Goal: Task Accomplishment & Management: Complete application form

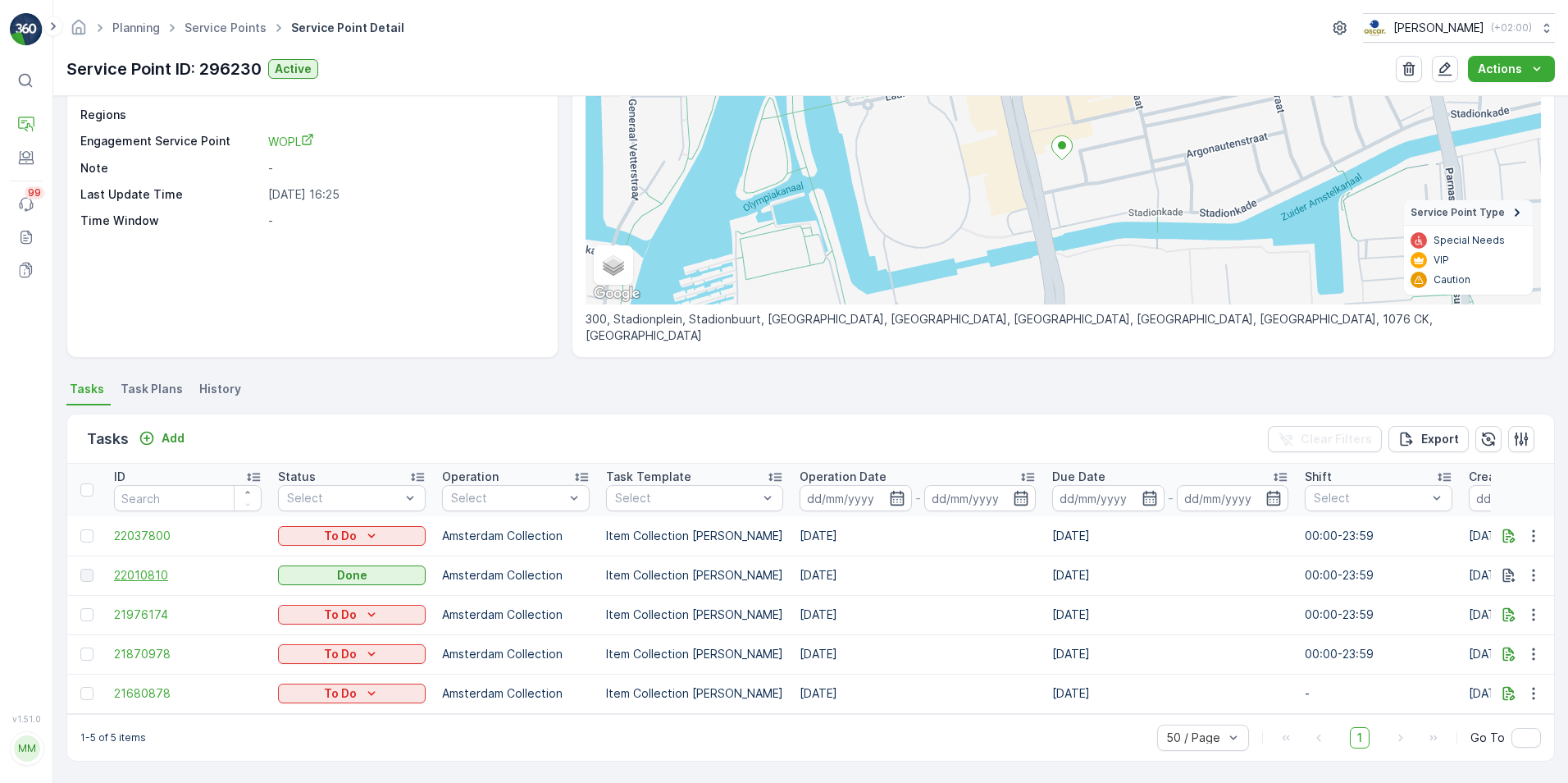
click at [169, 567] on span "22010810" at bounding box center [188, 575] width 148 height 16
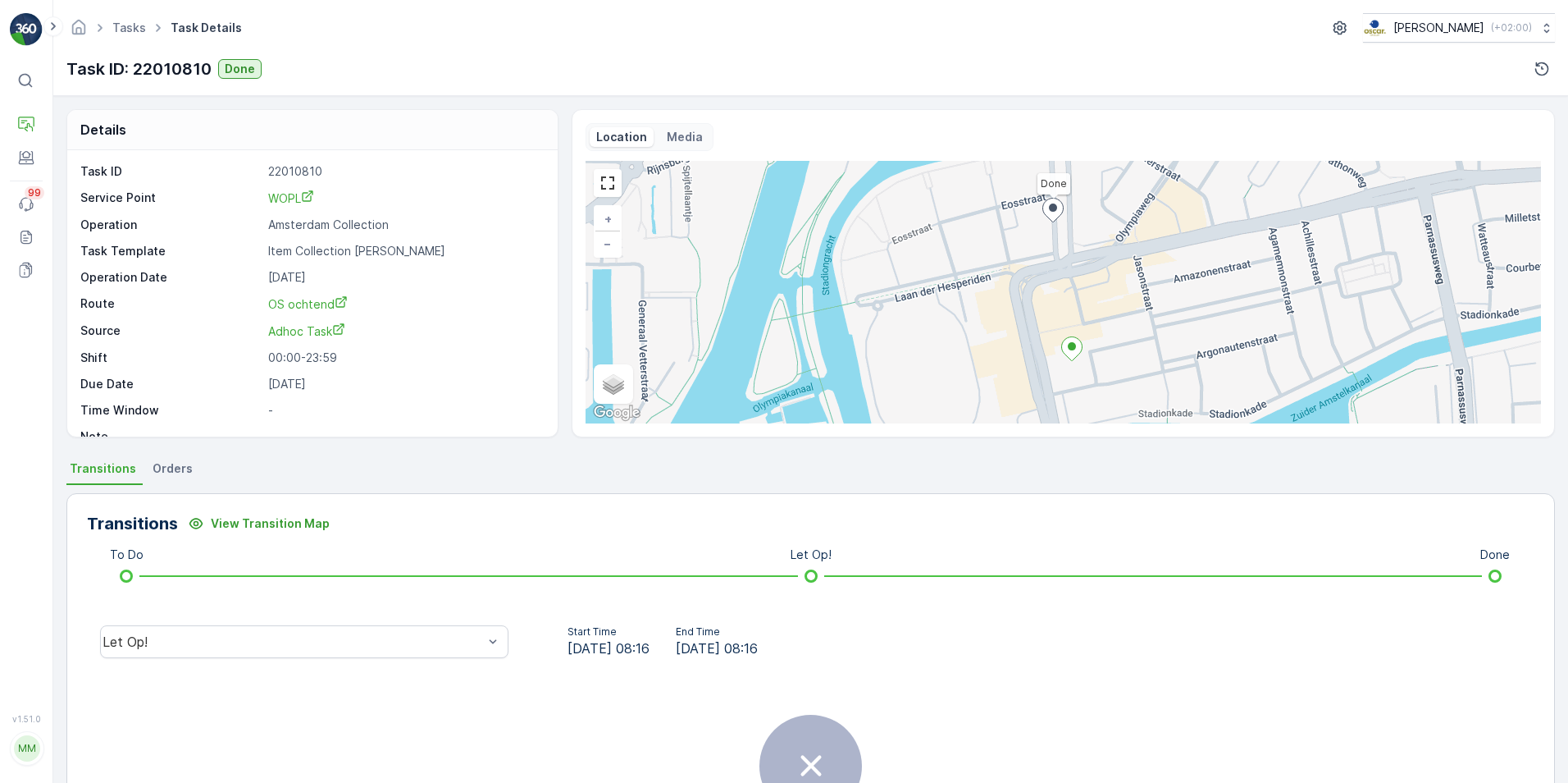
click at [153, 465] on span "Orders" at bounding box center [173, 468] width 40 height 16
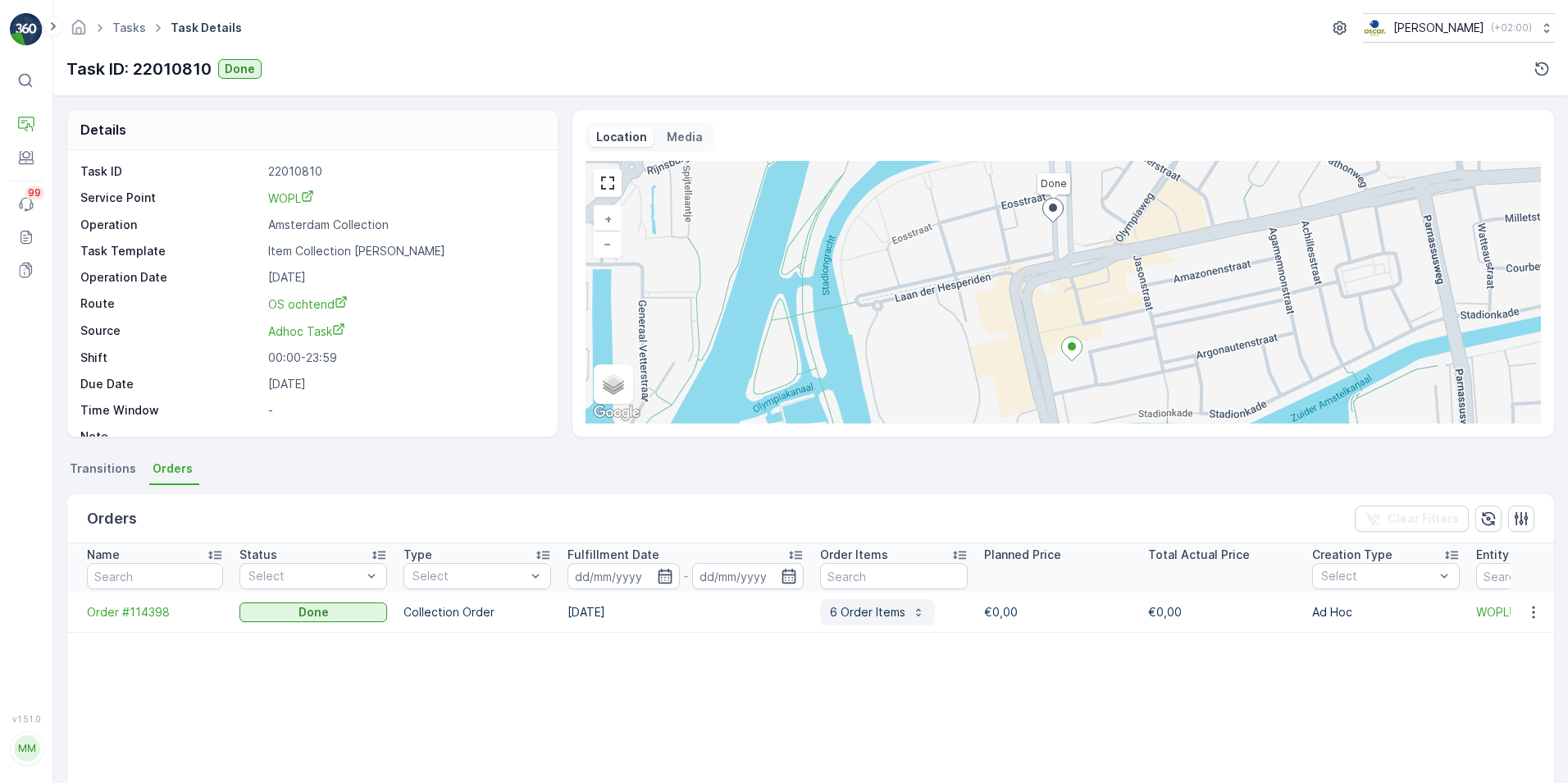
click at [880, 614] on p "6 Order Items" at bounding box center [867, 612] width 75 height 16
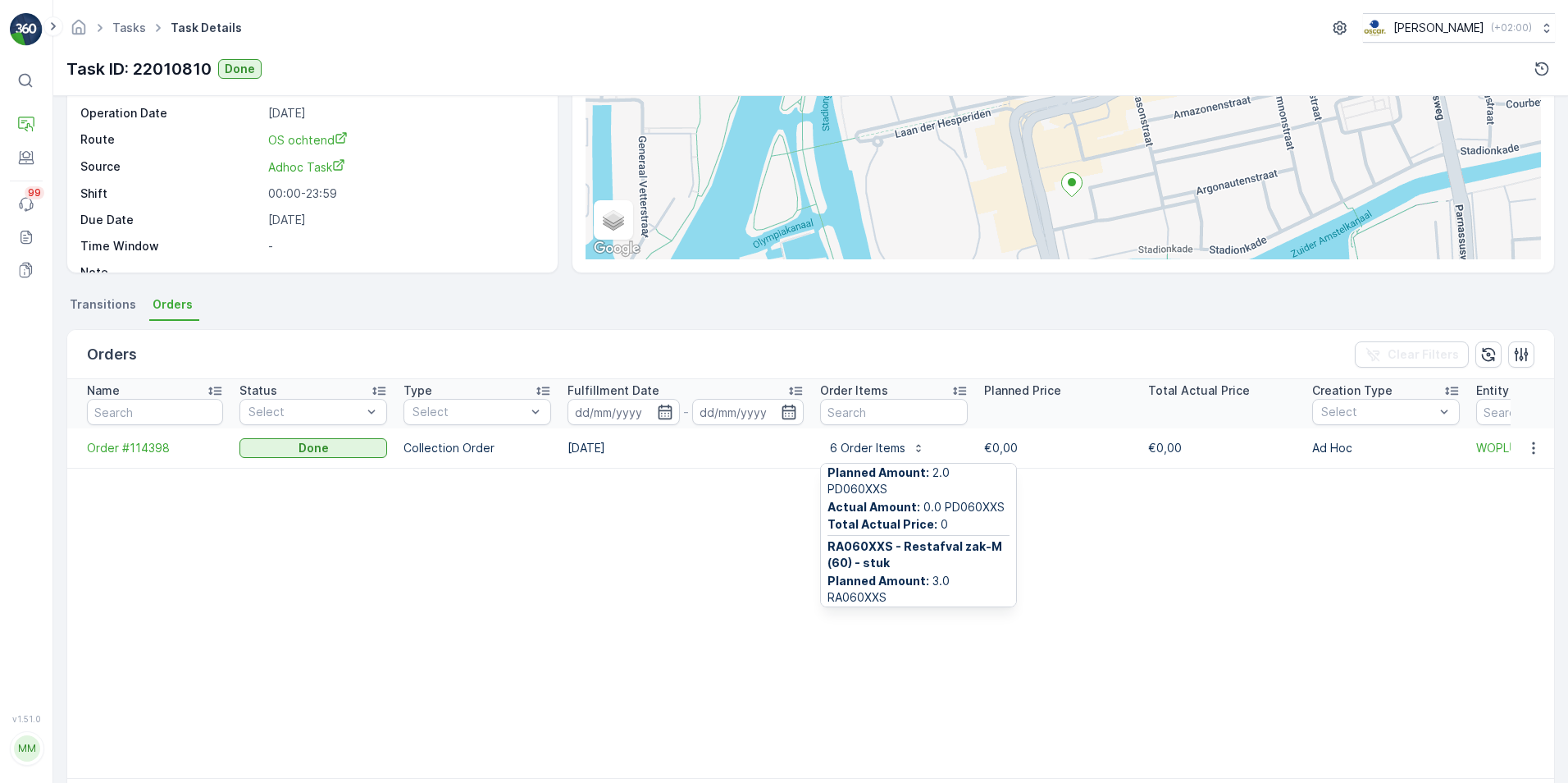
scroll to position [477, 0]
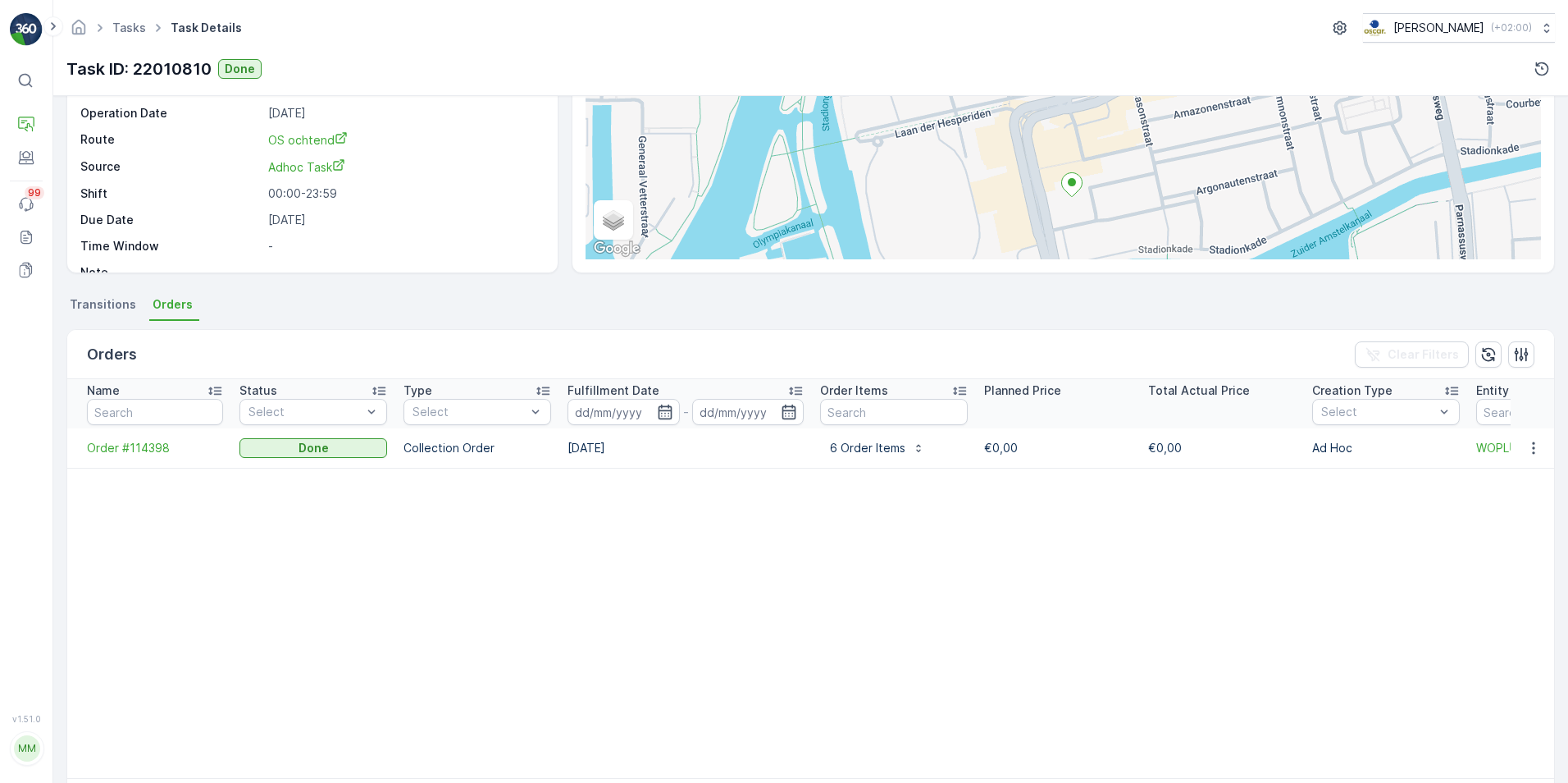
click at [750, 548] on table "Name Status Select Type Select Fulfillment Date - Order Items Planned Price Tot…" at bounding box center [1206, 578] width 2279 height 399
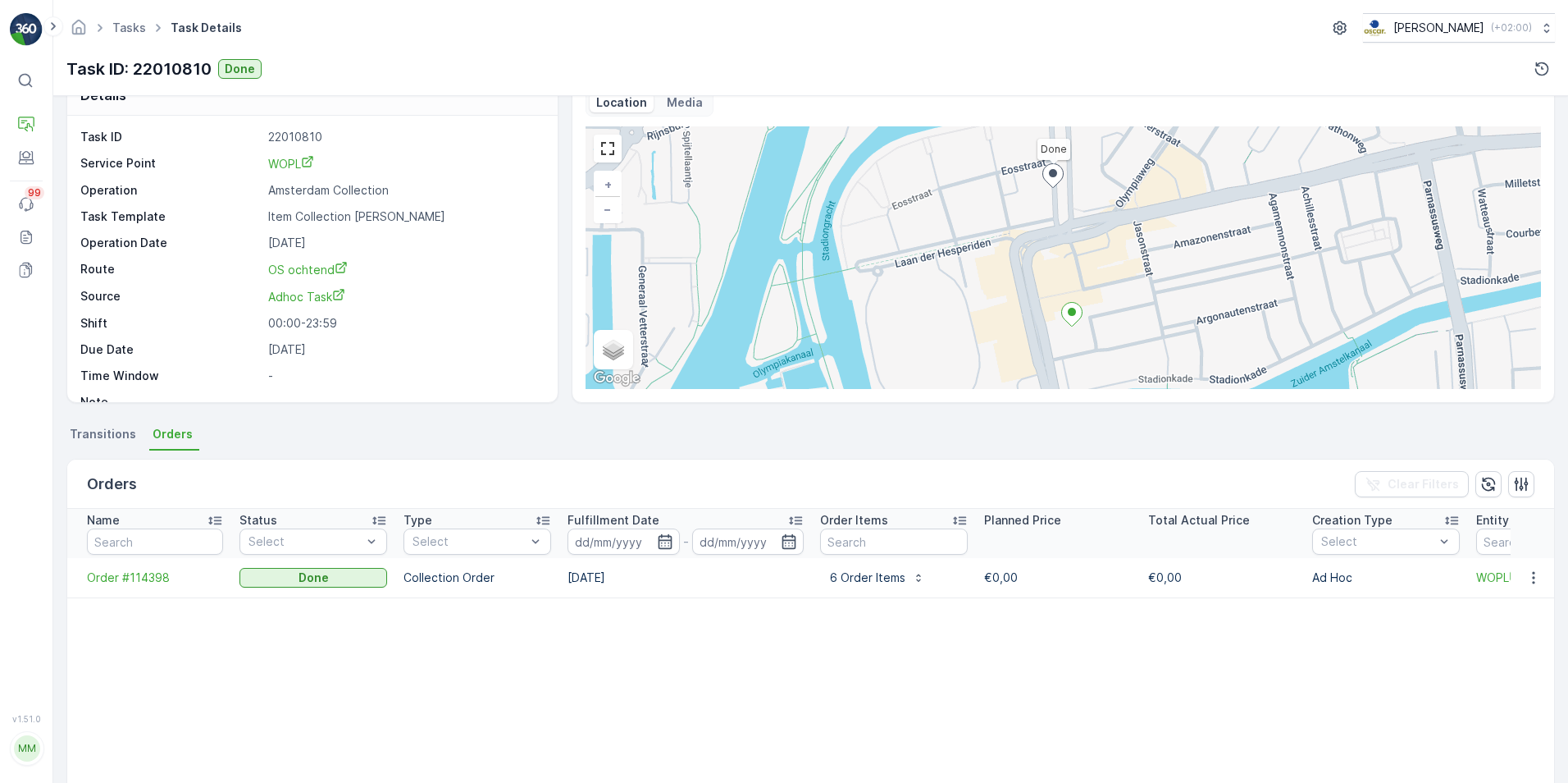
scroll to position [0, 0]
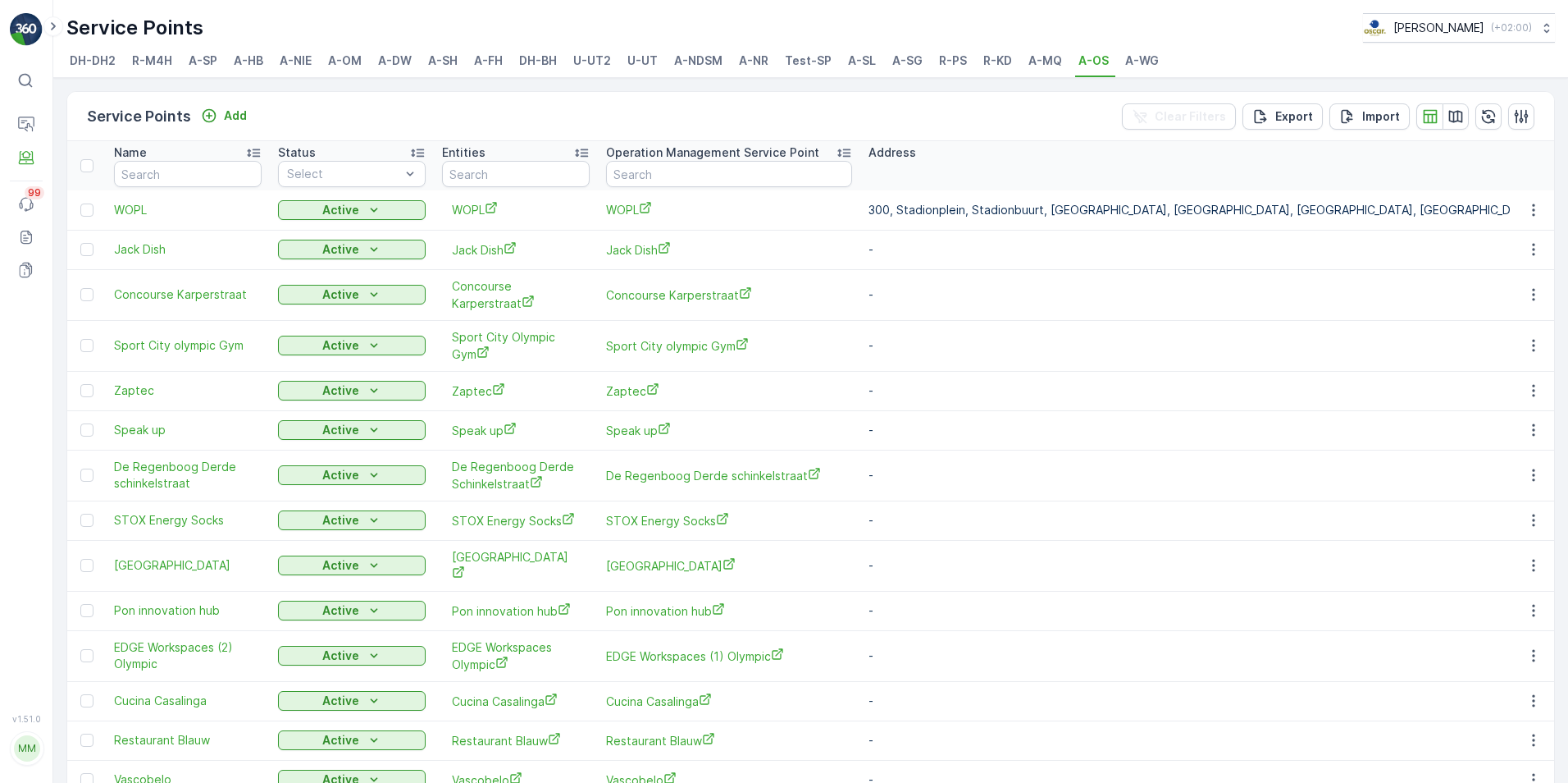
drag, startPoint x: 361, startPoint y: 55, endPoint x: 442, endPoint y: 85, distance: 86.7
click at [361, 55] on span "A-OM" at bounding box center [345, 61] width 34 height 16
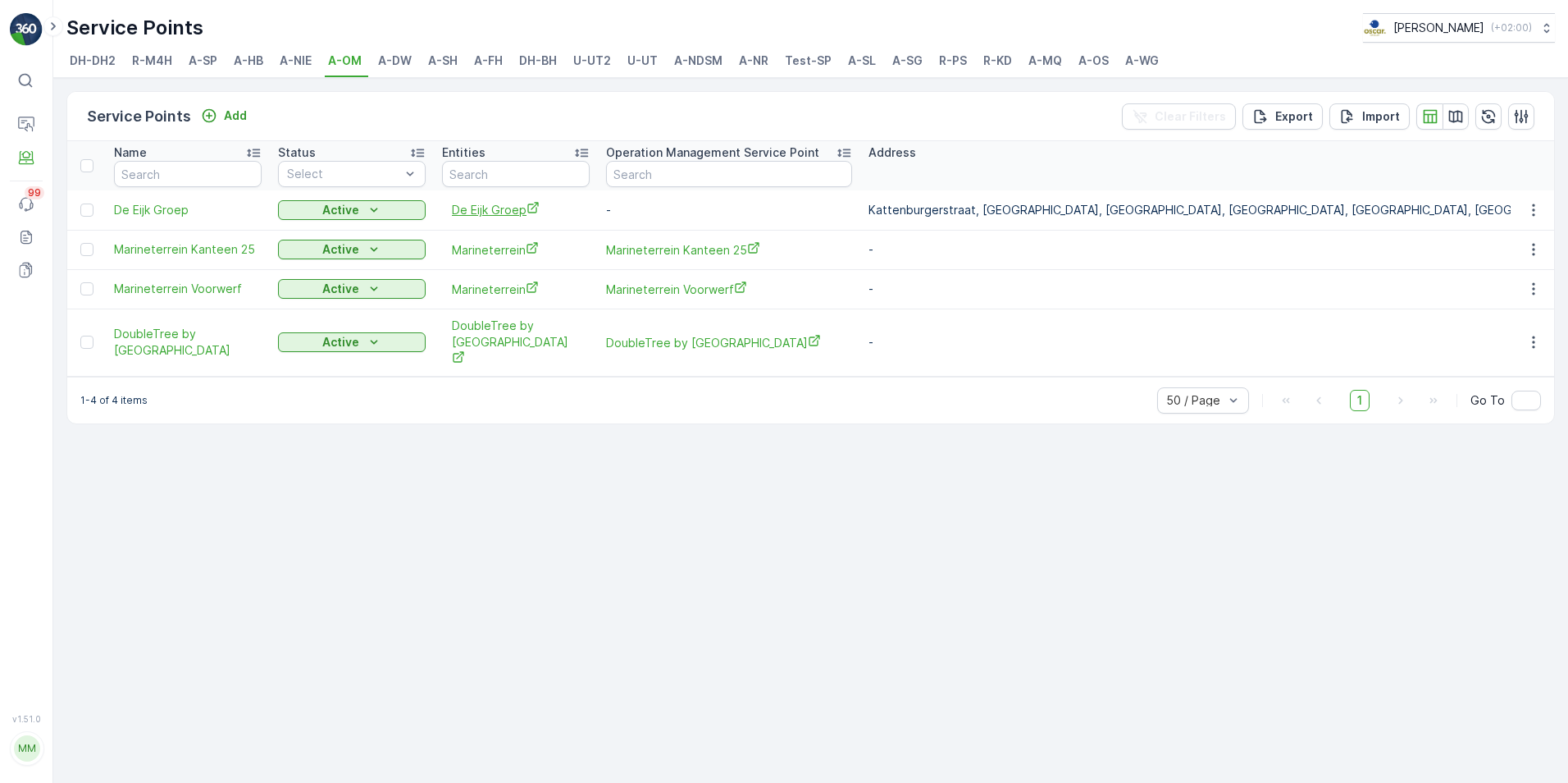
click at [475, 214] on span "De Eijk Groep" at bounding box center [516, 209] width 128 height 17
click at [180, 208] on span "De Eijk Groep" at bounding box center [188, 210] width 148 height 16
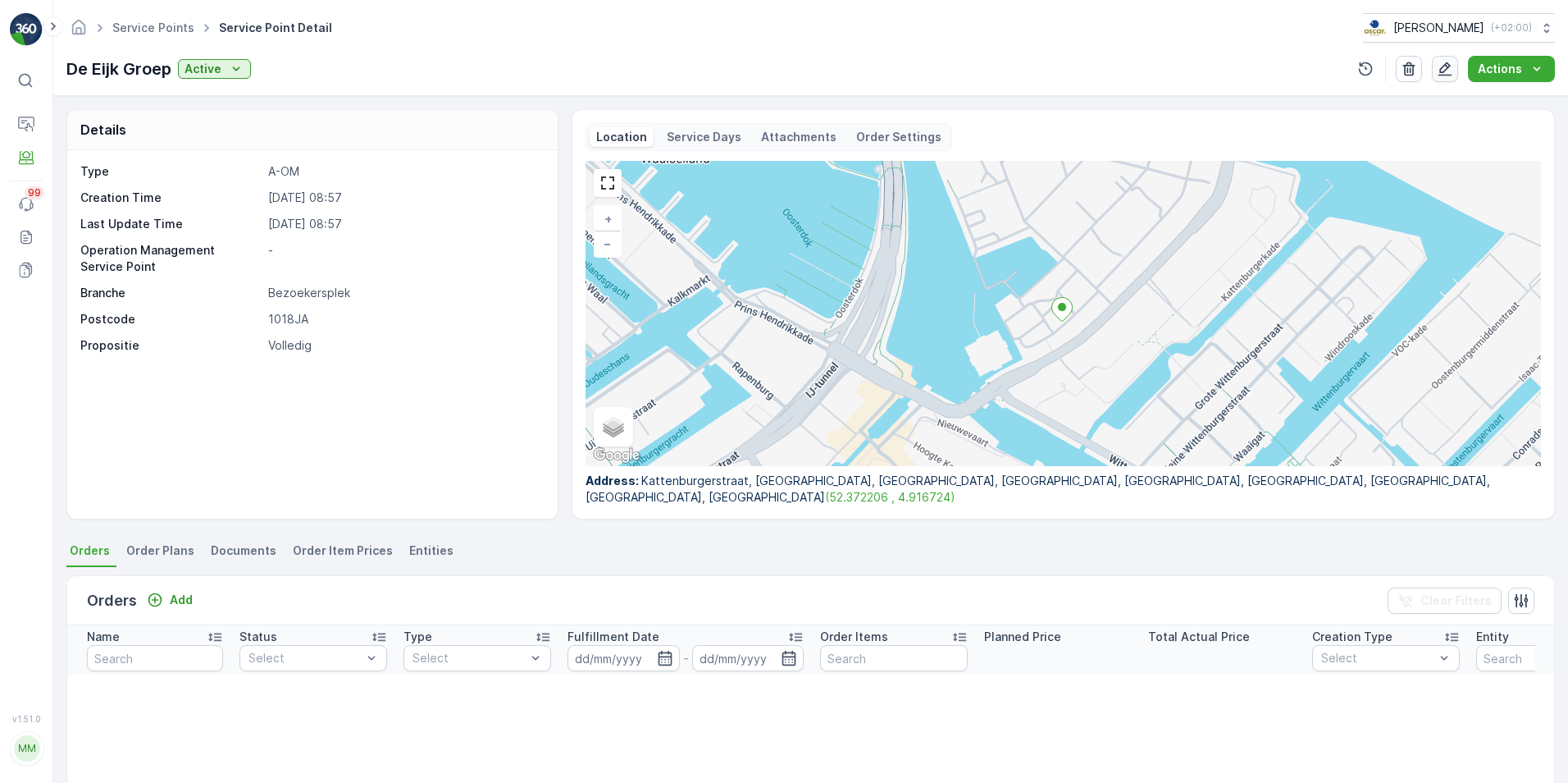
click at [1453, 66] on icon "button" at bounding box center [1445, 69] width 16 height 16
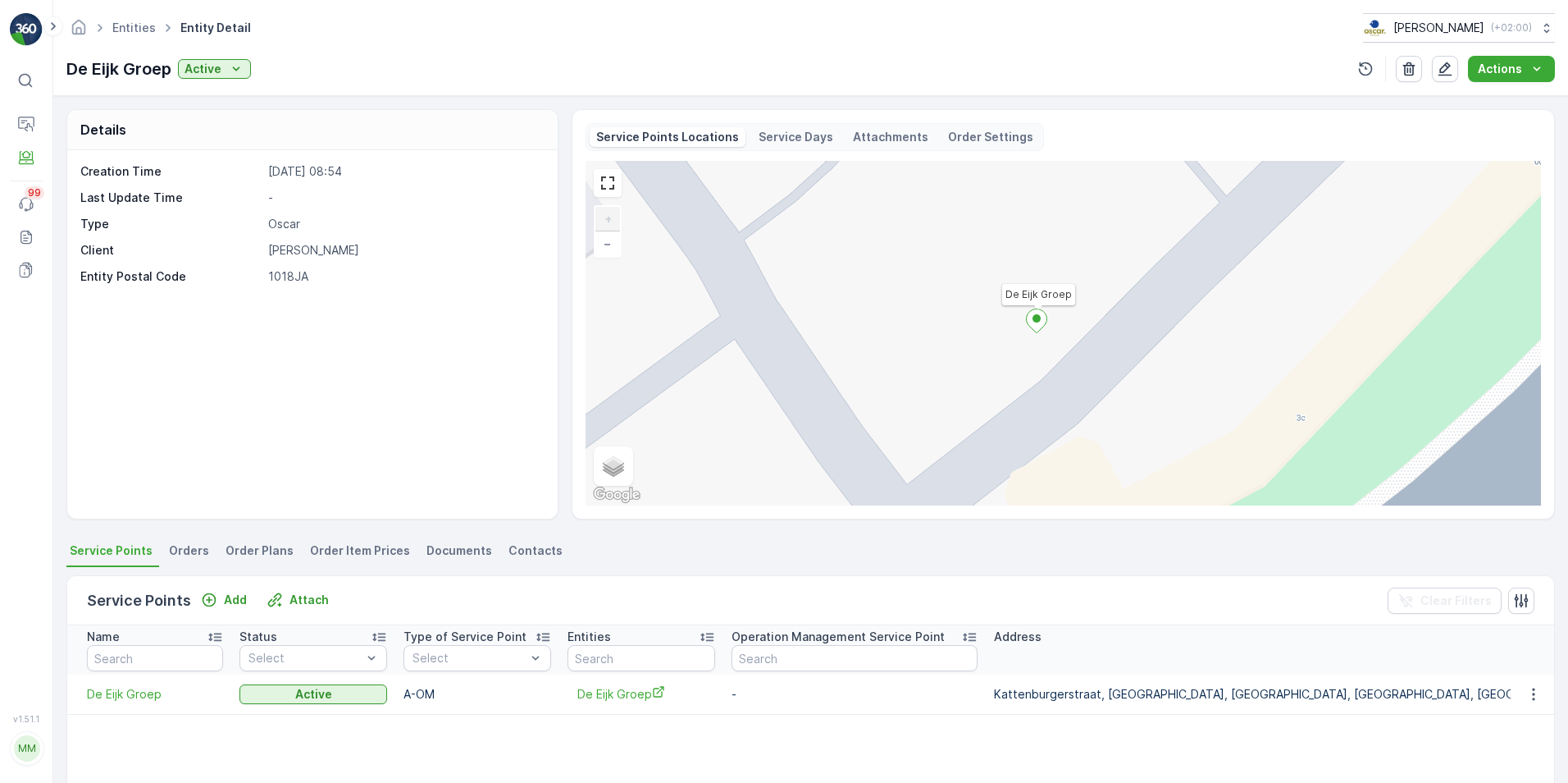
drag, startPoint x: 802, startPoint y: 135, endPoint x: 678, endPoint y: 130, distance: 124.0
click at [802, 135] on p "Service Days" at bounding box center [796, 137] width 75 height 16
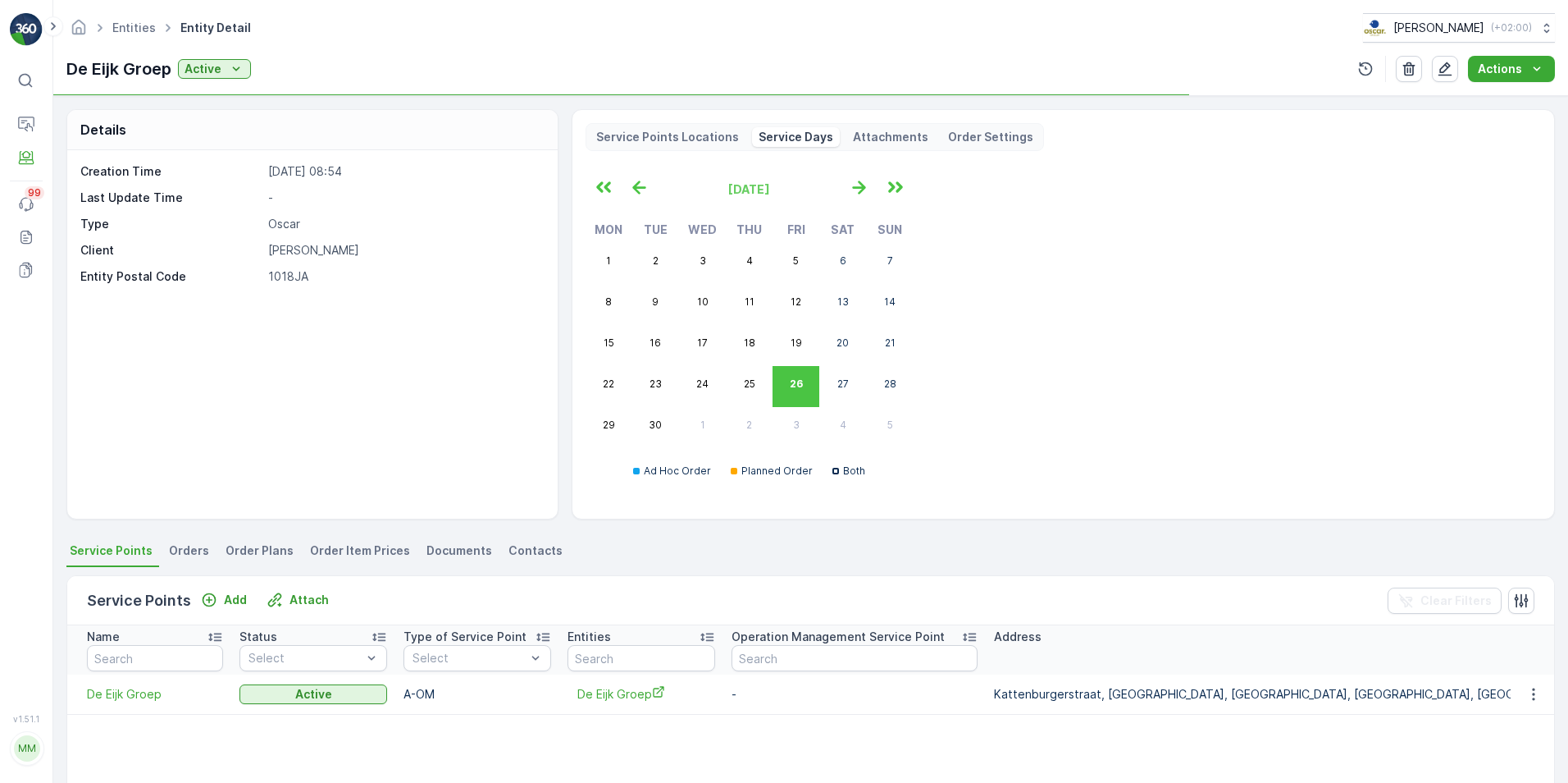
click at [678, 130] on p "Service Points Locations" at bounding box center [667, 137] width 143 height 16
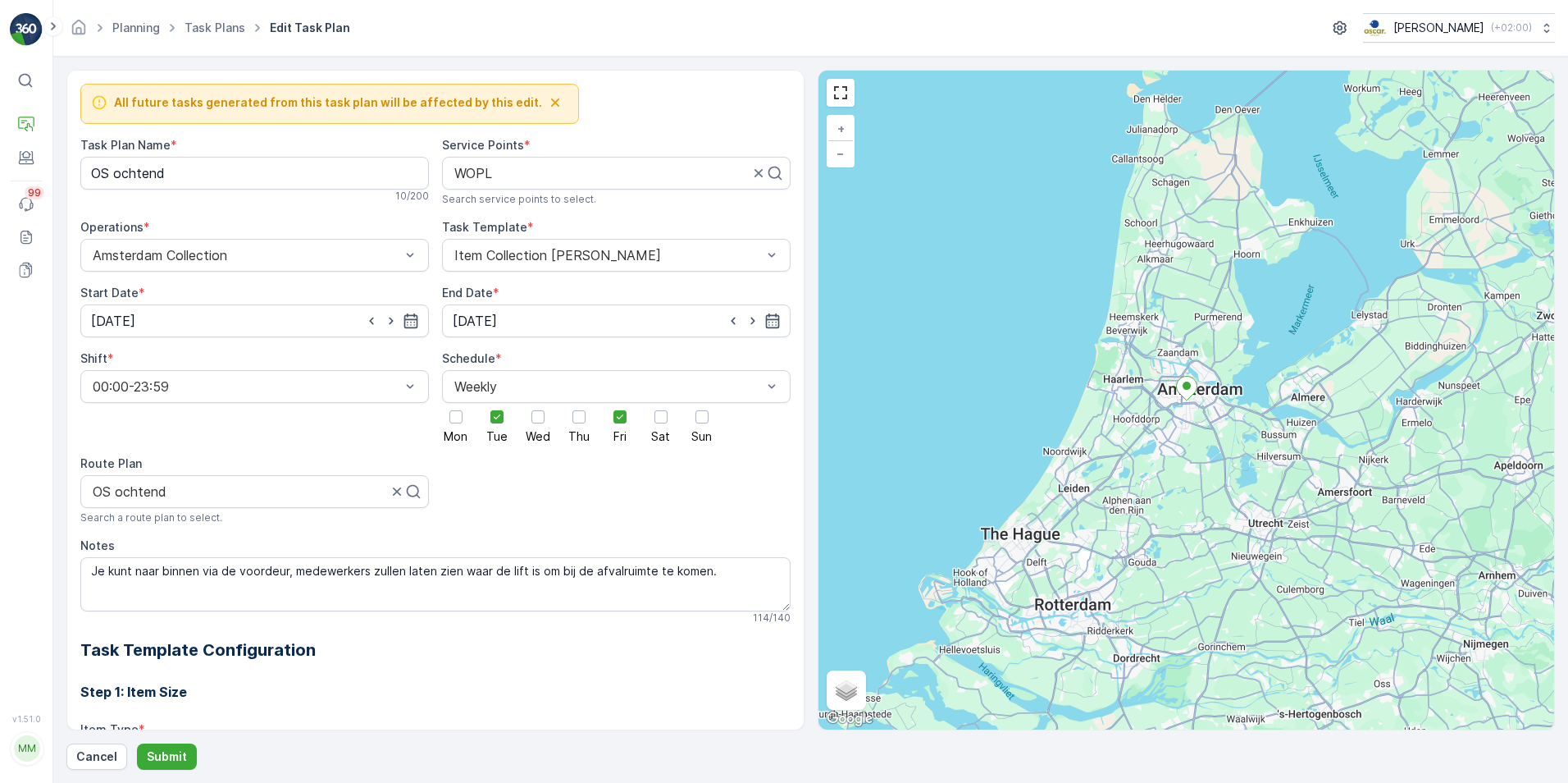
scroll to position [1011, 0]
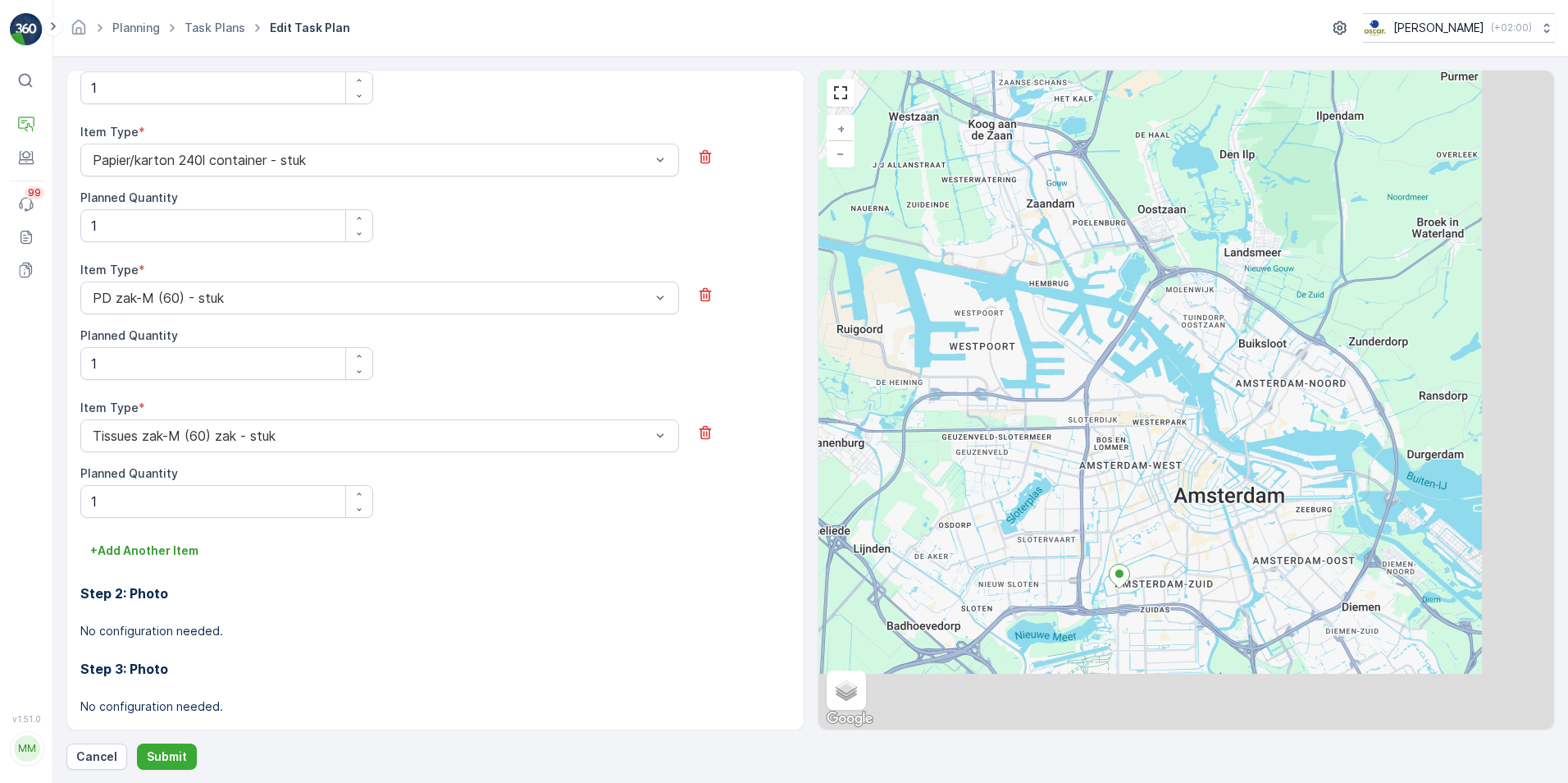
drag, startPoint x: 1276, startPoint y: 444, endPoint x: 972, endPoint y: 115, distance: 447.6
click at [972, 115] on div "+ − Satellite Roadmap Terrain Hybrid Leaflet Keyboard shortcuts Map Data Map da…" at bounding box center [1187, 400] width 737 height 659
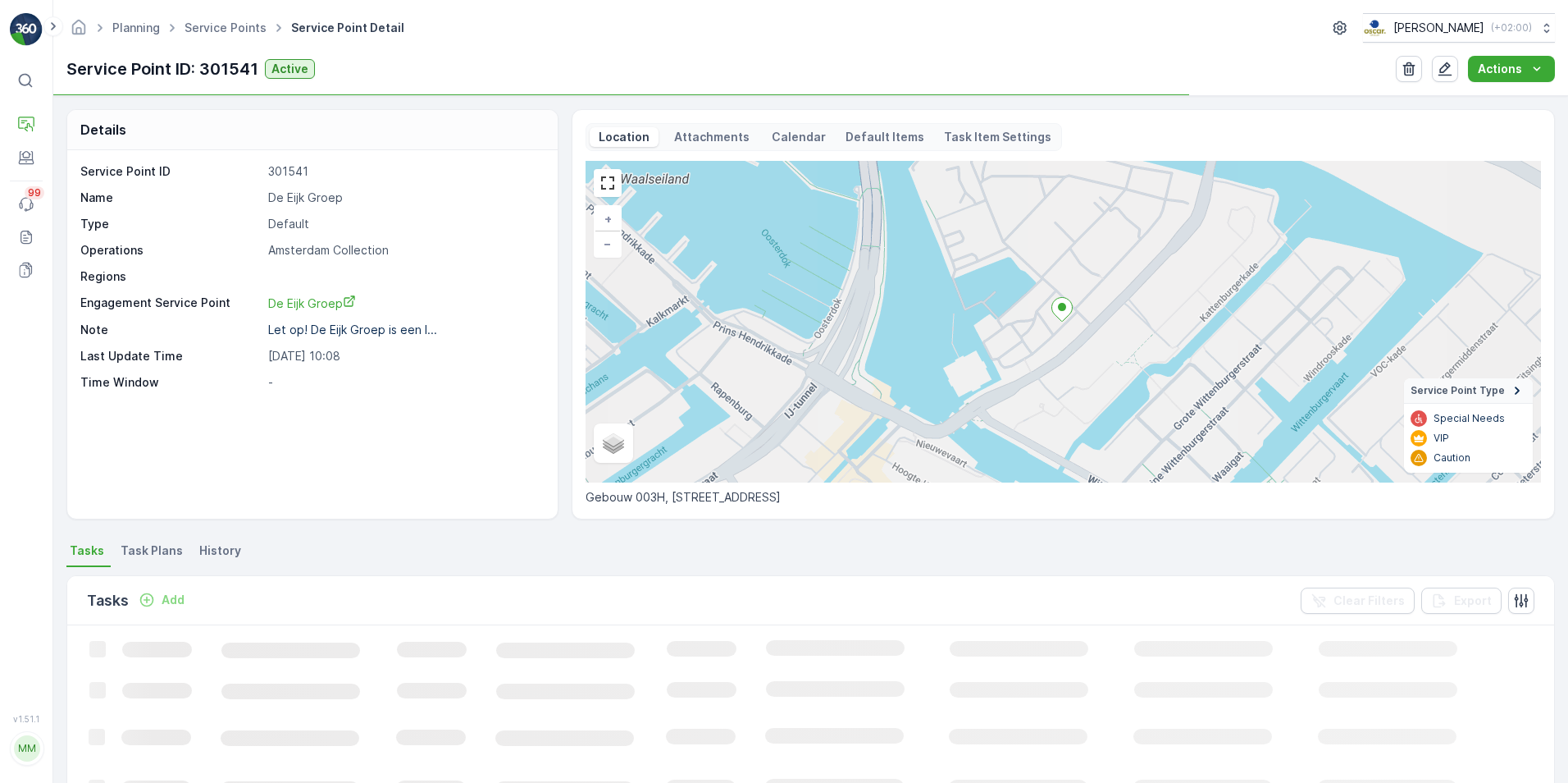
click at [162, 550] on span "Task Plans" at bounding box center [152, 550] width 62 height 16
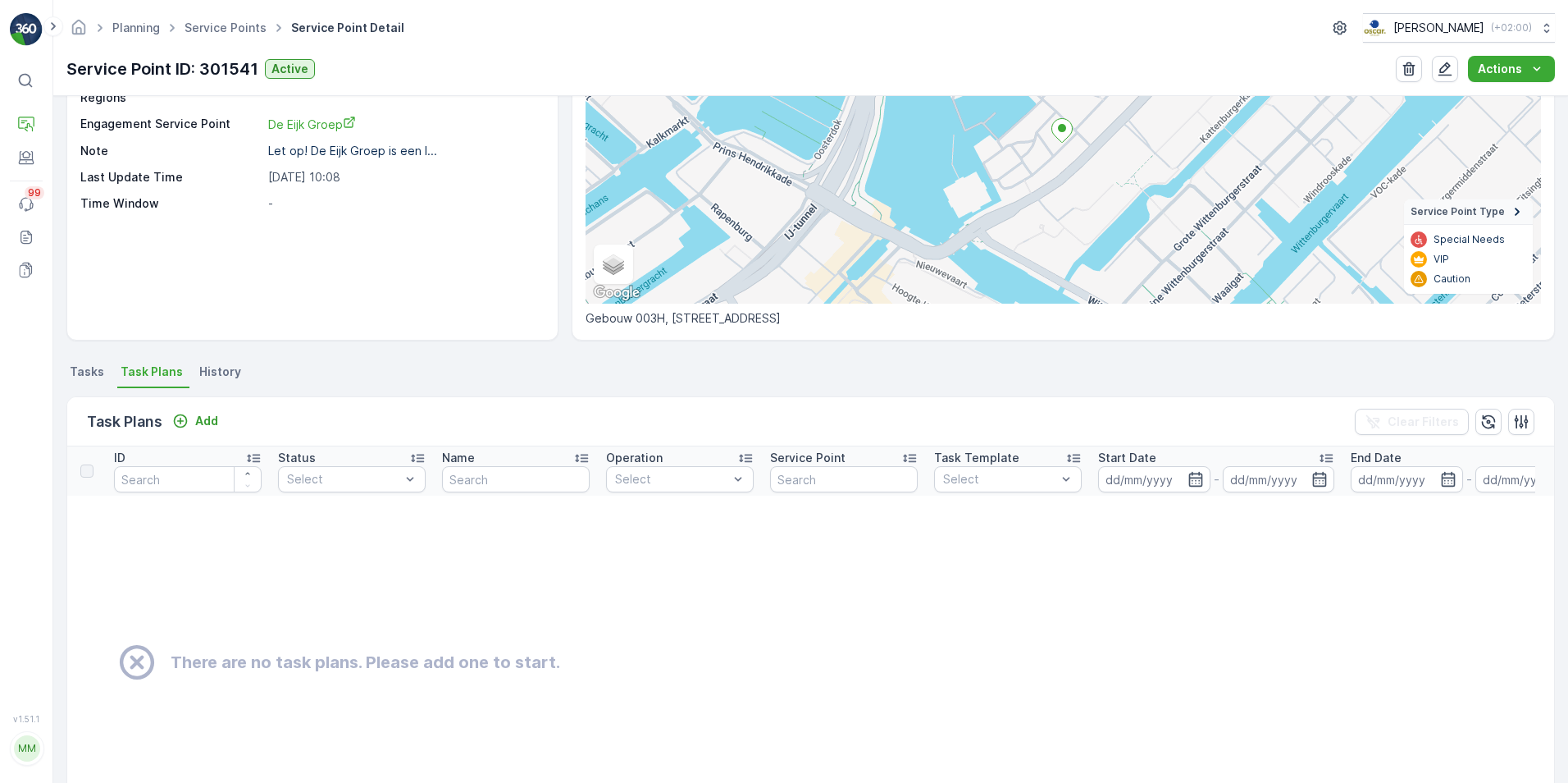
scroll to position [264, 0]
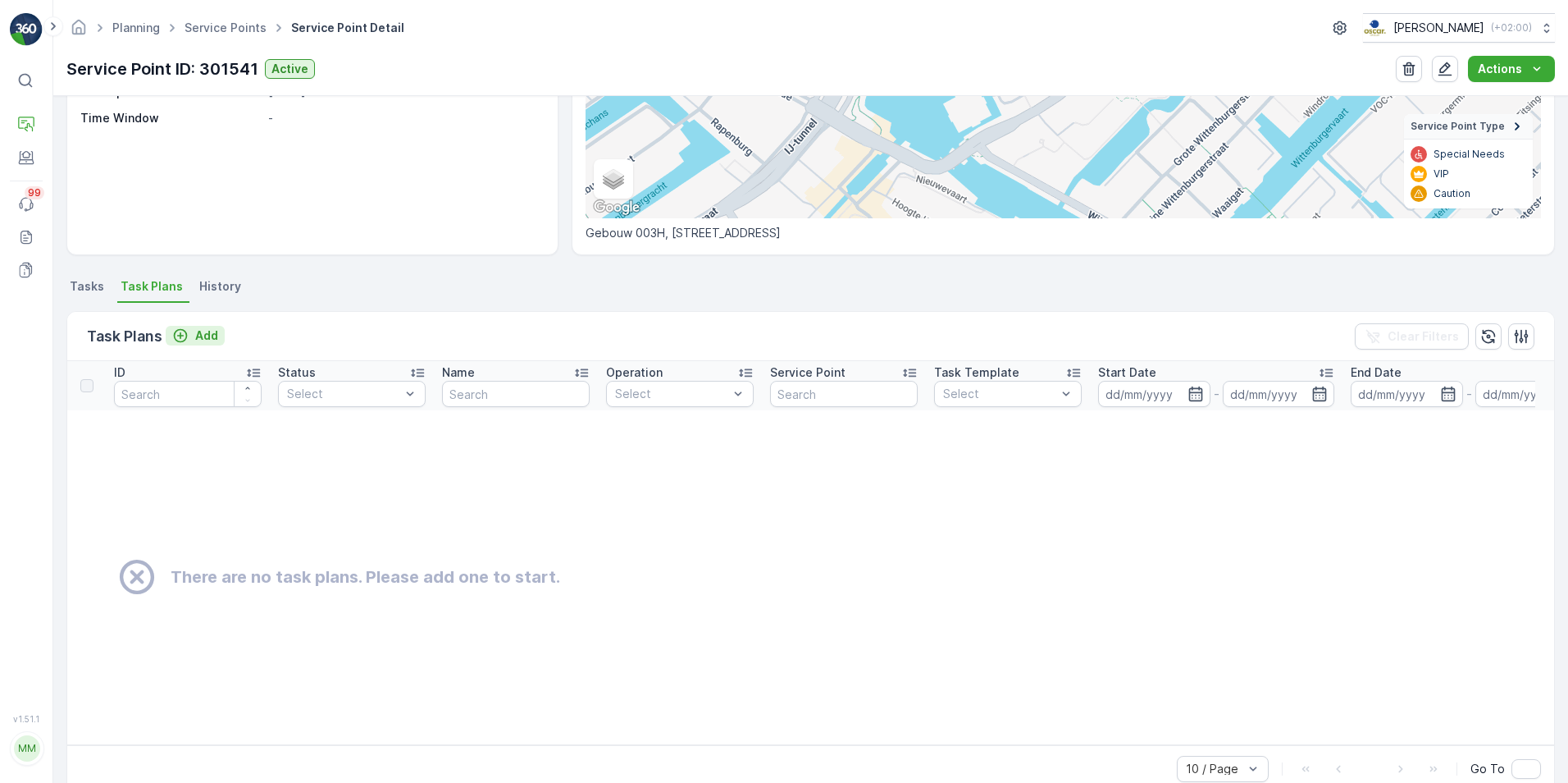
click at [194, 338] on div "Add" at bounding box center [195, 335] width 46 height 16
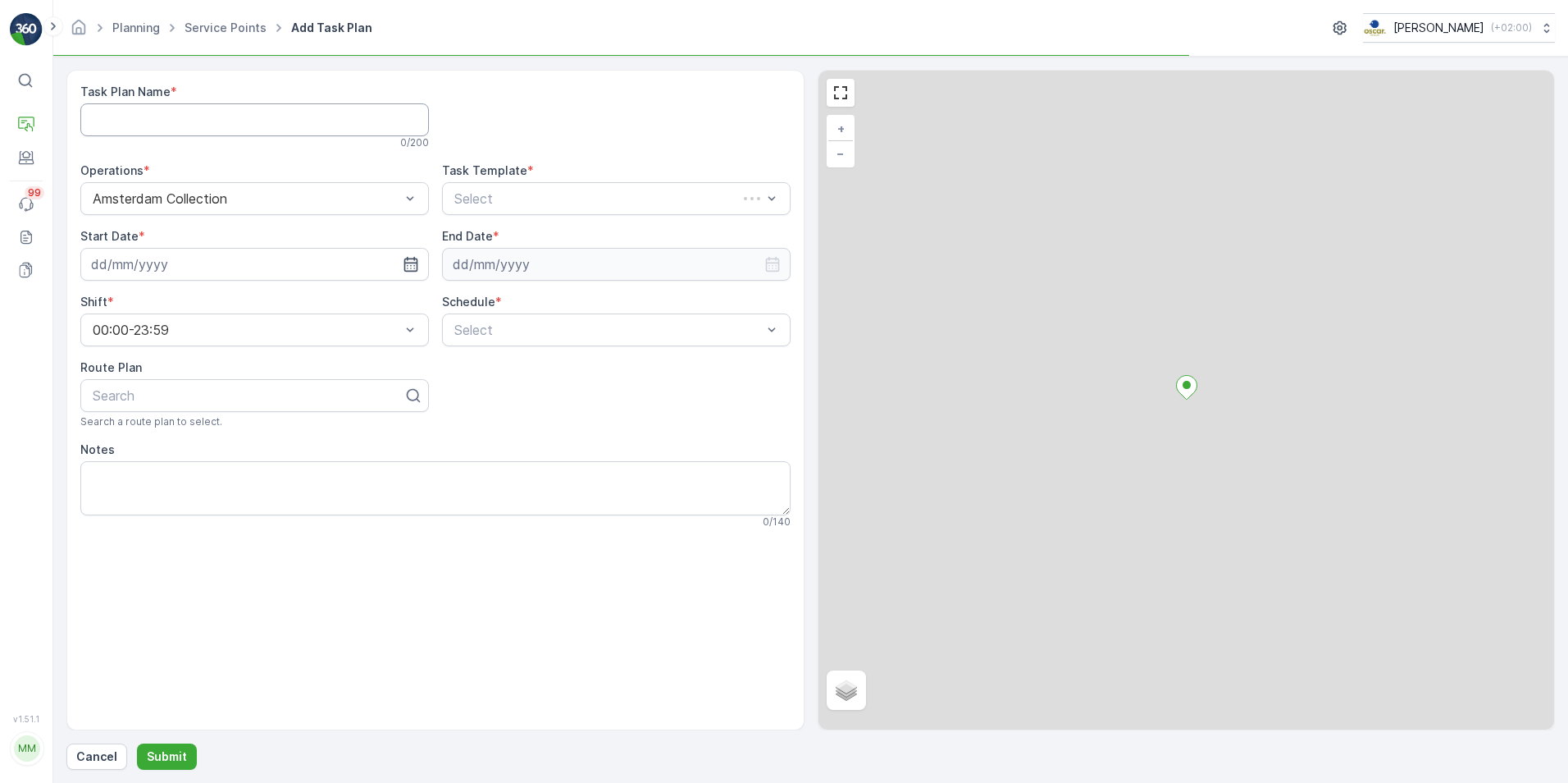
click at [167, 116] on Name "Task Plan Name" at bounding box center [254, 119] width 349 height 33
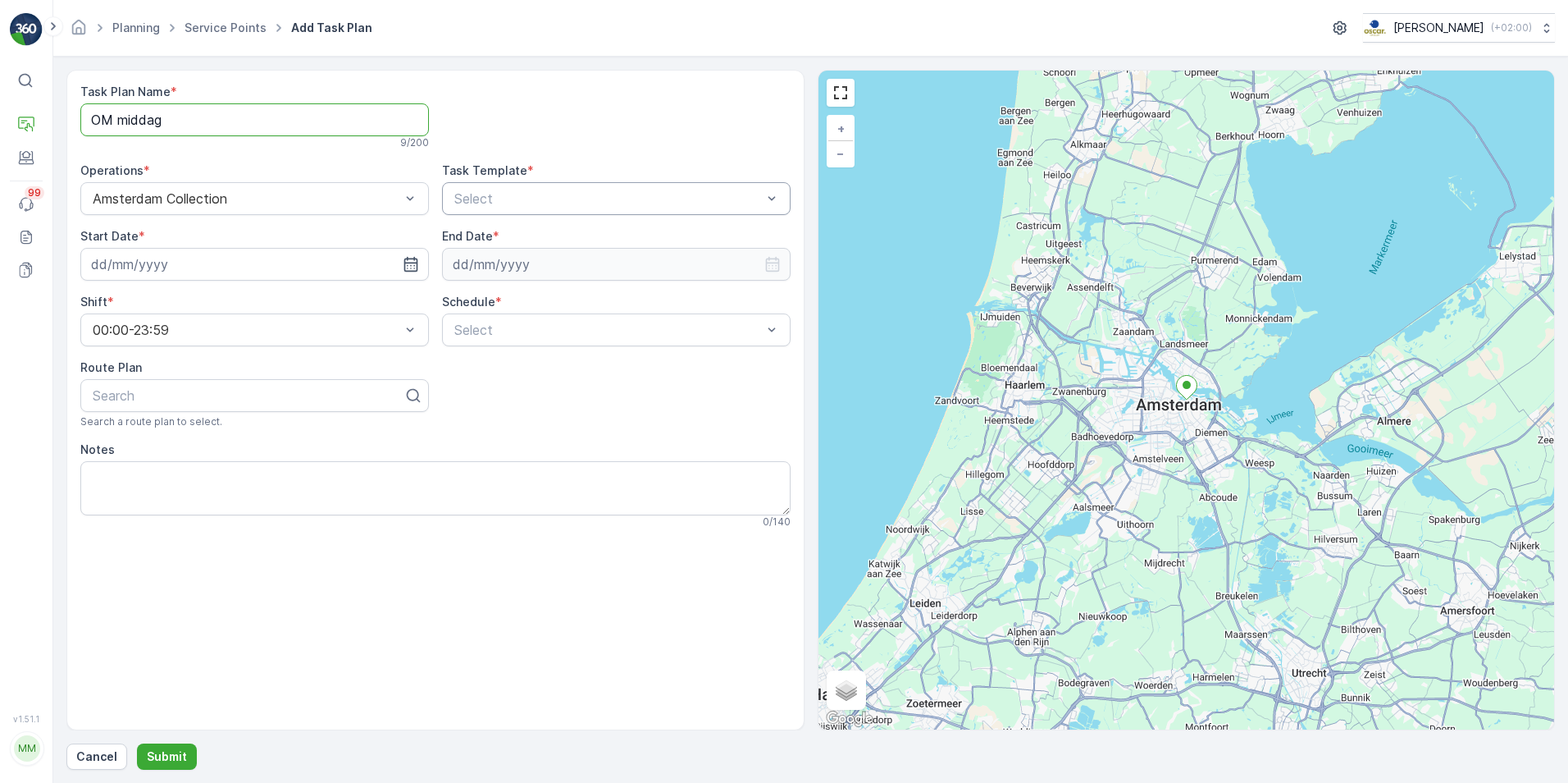
type Name "OM middag"
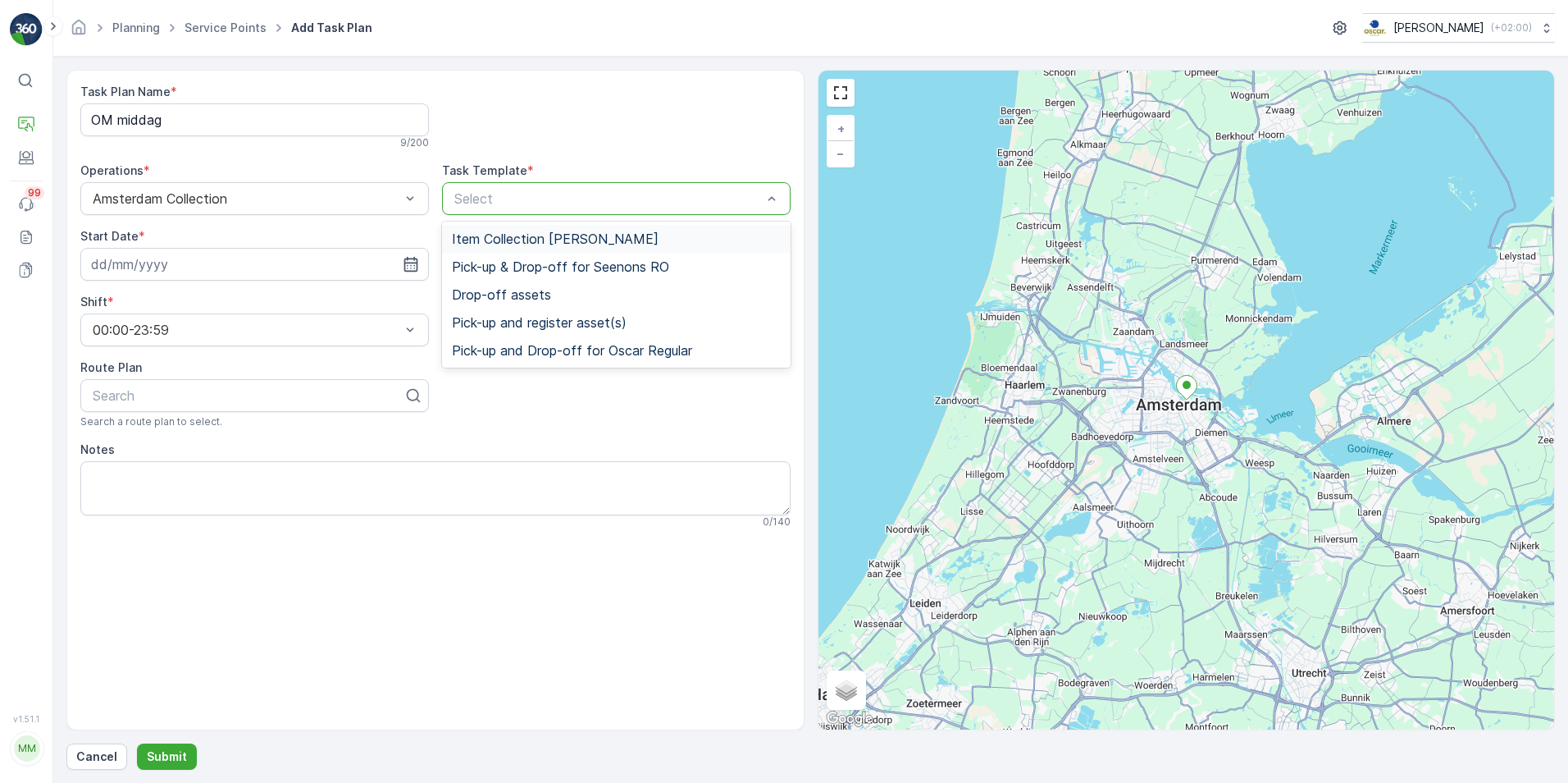
click at [541, 240] on span "Item Collection [PERSON_NAME]" at bounding box center [555, 238] width 207 height 15
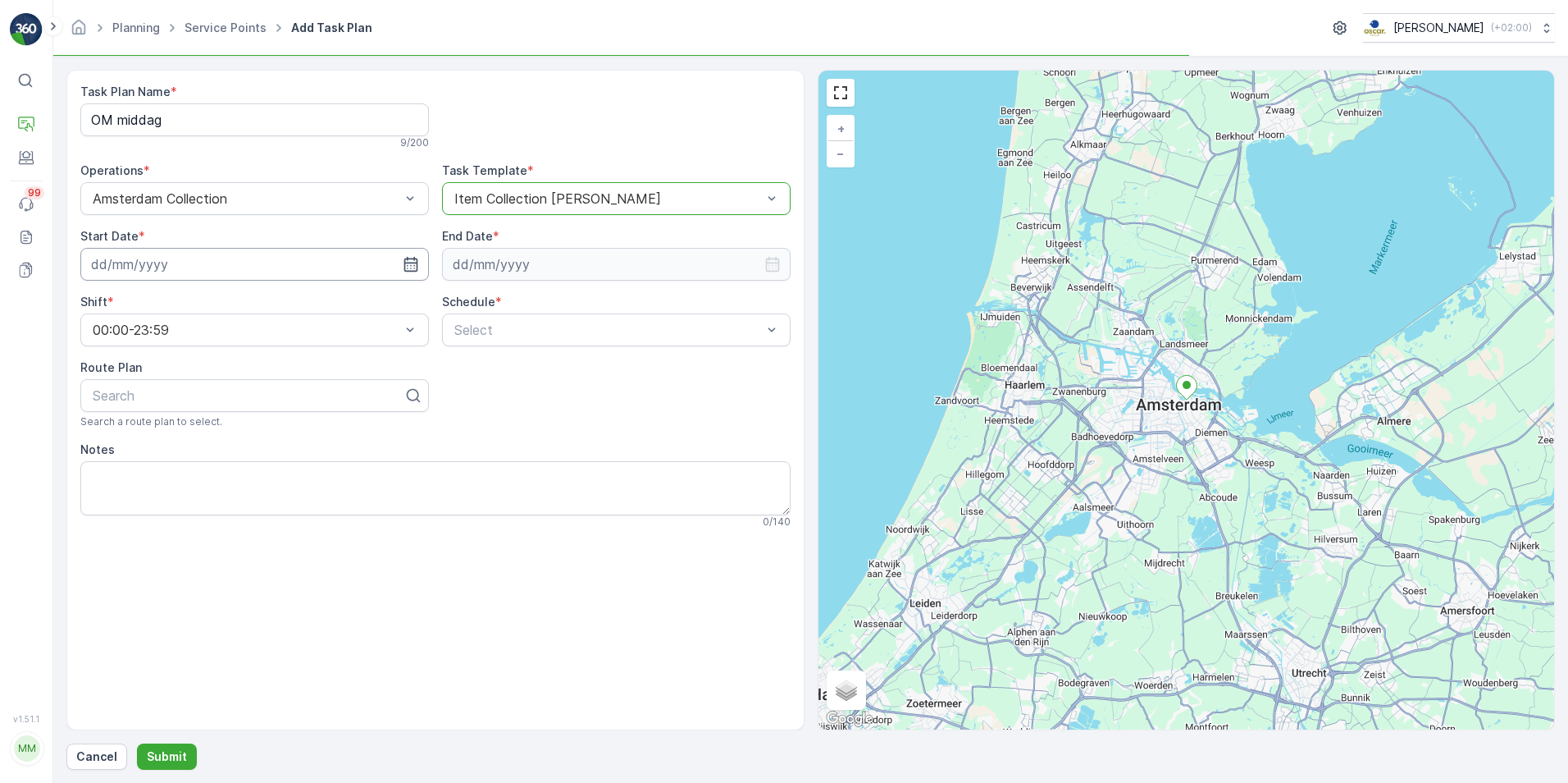
click at [322, 263] on input at bounding box center [254, 264] width 349 height 33
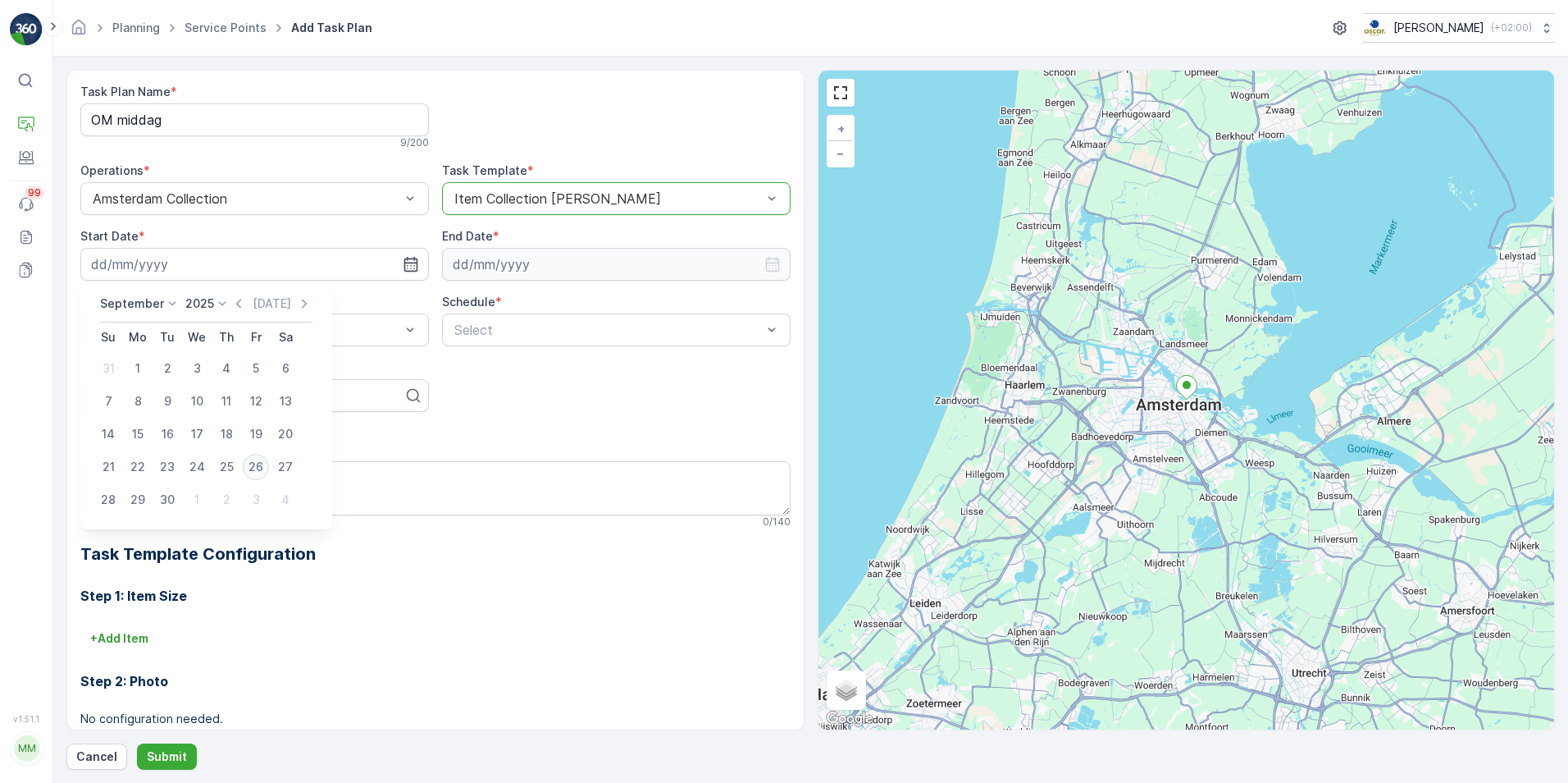
click at [251, 469] on div "26" at bounding box center [256, 467] width 26 height 26
type input "[DATE]"
click at [765, 261] on icon "button" at bounding box center [772, 264] width 14 height 15
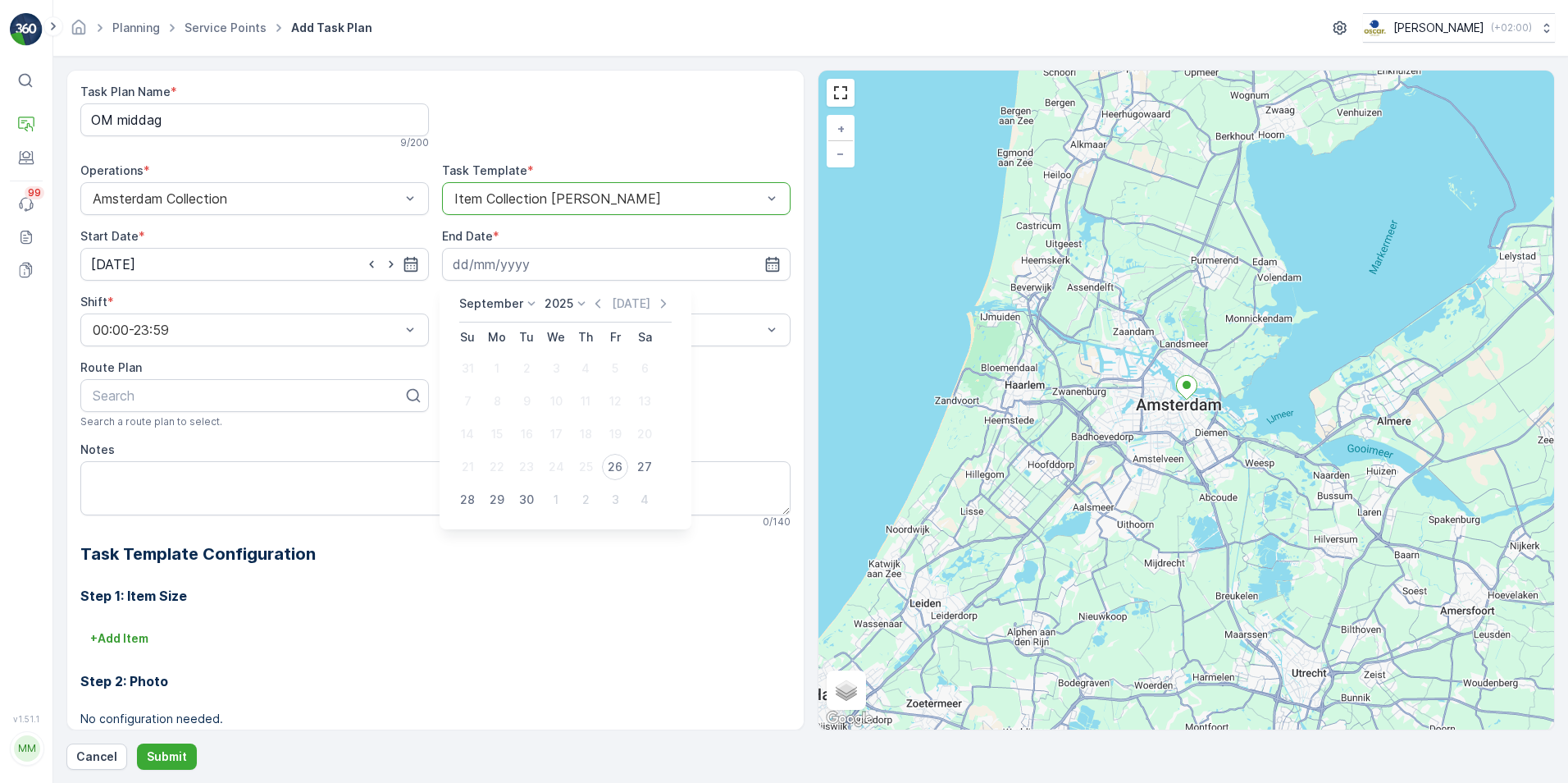
click at [566, 304] on p "2025" at bounding box center [559, 303] width 29 height 16
click at [569, 457] on span "2030" at bounding box center [569, 454] width 28 height 16
click at [584, 464] on div "26" at bounding box center [586, 467] width 26 height 26
type input "[DATE]"
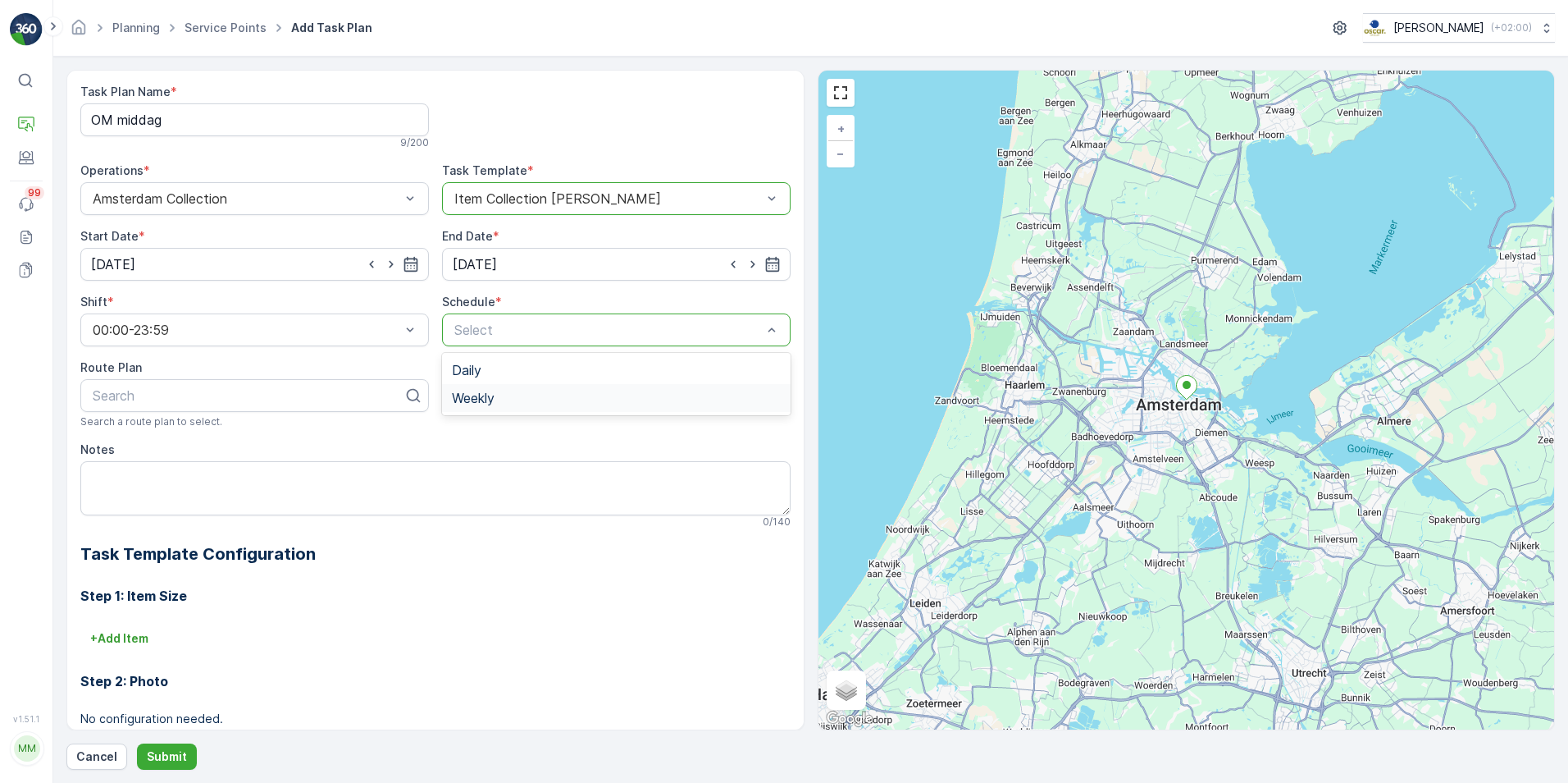
click at [537, 395] on div "Weekly" at bounding box center [616, 397] width 329 height 15
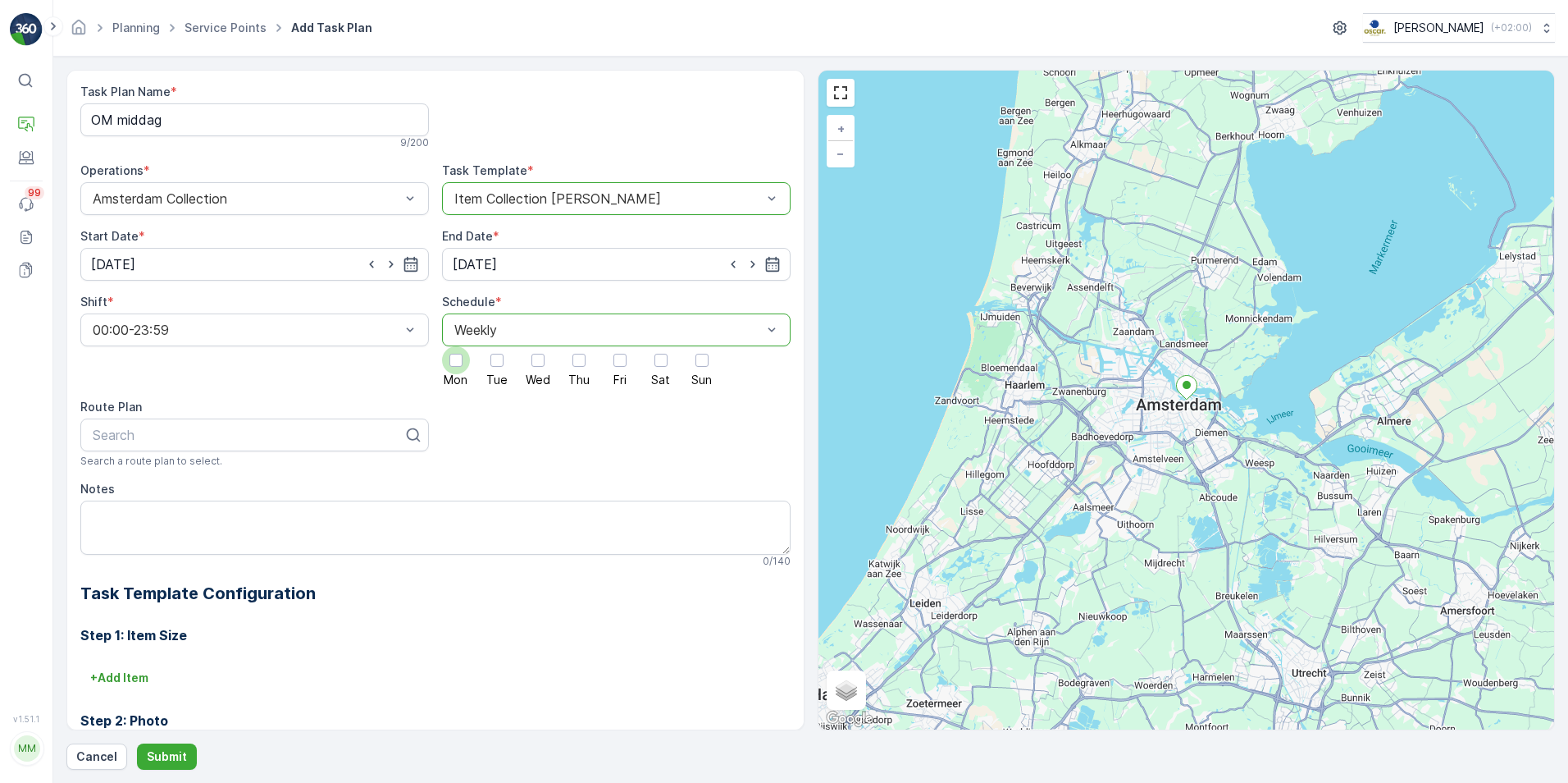
drag, startPoint x: 453, startPoint y: 360, endPoint x: 488, endPoint y: 360, distance: 35.3
click at [454, 360] on div at bounding box center [456, 360] width 13 height 13
click at [456, 346] on input "Mon" at bounding box center [456, 346] width 0 height 0
click at [491, 360] on div at bounding box center [497, 360] width 13 height 13
click at [497, 346] on input "Tue" at bounding box center [497, 346] width 0 height 0
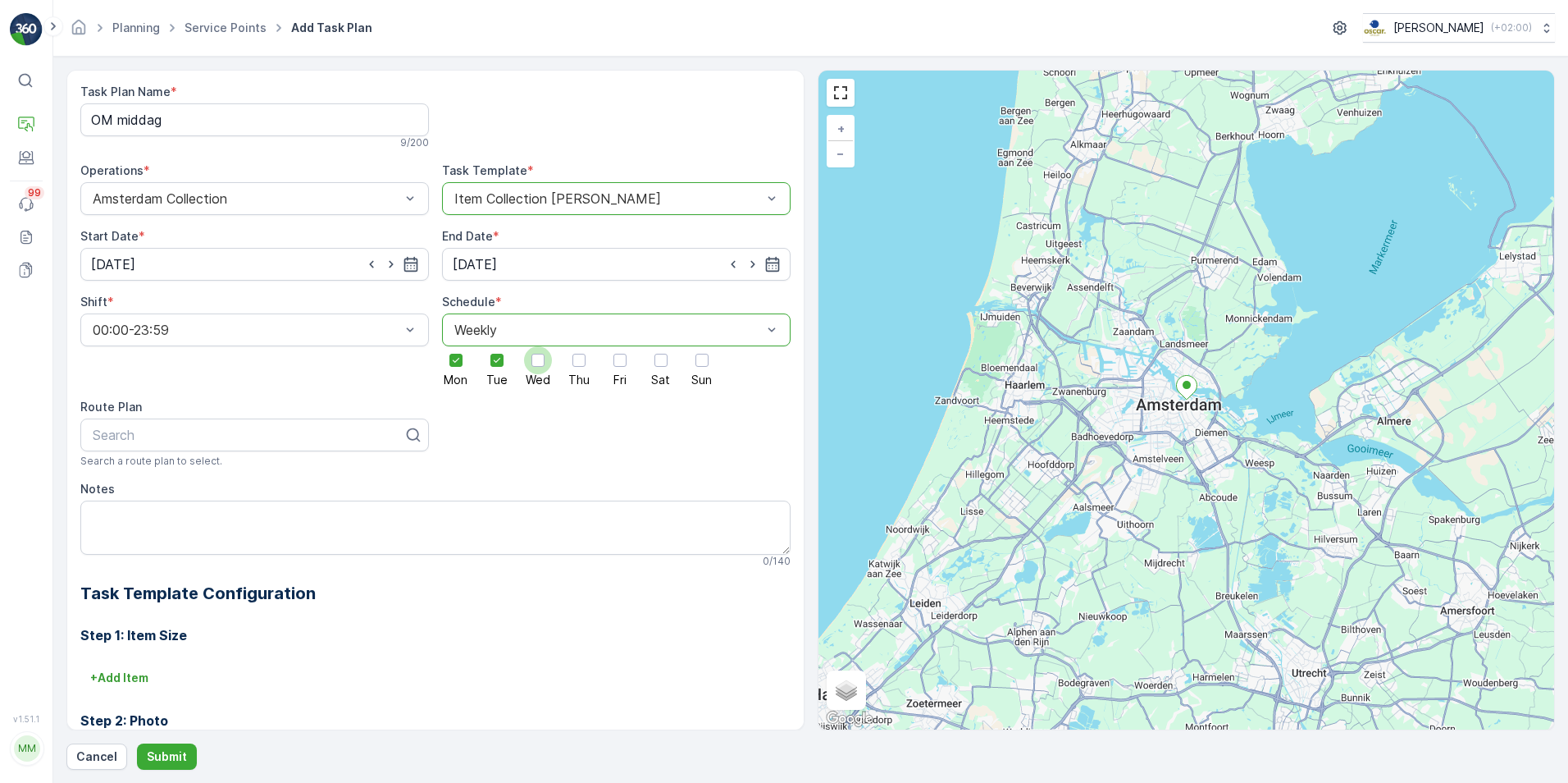
click at [533, 358] on div at bounding box center [538, 360] width 13 height 13
click at [538, 346] on input "Wed" at bounding box center [538, 346] width 0 height 0
click at [585, 358] on div at bounding box center [579, 360] width 28 height 28
click at [579, 346] on input "Thu" at bounding box center [579, 346] width 0 height 0
click at [615, 358] on div at bounding box center [620, 360] width 13 height 13
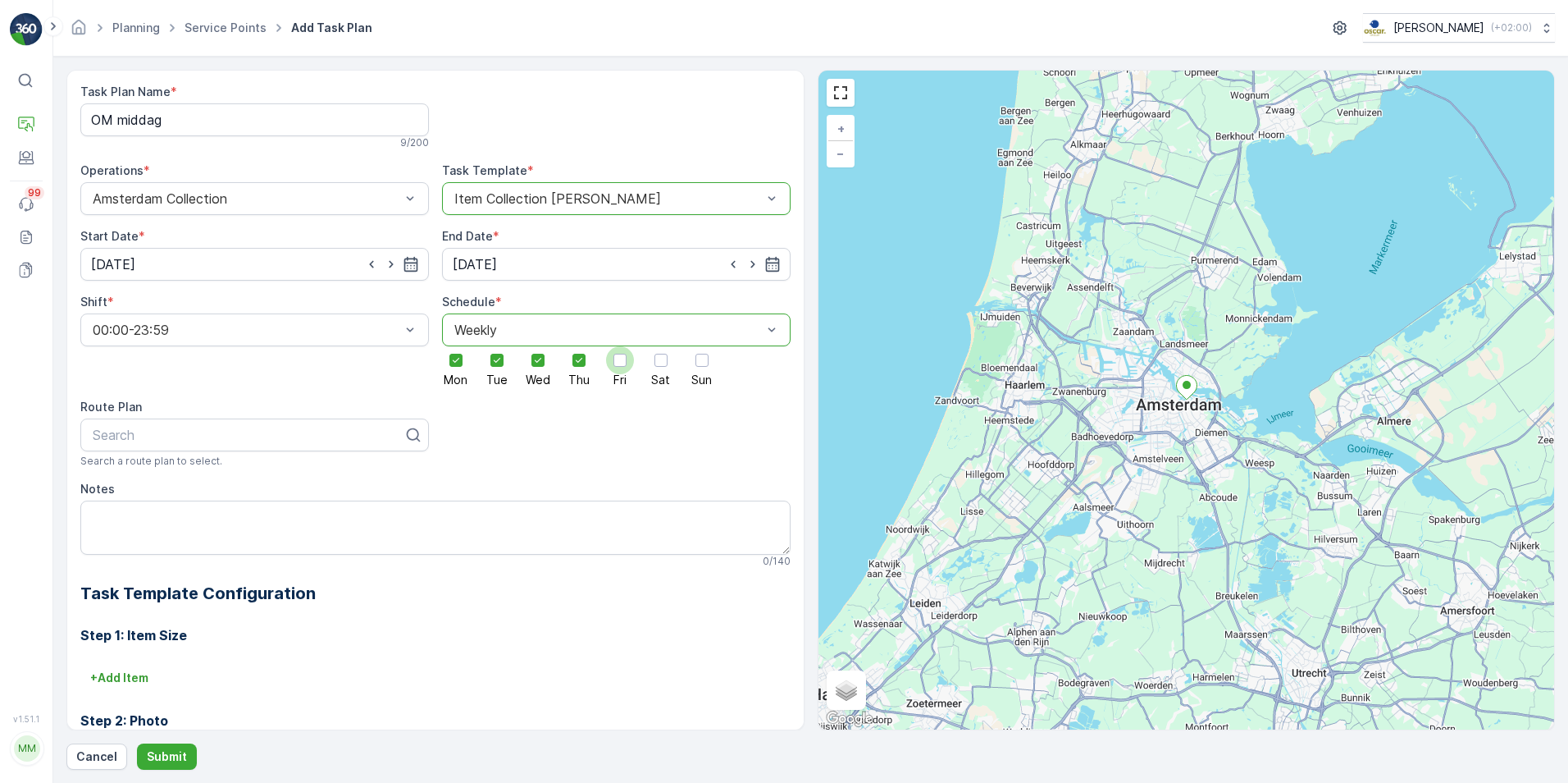
click at [620, 346] on input "Fri" at bounding box center [620, 346] width 0 height 0
click at [655, 359] on div at bounding box center [661, 360] width 13 height 13
click at [661, 346] on input "Sat" at bounding box center [661, 346] width 0 height 0
click at [719, 359] on div "Mon Tue Wed Thu Fri Sat Sun" at bounding box center [616, 365] width 349 height 39
click at [692, 364] on div at bounding box center [702, 360] width 28 height 28
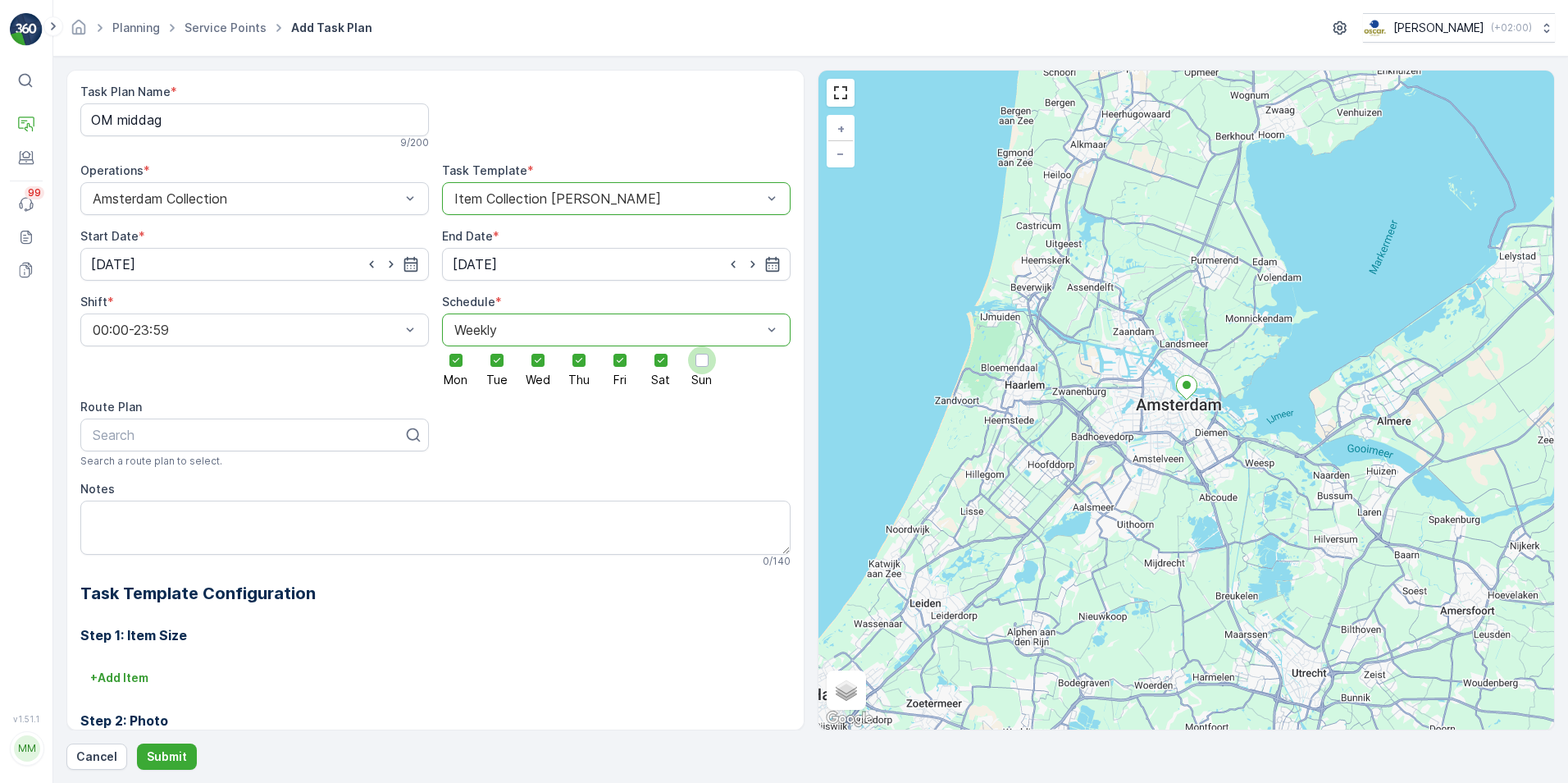
click at [702, 346] on input "Sun" at bounding box center [702, 346] width 0 height 0
click at [238, 431] on div at bounding box center [248, 434] width 314 height 15
type input "OM"
click at [191, 536] on div "OM Middag" at bounding box center [254, 530] width 329 height 15
click at [125, 119] on Name "OM middag" at bounding box center [254, 119] width 349 height 33
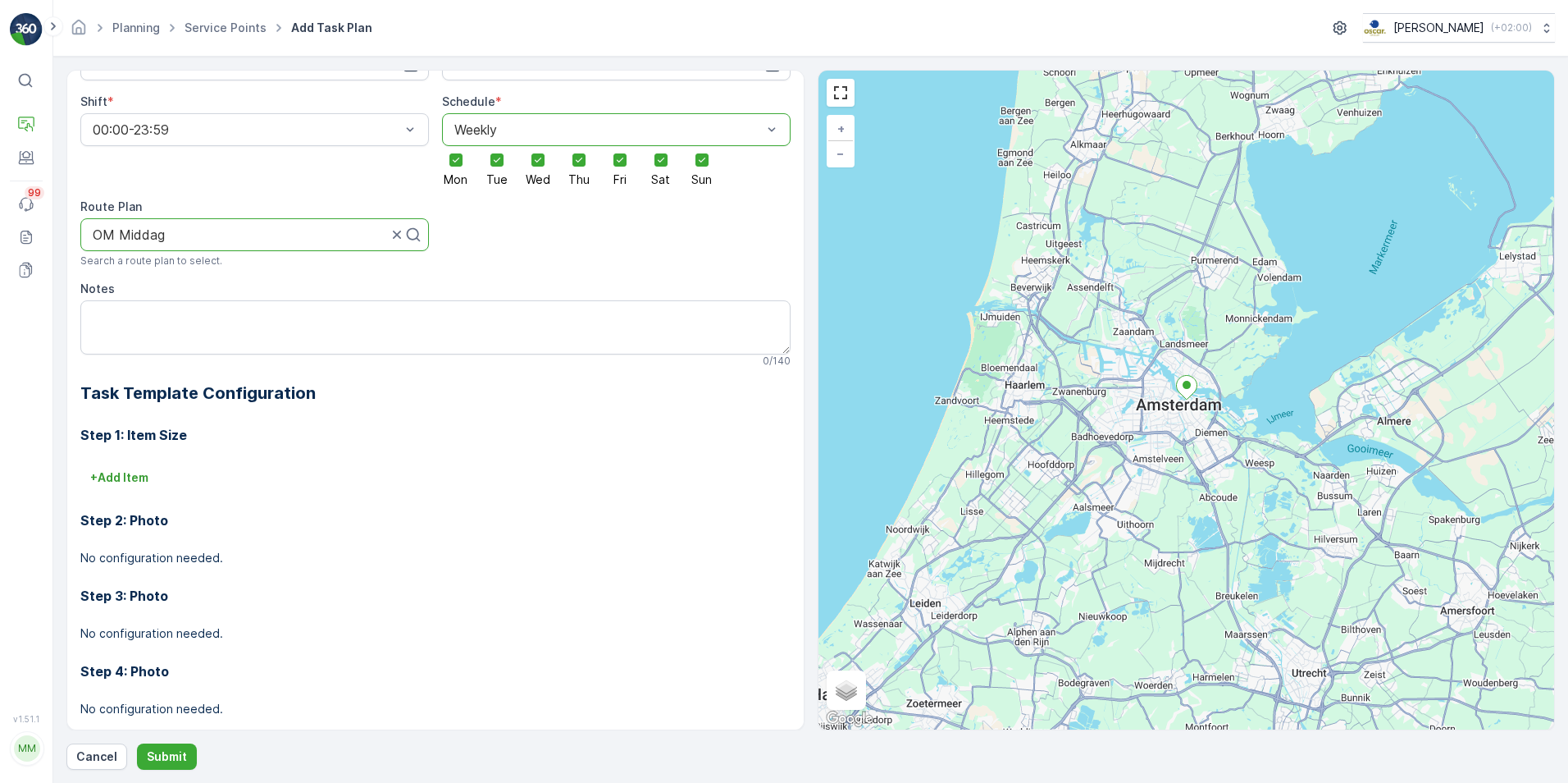
scroll to position [227, 0]
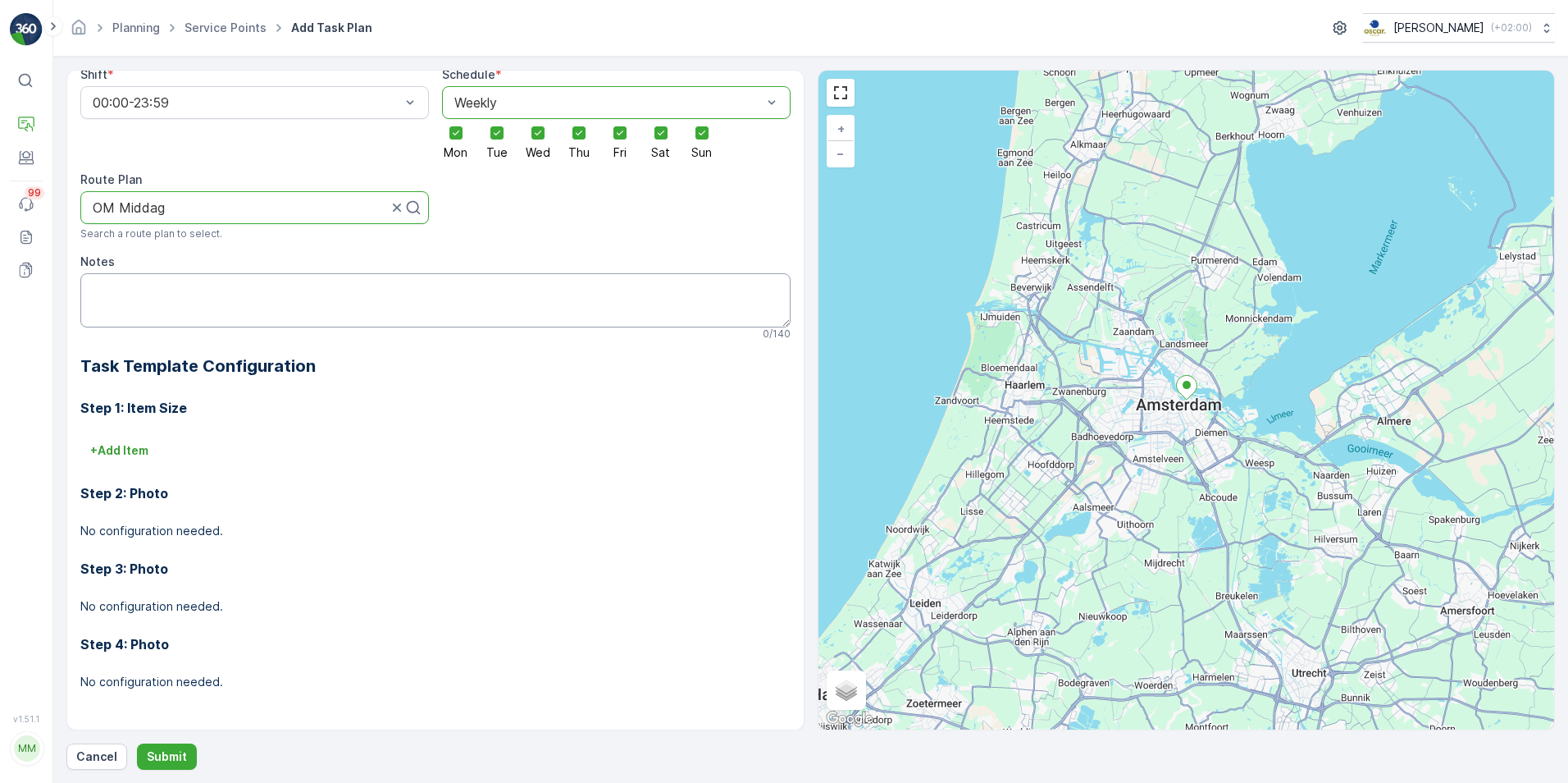
type Name "OM Middag"
click at [316, 284] on textarea "Notes" at bounding box center [435, 300] width 710 height 54
type textarea "Let op! De Eijk Groep heeft een eigen 240L rest container in de [GEOGRAPHIC_DAT…"
click at [132, 437] on button "+ Add Item" at bounding box center [119, 450] width 78 height 26
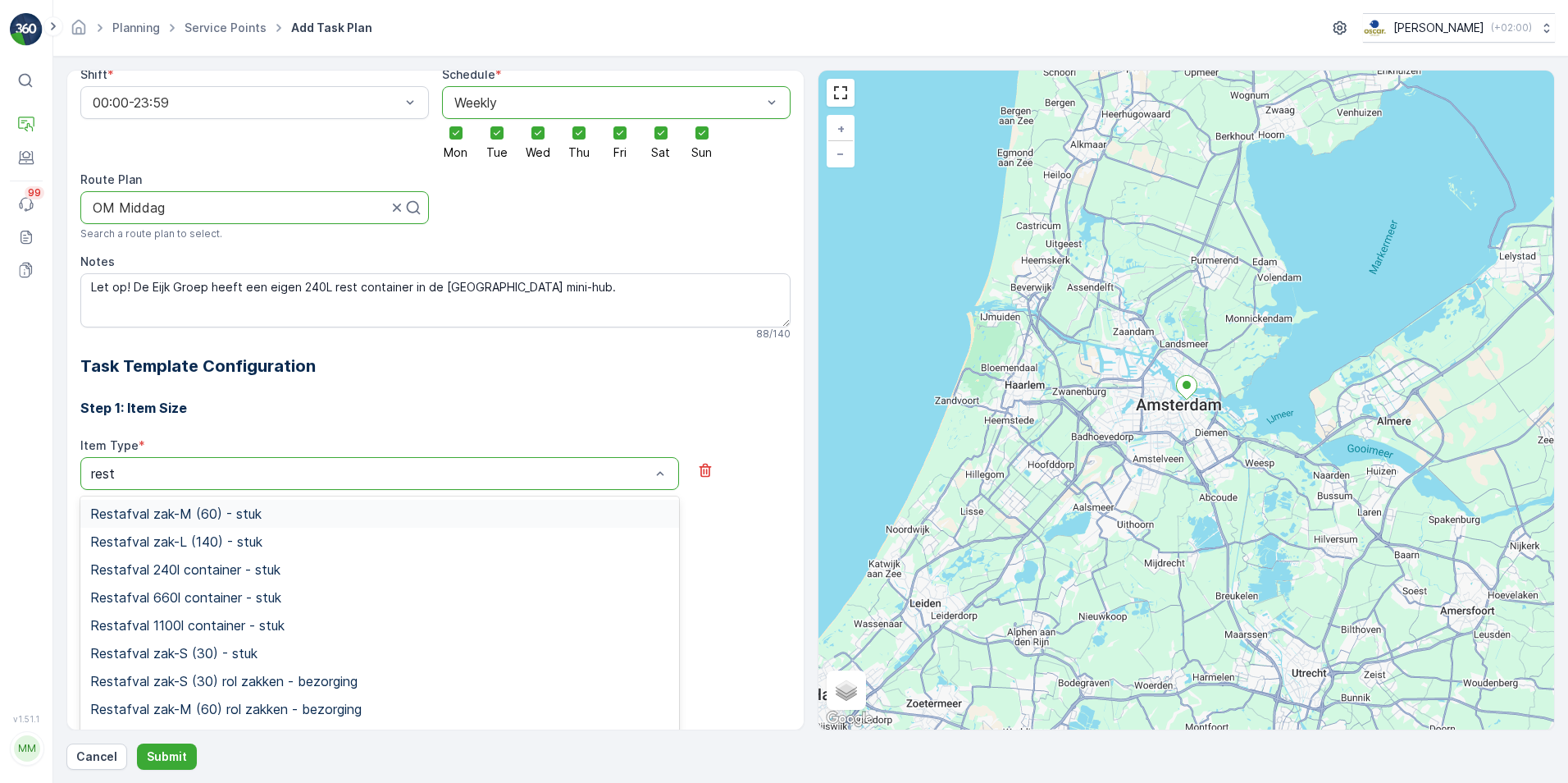
type input "res"
click at [186, 516] on span "Restafval zak-M (60) - stuk" at bounding box center [175, 513] width 171 height 15
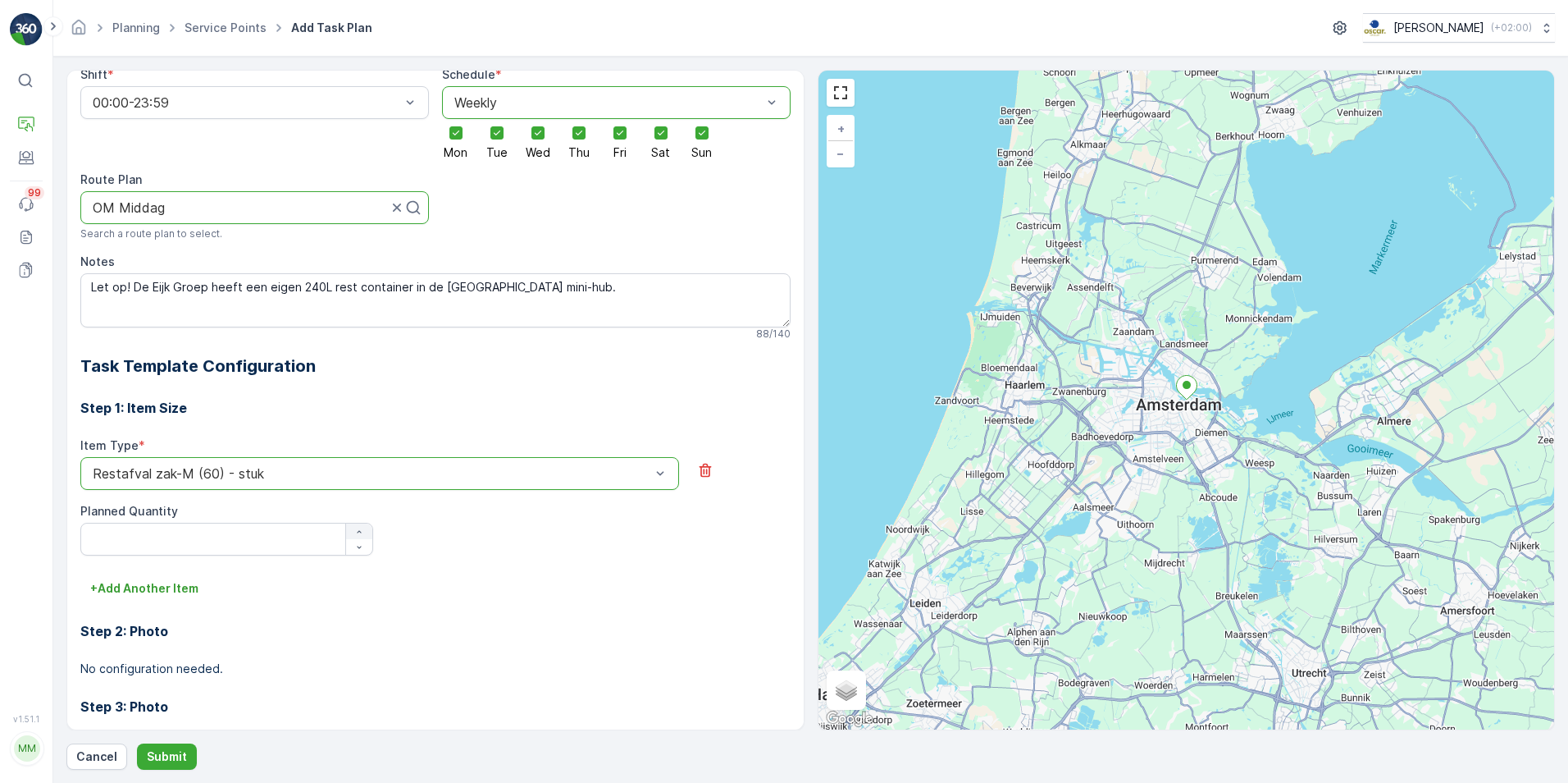
click at [357, 529] on icon "button" at bounding box center [359, 532] width 10 height 10
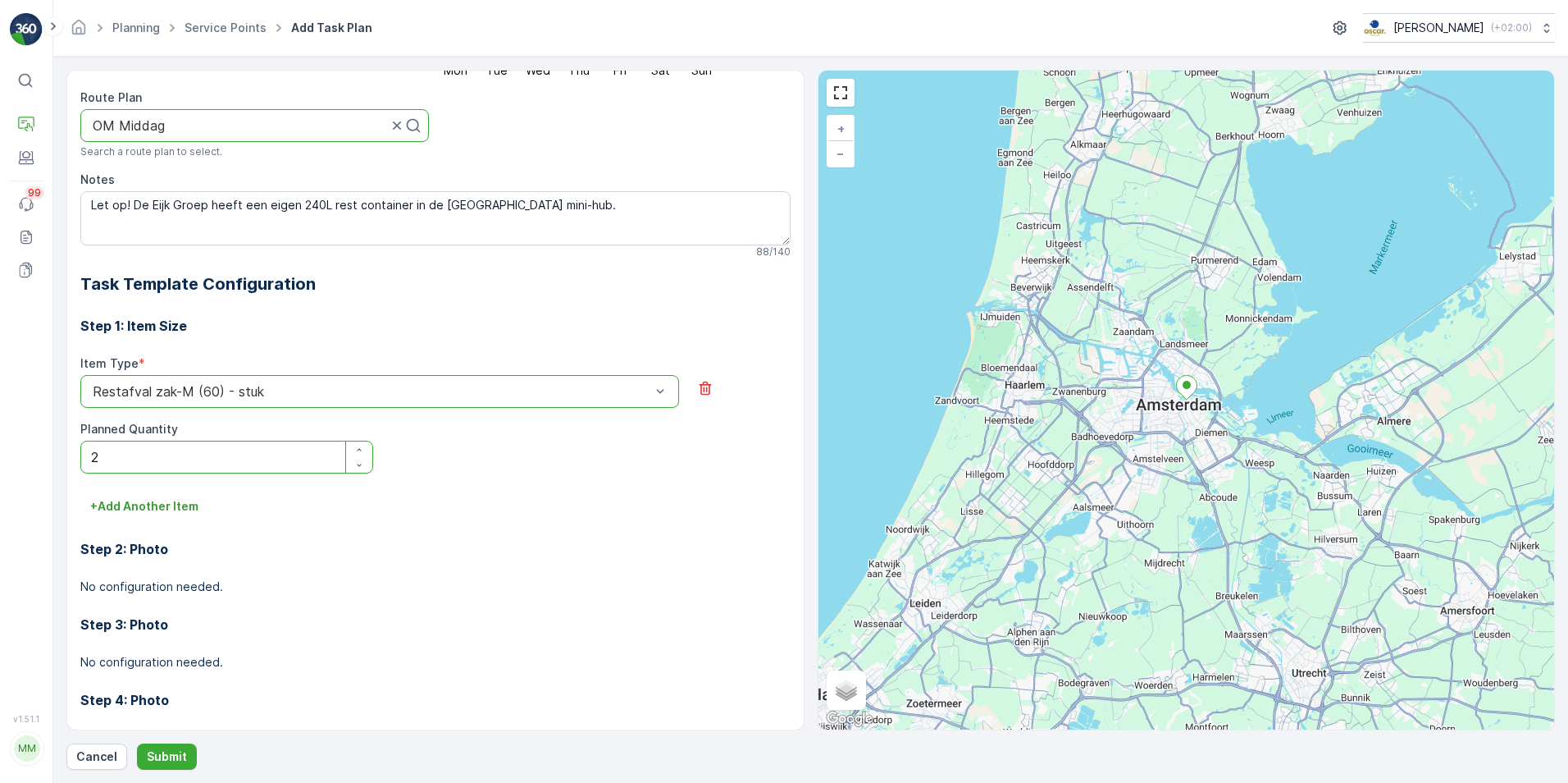
scroll to position [365, 0]
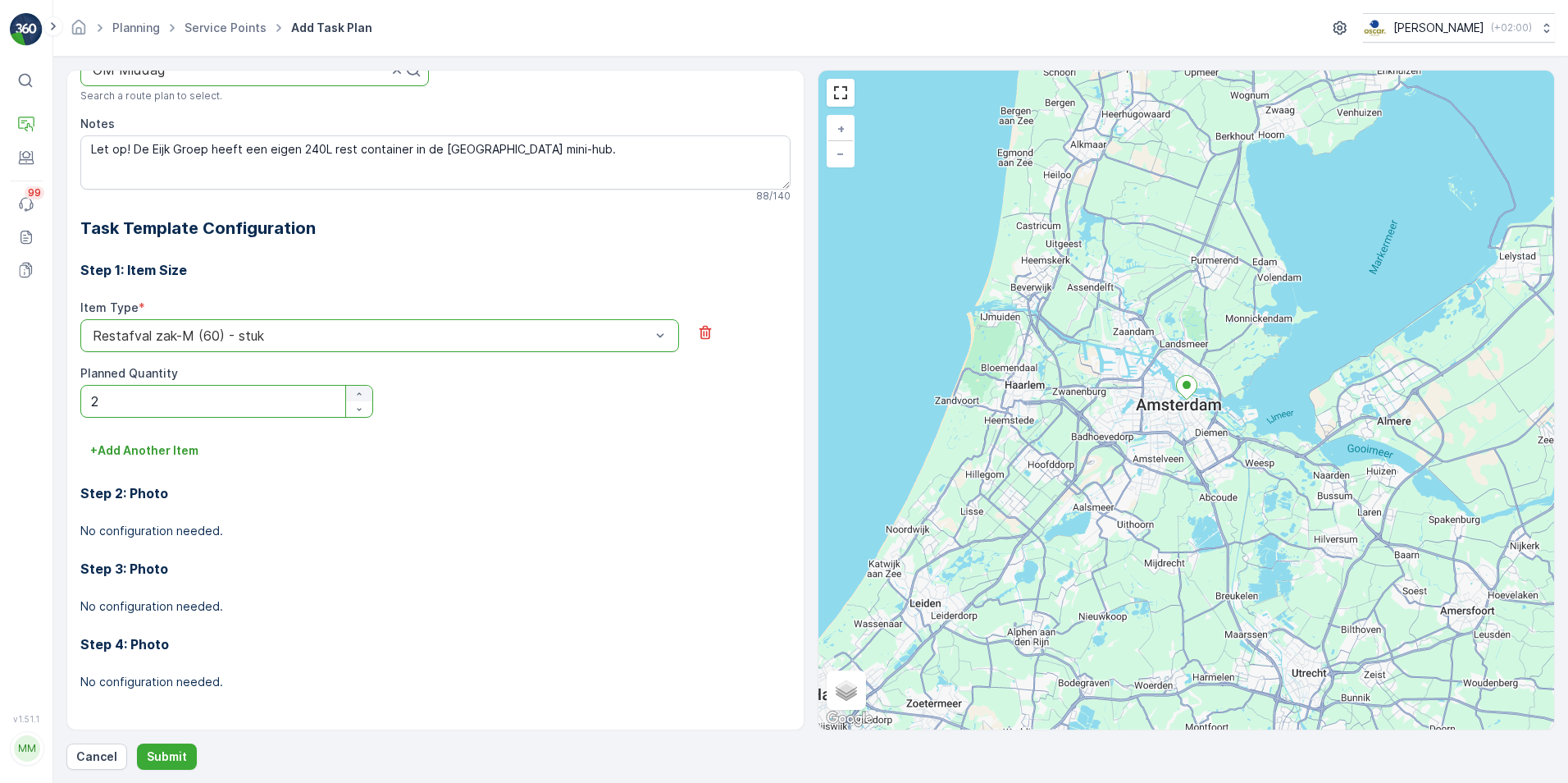
click at [359, 393] on icon "button" at bounding box center [359, 394] width 10 height 10
type Quantity "3"
click at [180, 752] on p "Submit" at bounding box center [167, 756] width 40 height 16
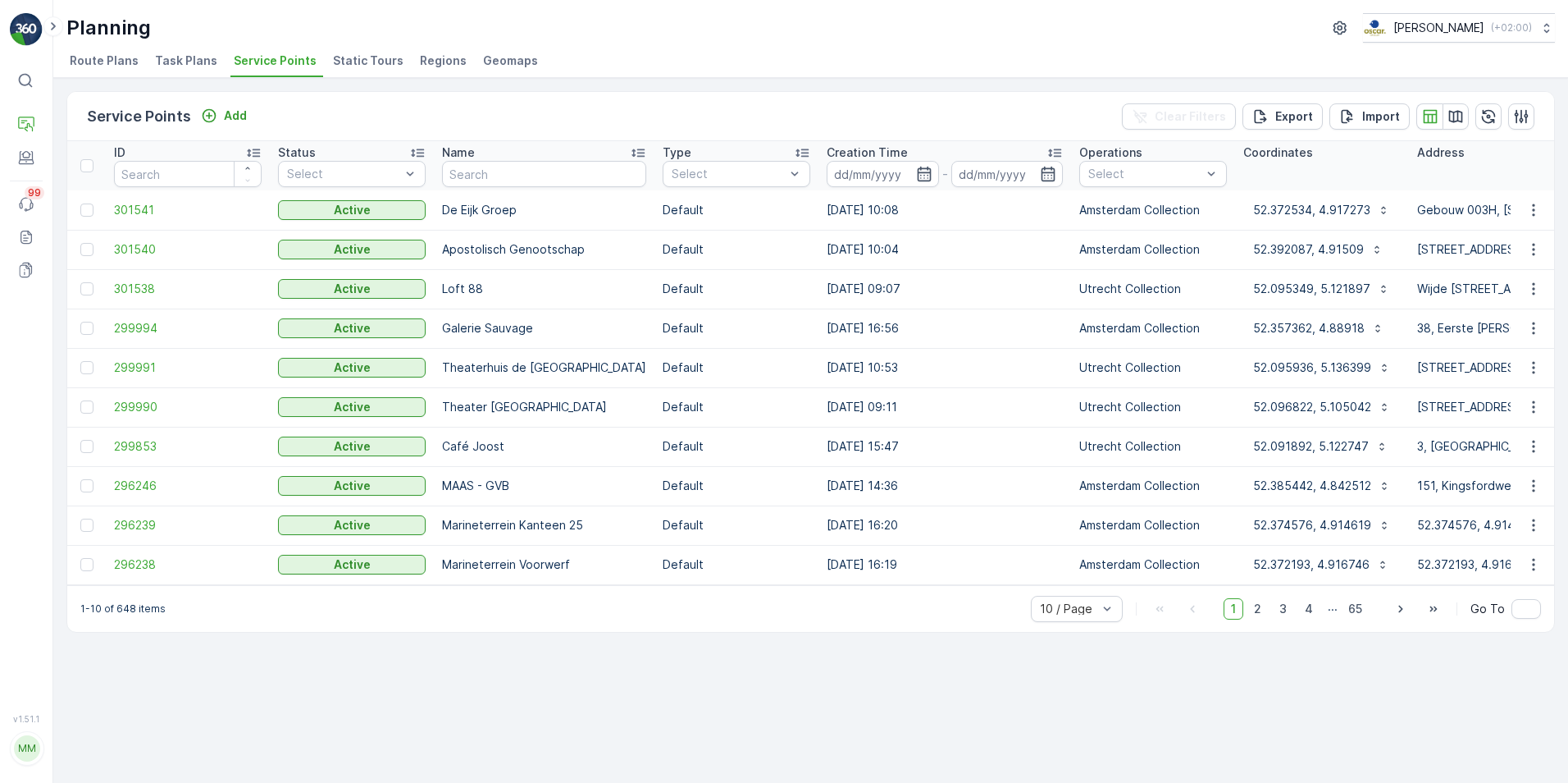
click at [487, 209] on p "De Eijk Groep" at bounding box center [544, 210] width 204 height 16
drag, startPoint x: 487, startPoint y: 209, endPoint x: 481, endPoint y: 232, distance: 23.9
click at [481, 232] on td "Apostolisch Genootschap" at bounding box center [544, 249] width 221 height 39
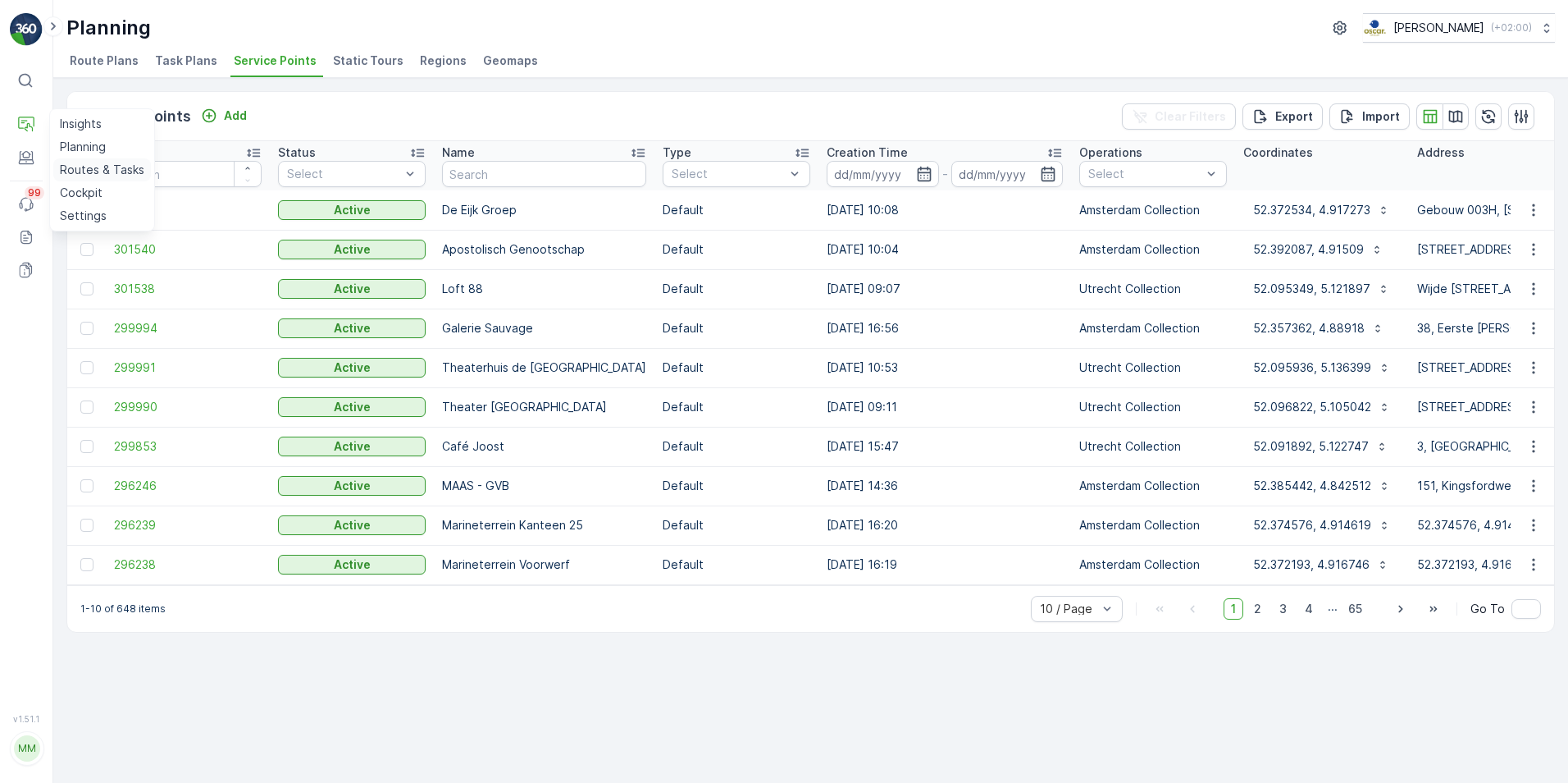
click at [94, 170] on p "Routes & Tasks" at bounding box center [102, 170] width 84 height 16
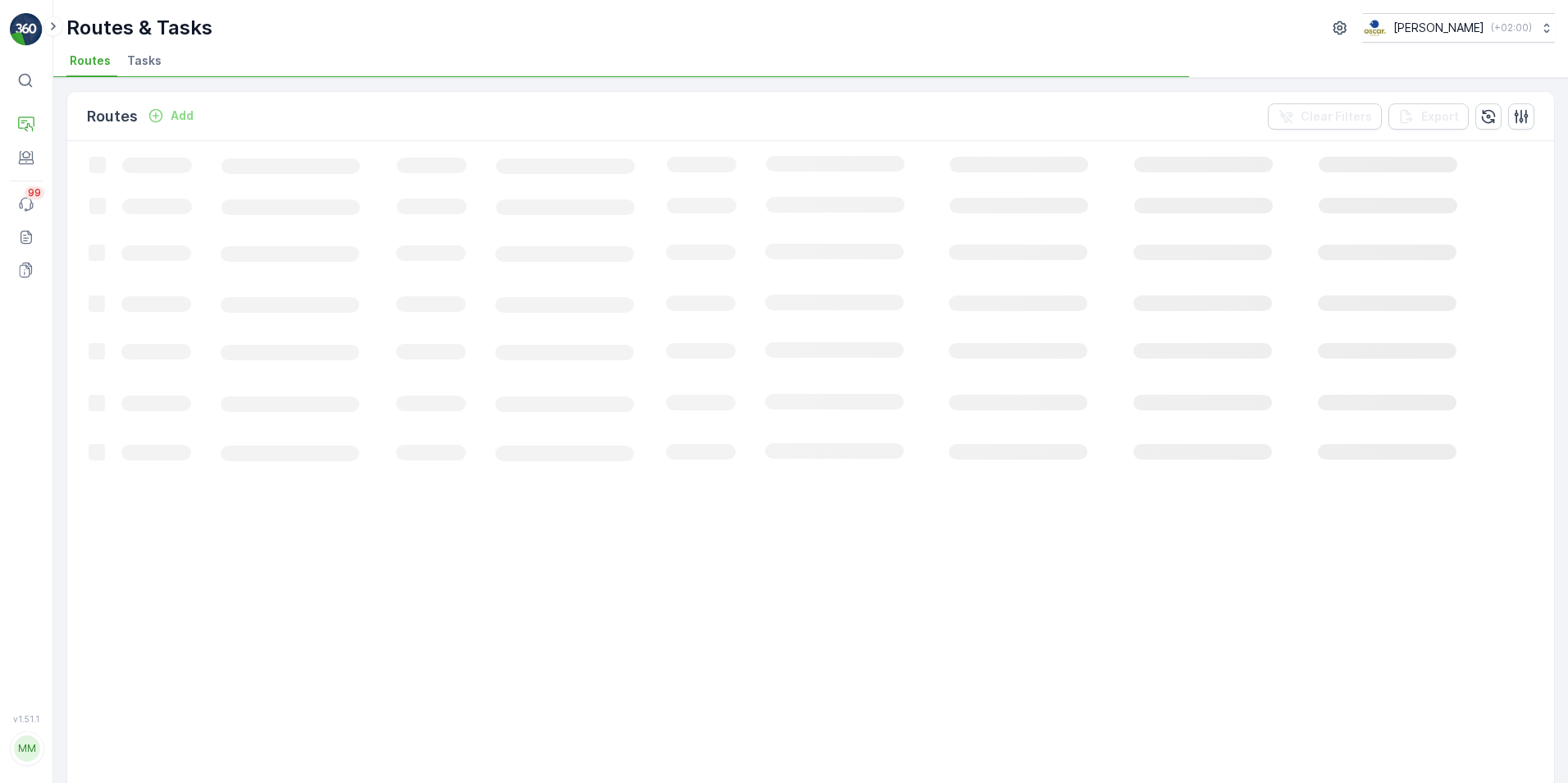
click at [144, 60] on span "Tasks" at bounding box center [144, 61] width 34 height 16
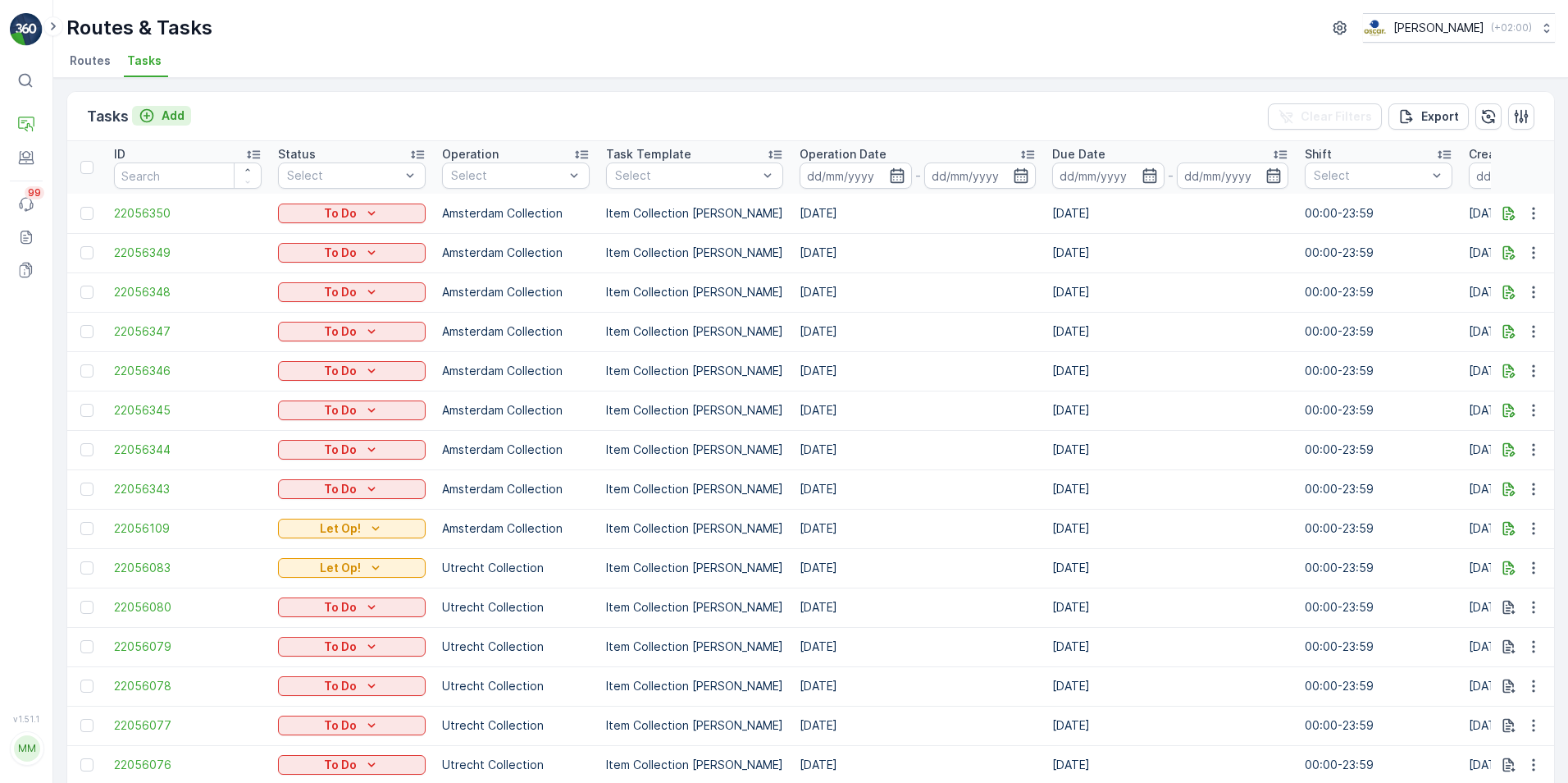
click at [162, 115] on p "Add" at bounding box center [173, 115] width 23 height 16
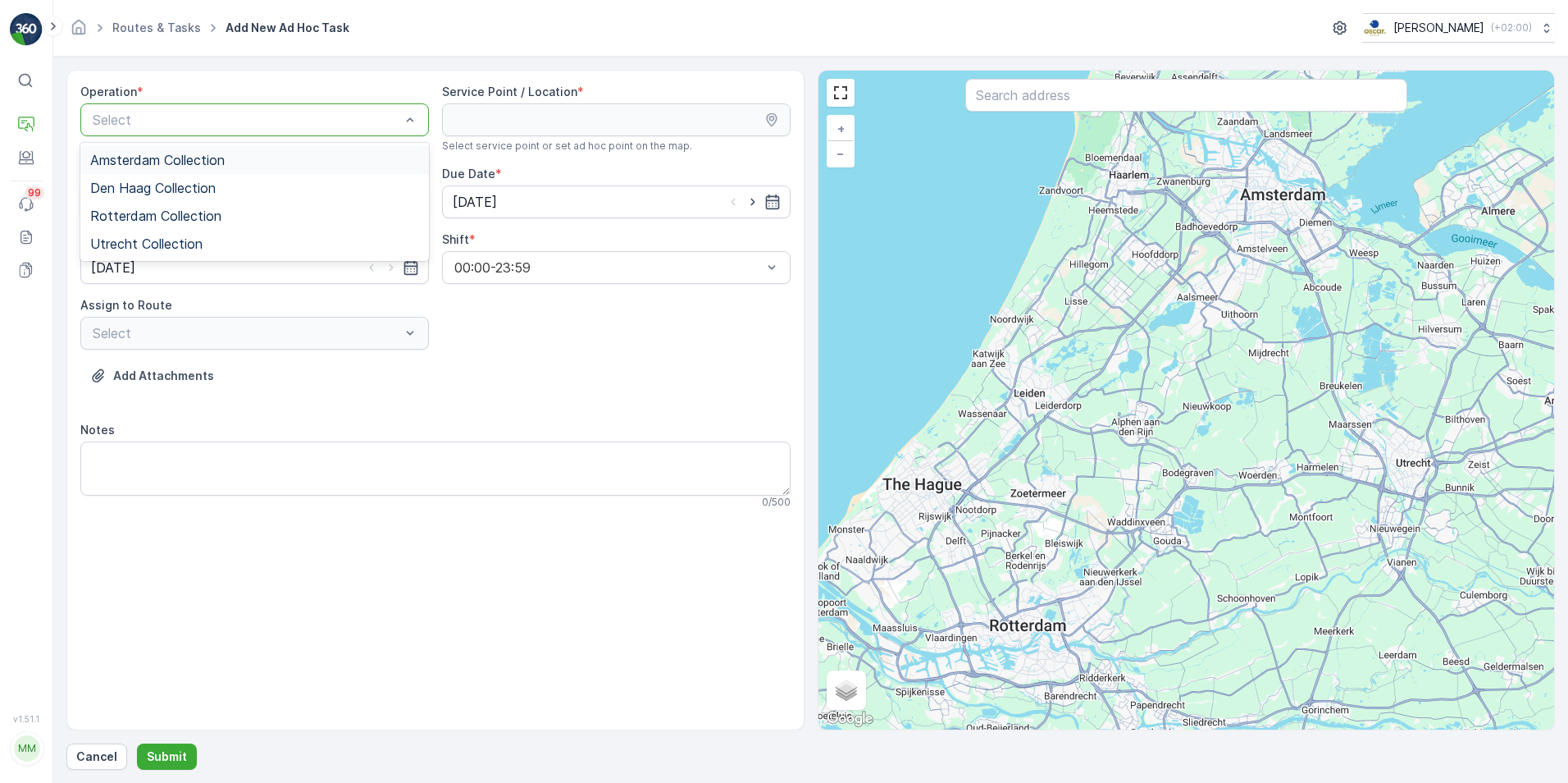
click at [234, 162] on div "Amsterdam Collection" at bounding box center [254, 160] width 329 height 15
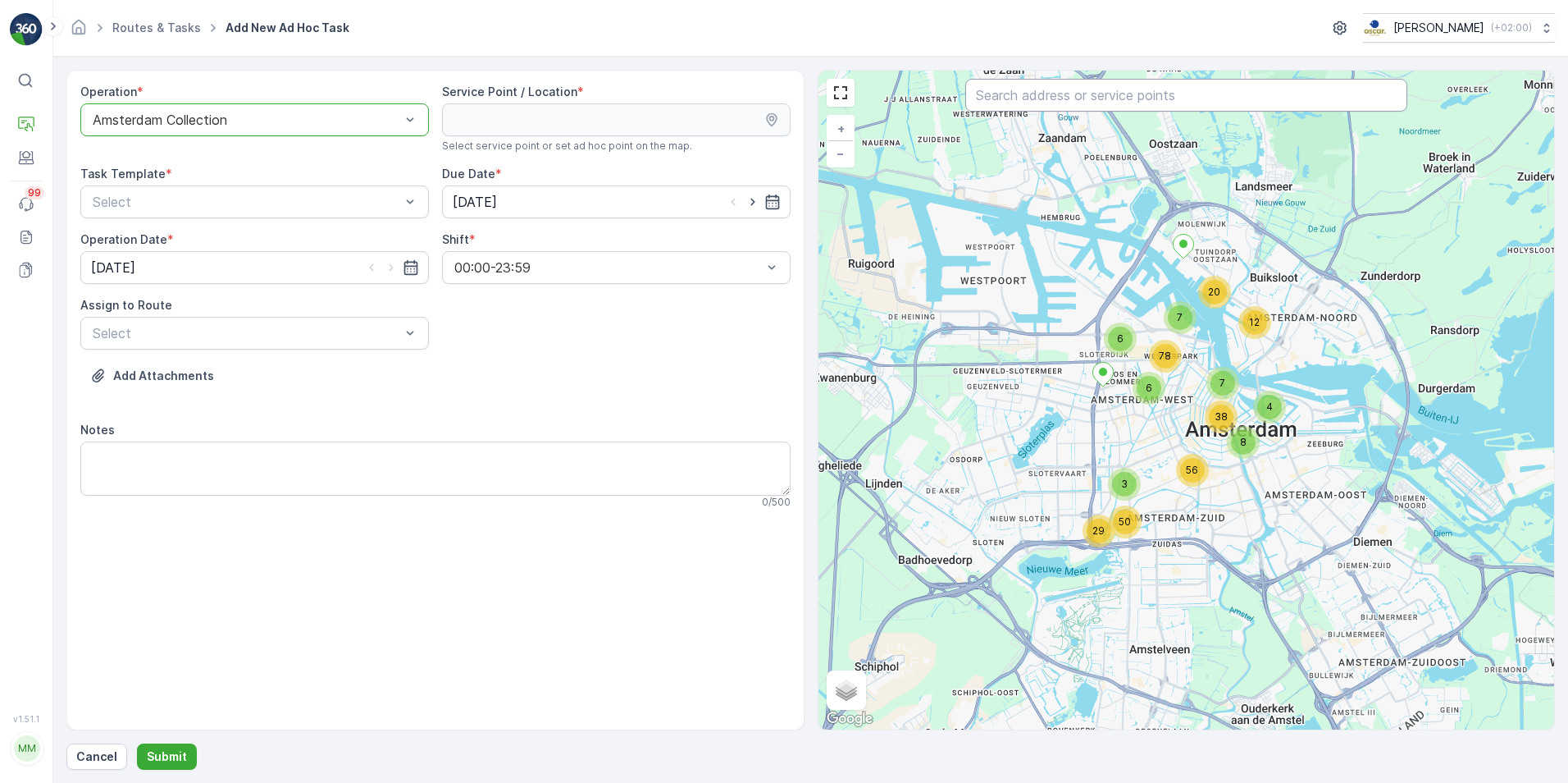
click at [1043, 92] on input "text" at bounding box center [1187, 95] width 442 height 33
type input "wopl"
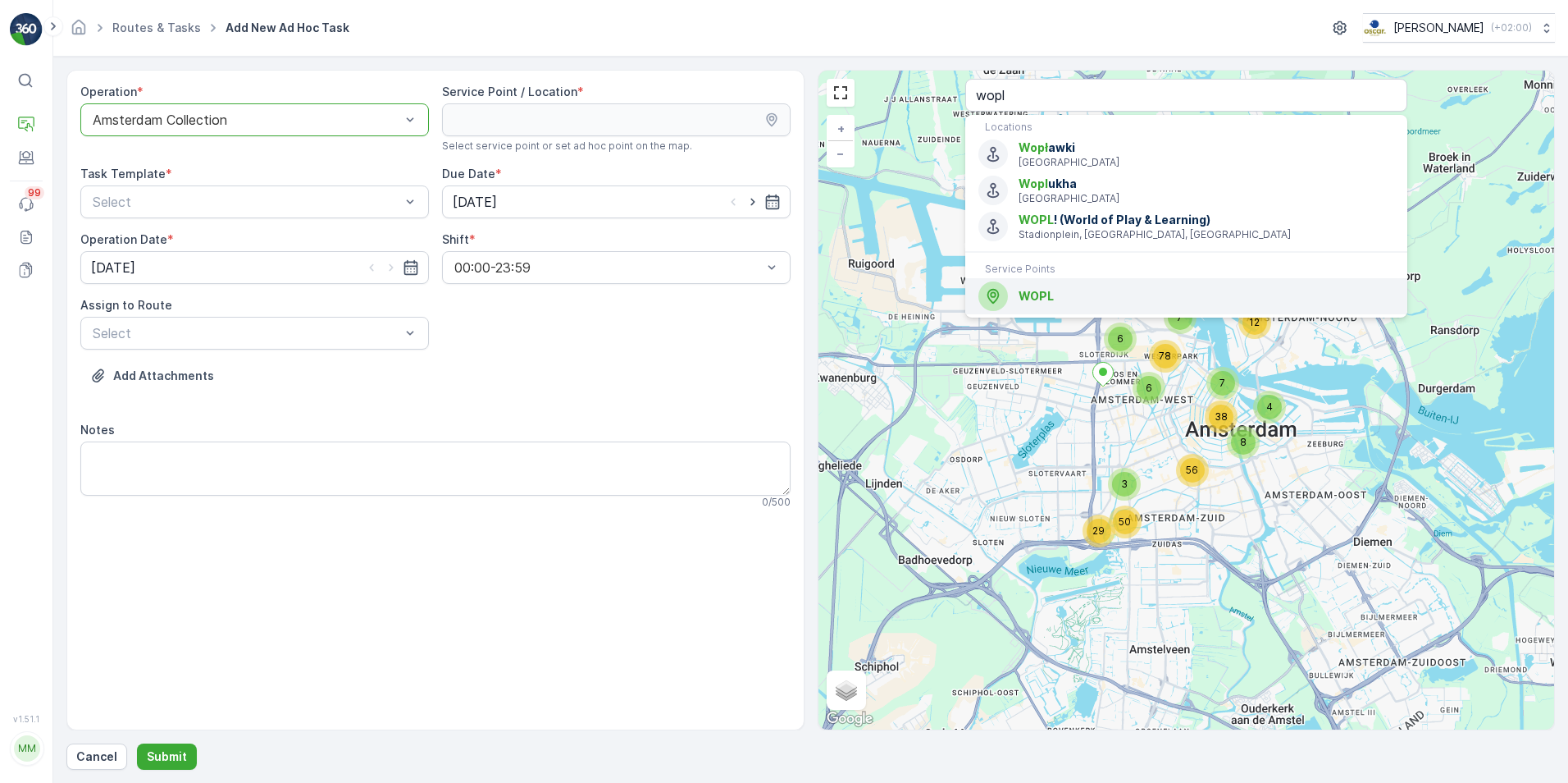
click at [1057, 291] on span "WOPL" at bounding box center [1207, 296] width 376 height 16
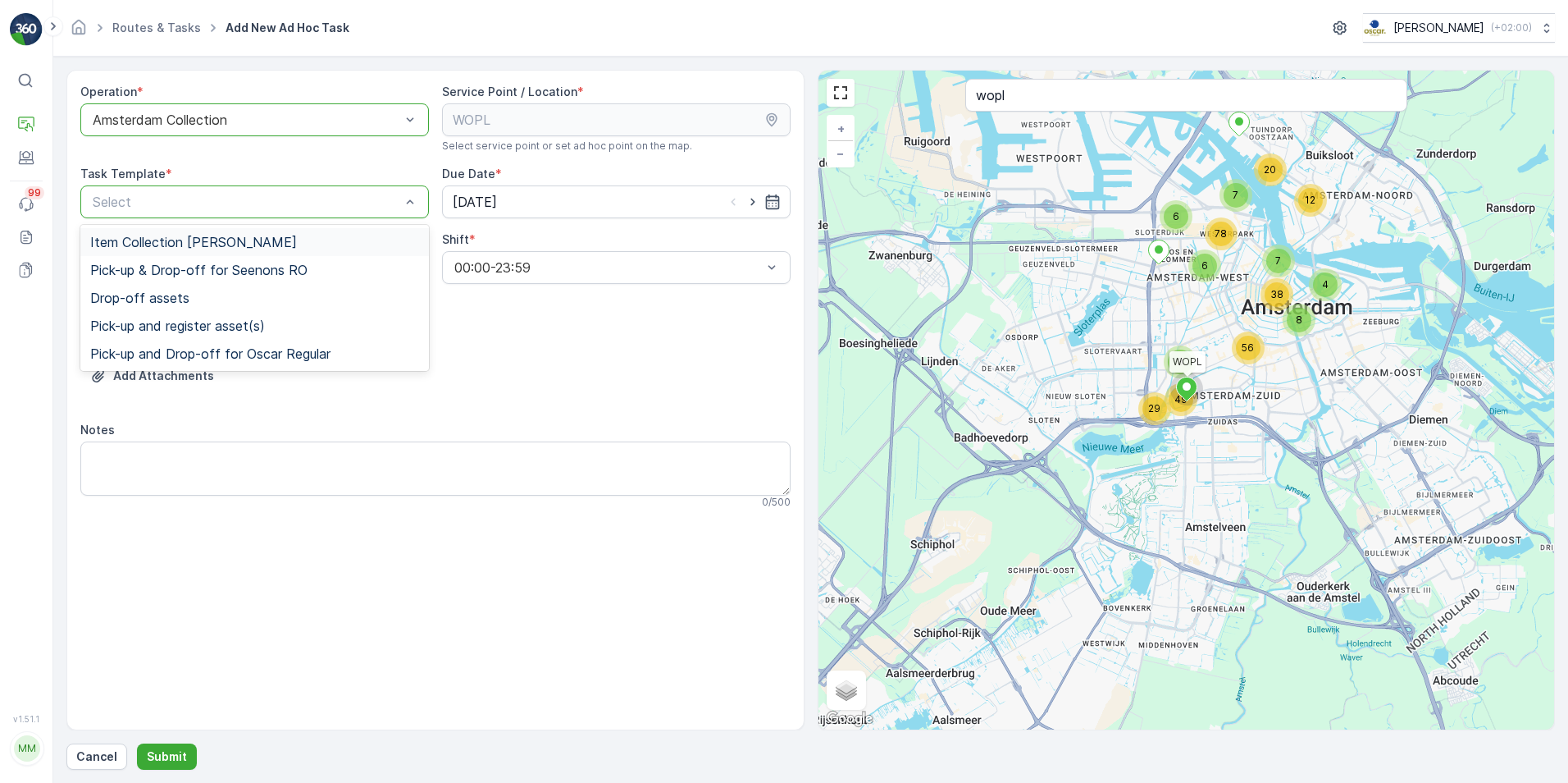
click at [259, 242] on span "Item Collection [PERSON_NAME]" at bounding box center [193, 242] width 207 height 15
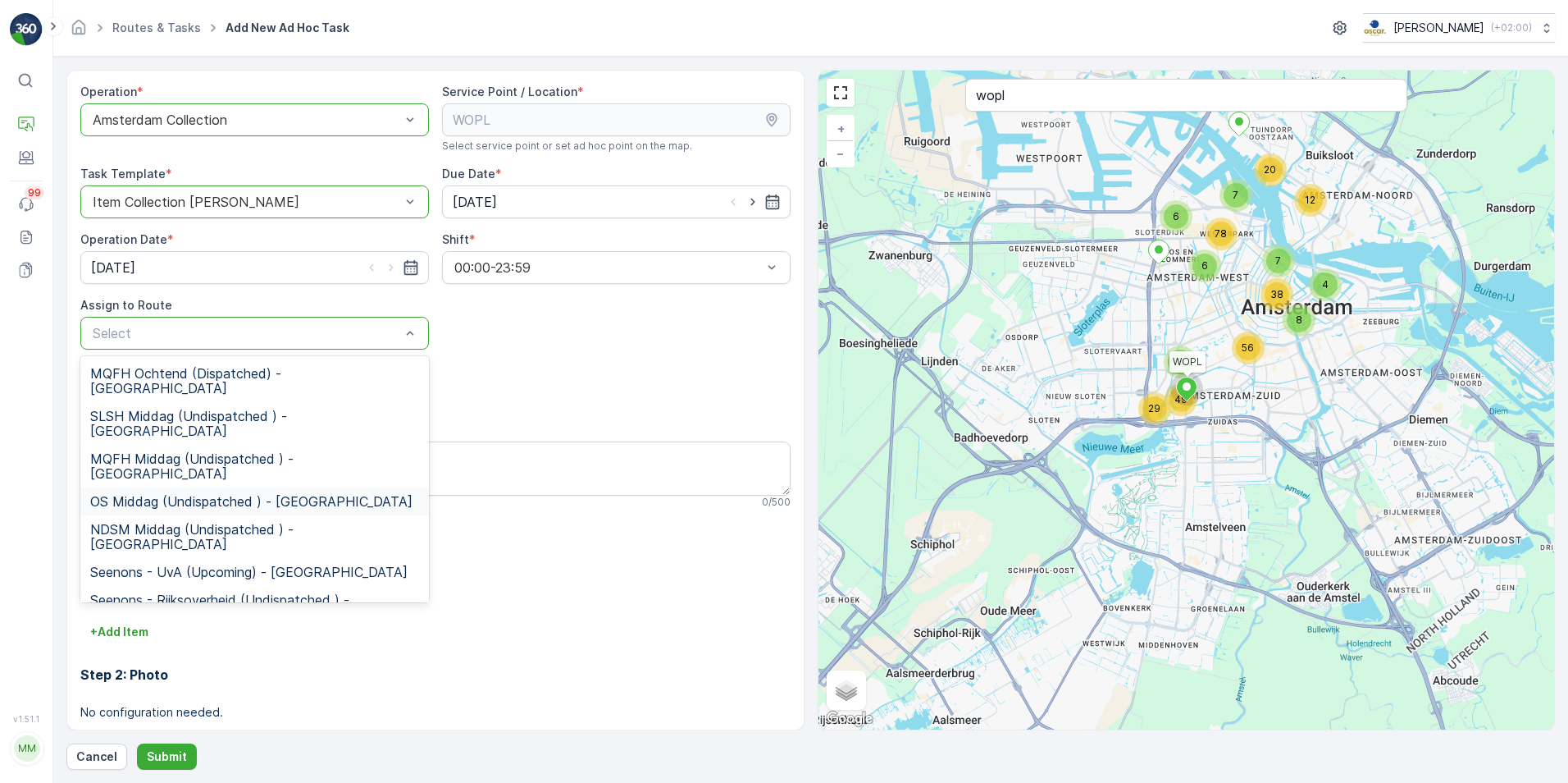
click at [307, 494] on span "OS Middag (Undispatched ) - [GEOGRAPHIC_DATA]" at bounding box center [251, 501] width 322 height 15
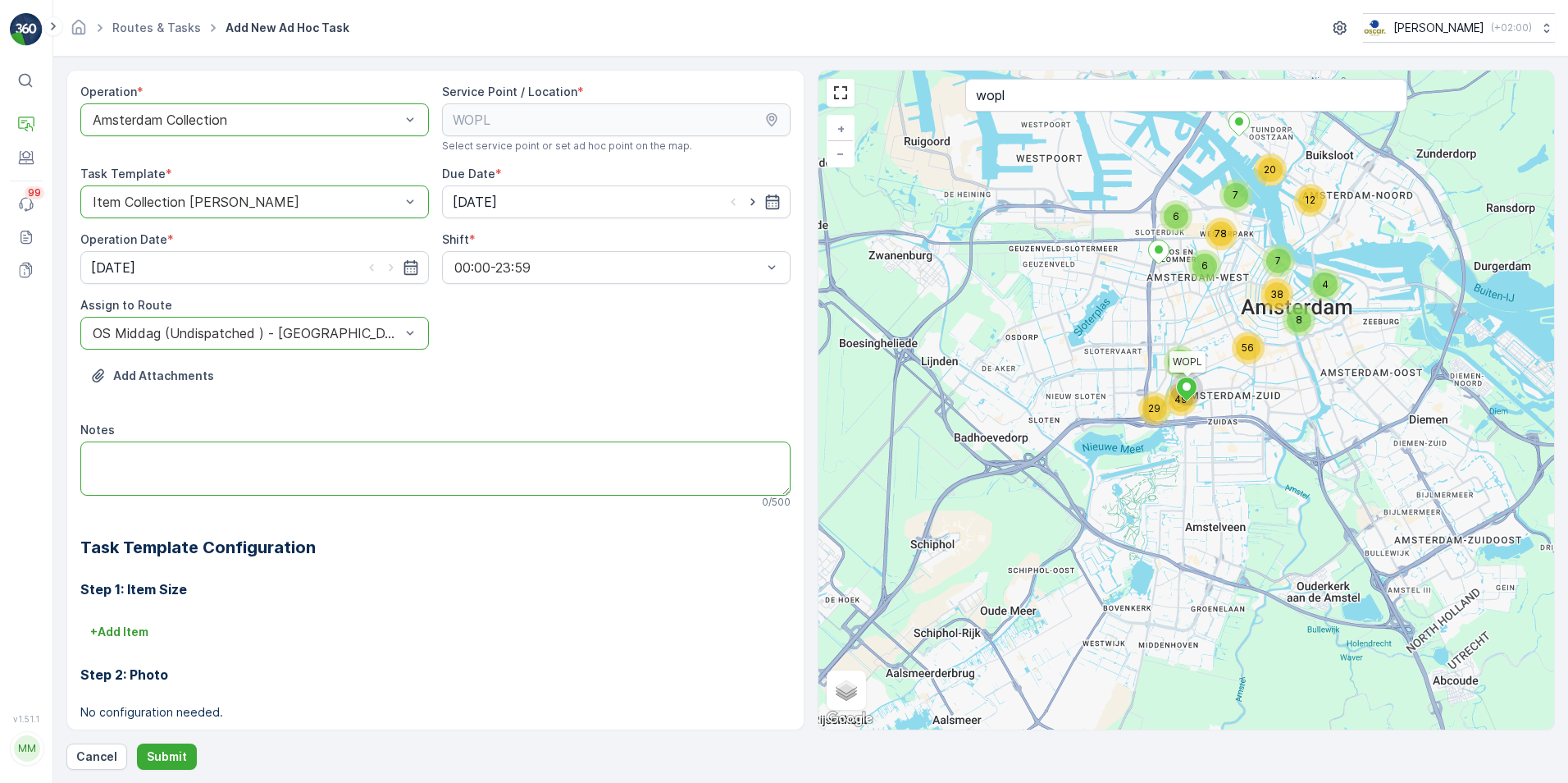
click at [307, 462] on textarea "Notes" at bounding box center [435, 468] width 710 height 54
type textarea "L"
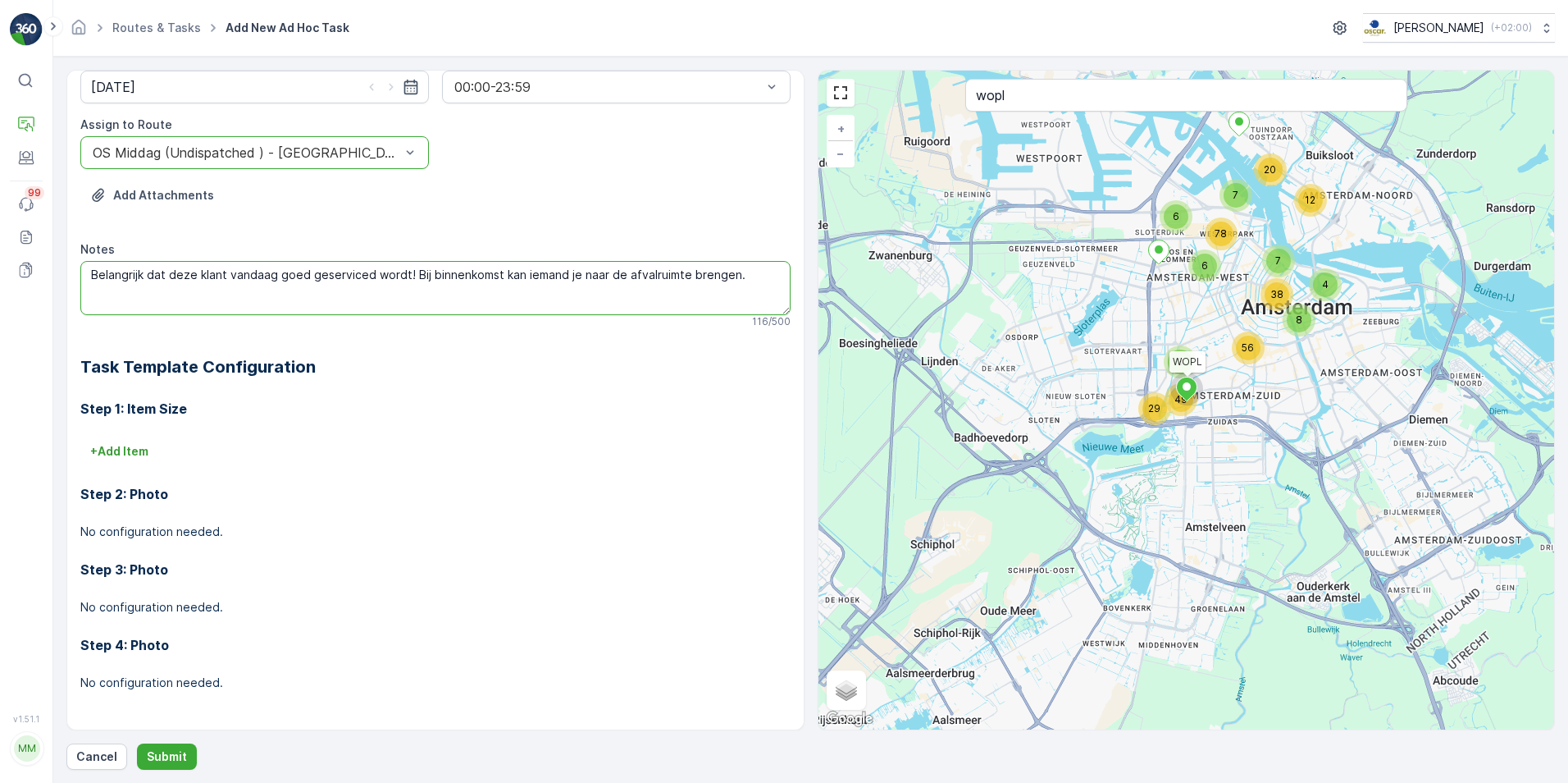
scroll to position [181, 0]
type textarea "Belangrijk dat deze klant vandaag goed geserviced wordt! Bij binnenkomst kan ie…"
click at [137, 454] on p "+ Add Item" at bounding box center [119, 450] width 58 height 16
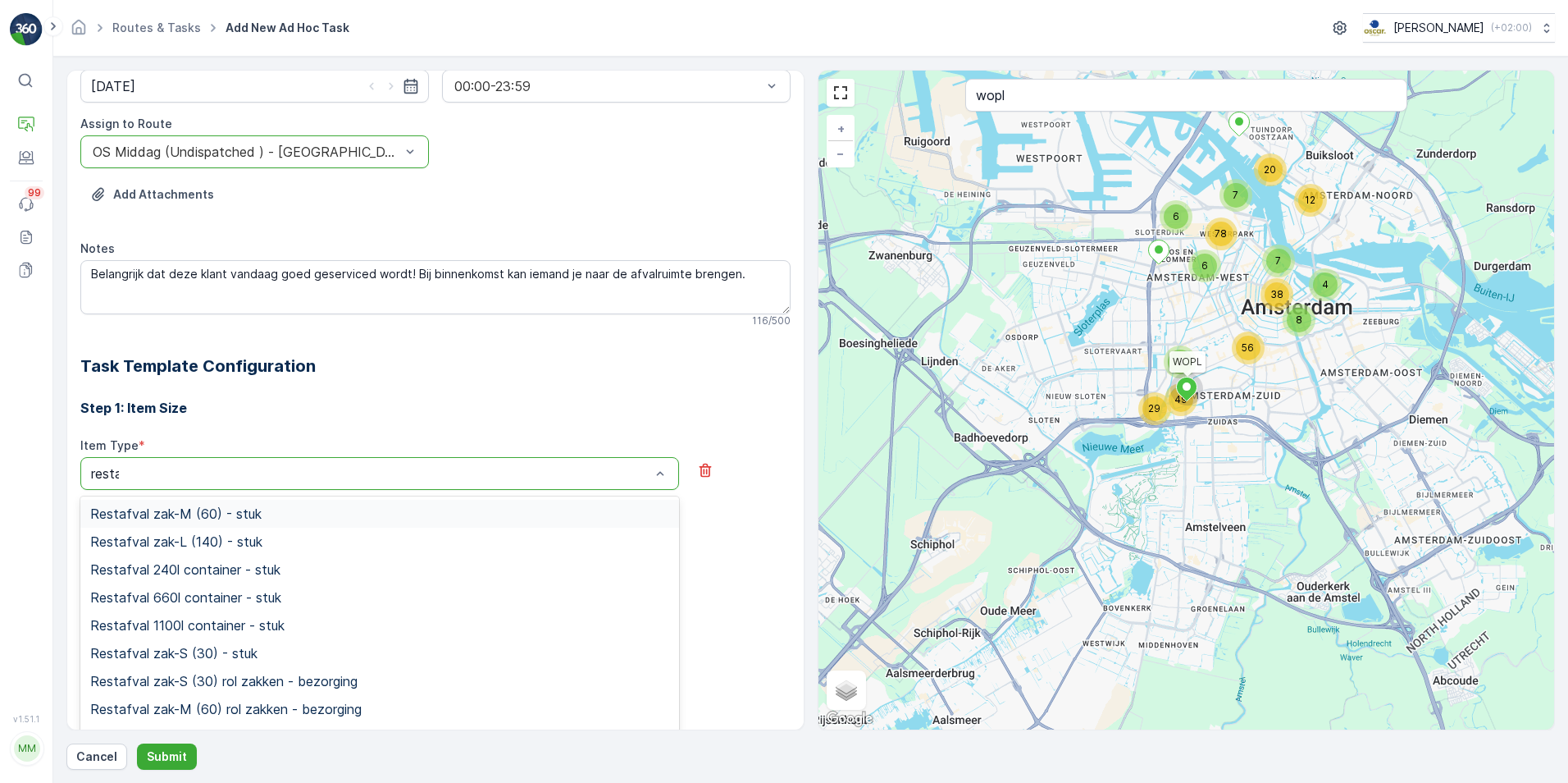
type input "restaf"
click at [155, 507] on span "Restafval zak-M (60) - stuk" at bounding box center [175, 513] width 171 height 15
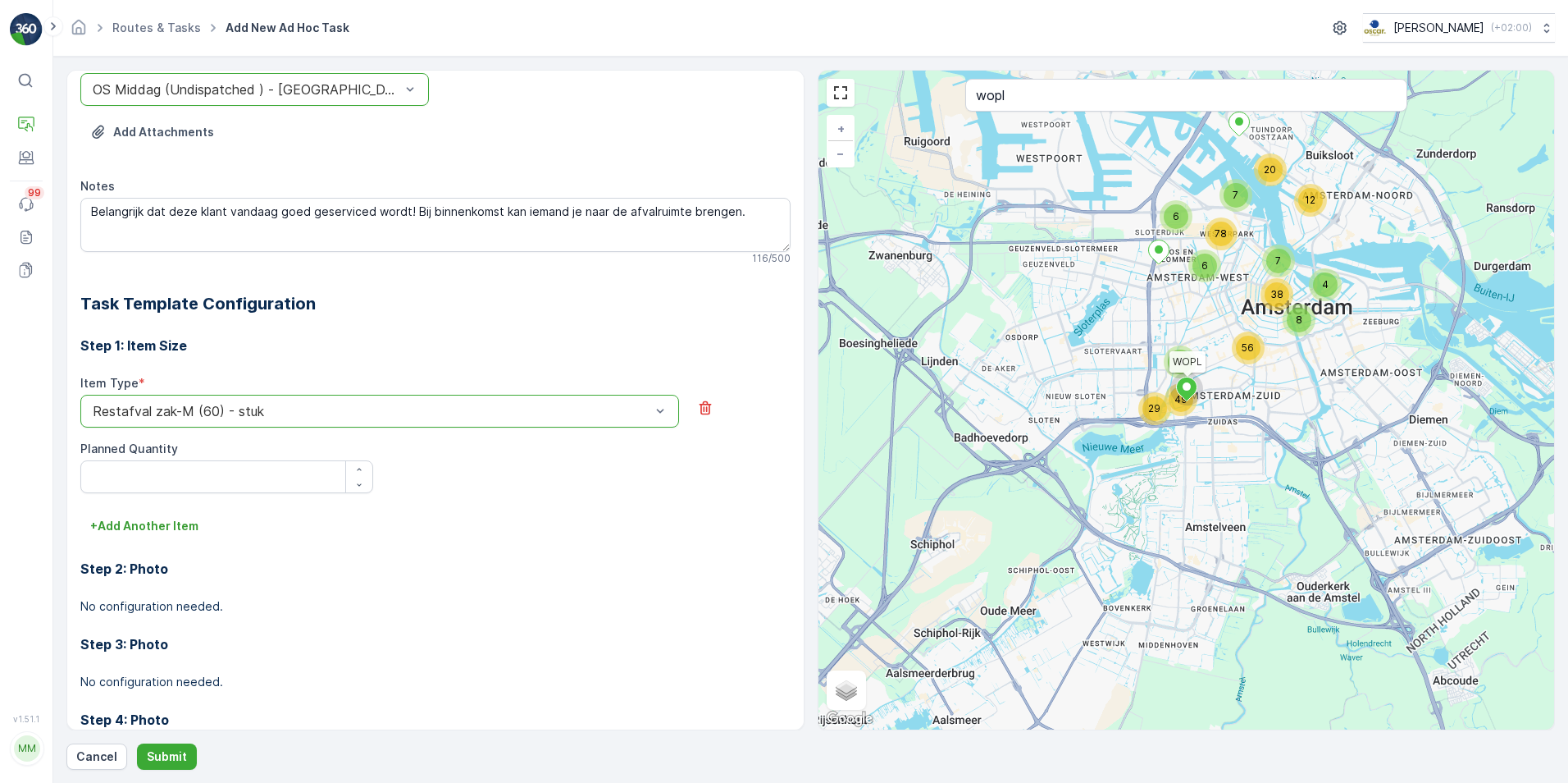
scroll to position [319, 0]
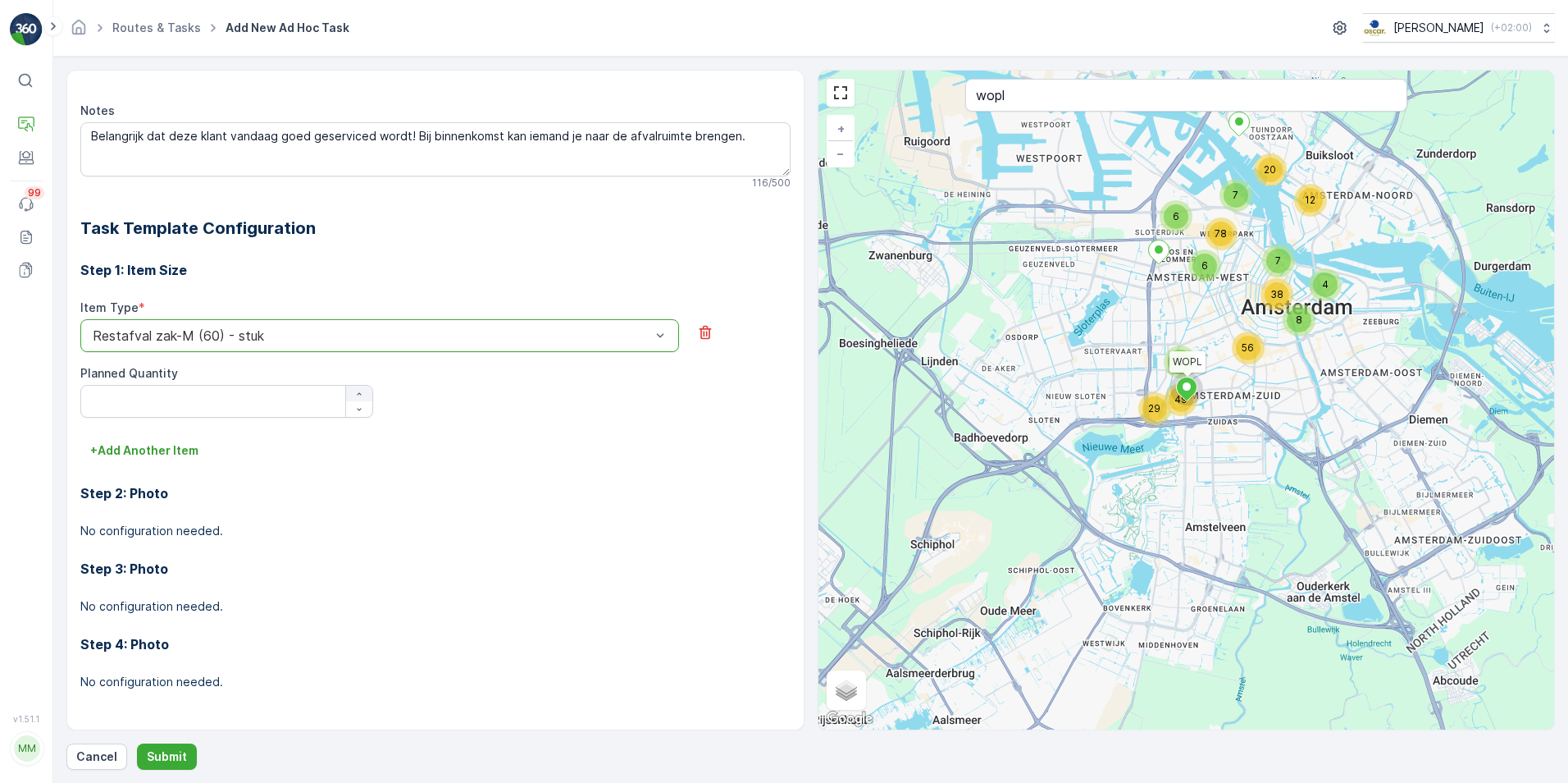
click at [354, 390] on icon "button" at bounding box center [359, 394] width 10 height 10
type Quantity "3"
click at [138, 446] on p "+ Add Another Item" at bounding box center [144, 450] width 108 height 16
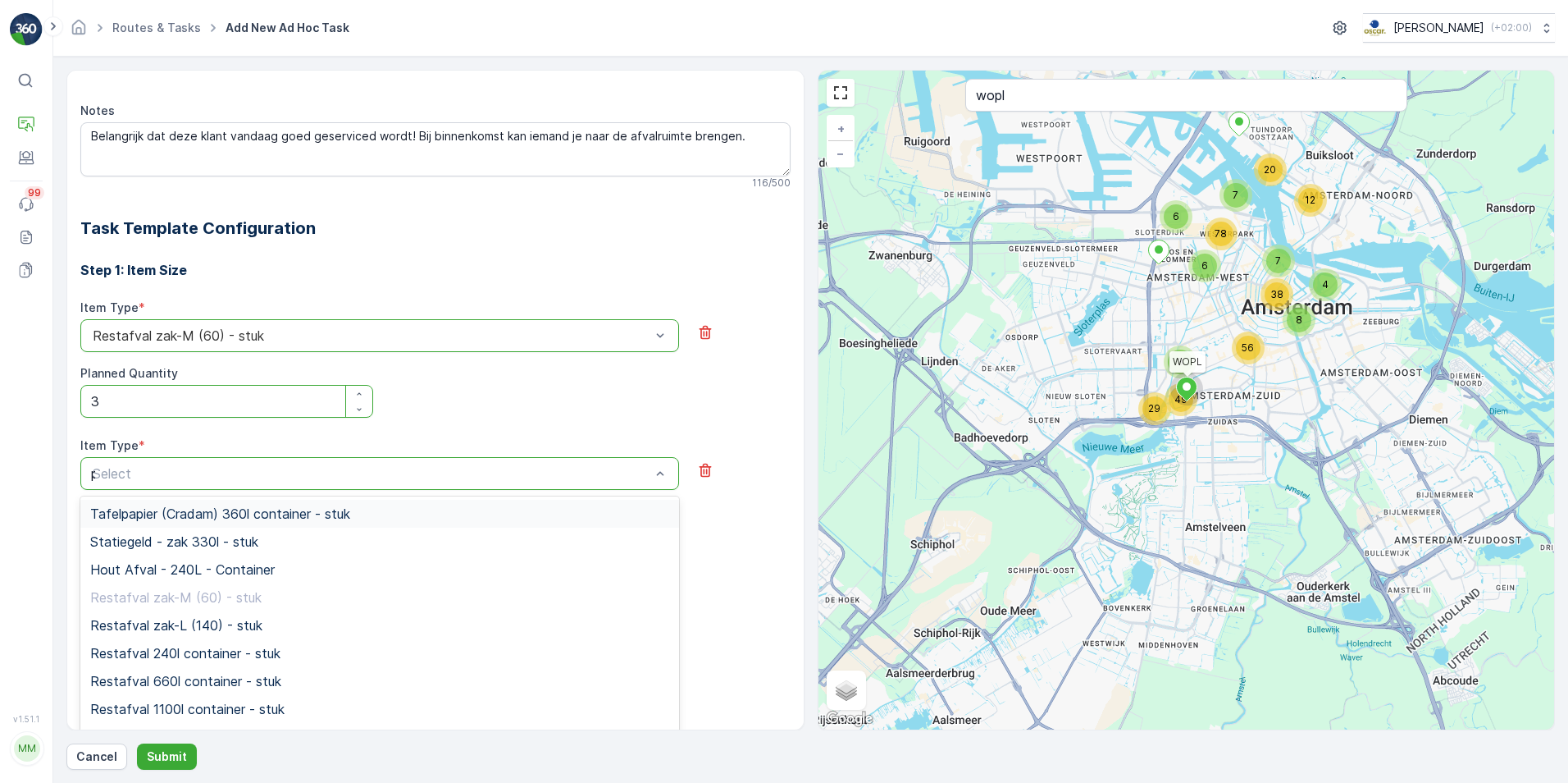
type input "pd"
click at [161, 540] on span "PD zak-M (60) - stuk" at bounding box center [155, 541] width 131 height 15
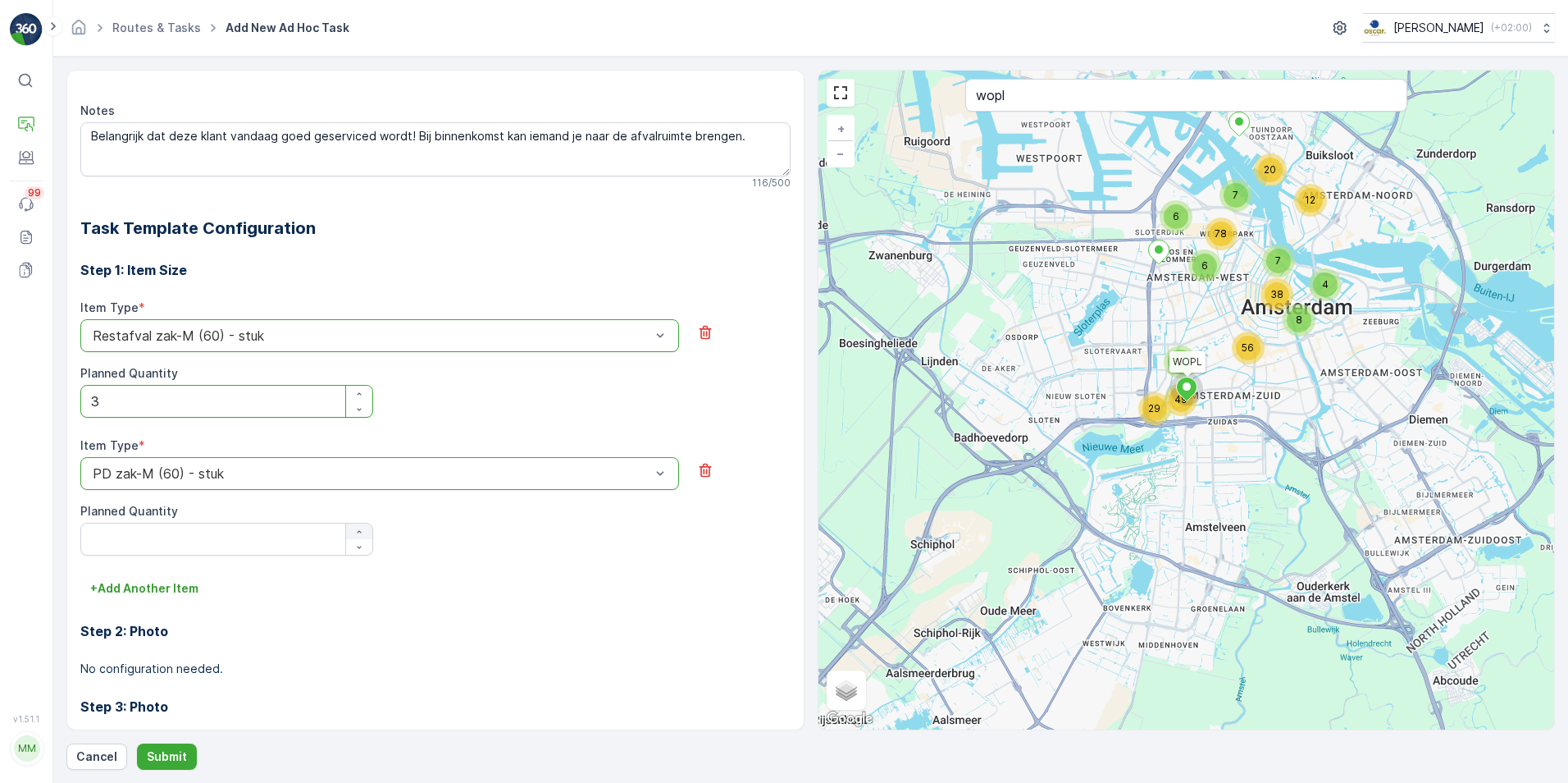
click at [358, 530] on icon "button" at bounding box center [359, 532] width 10 height 10
type Quantity "2"
click at [133, 586] on p "+ Add Another Item" at bounding box center [144, 588] width 108 height 16
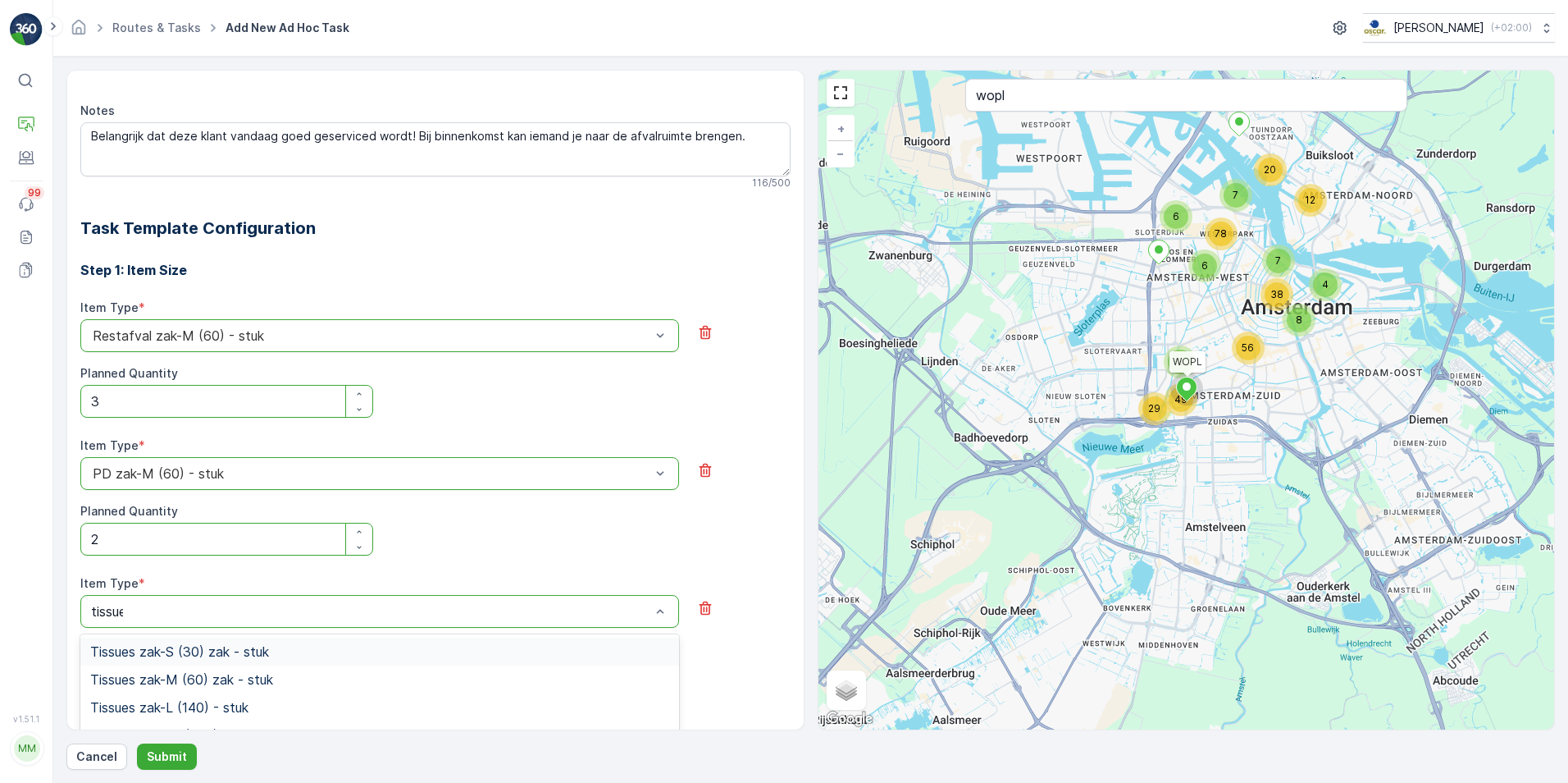
type input "tissues"
click at [189, 682] on span "Tissues zak-M (60) zak - stuk" at bounding box center [181, 679] width 183 height 15
click at [359, 665] on icon "button" at bounding box center [359, 669] width 10 height 10
type Quantity "2"
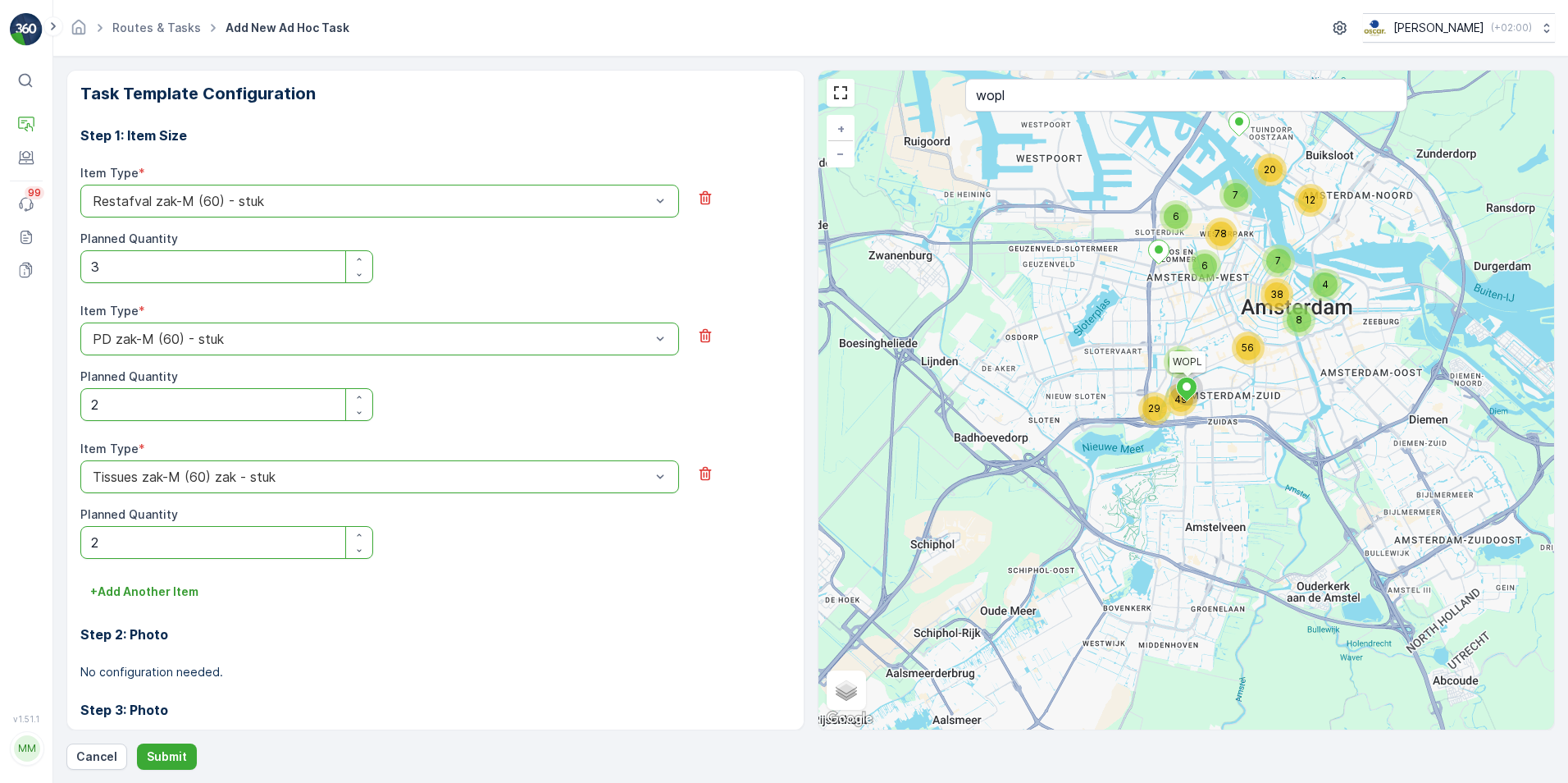
scroll to position [595, 0]
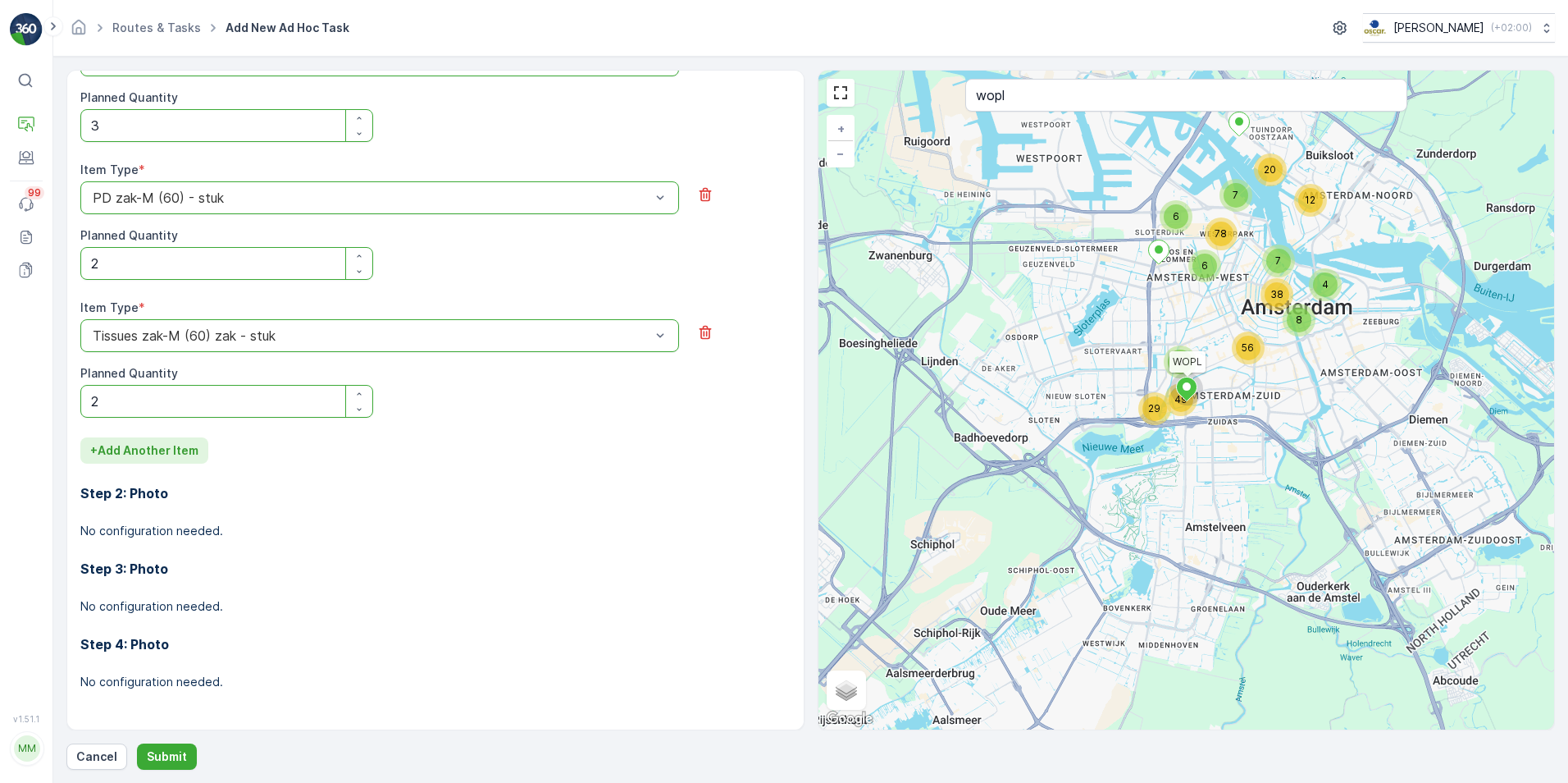
click at [116, 447] on p "+ Add Another Item" at bounding box center [144, 450] width 108 height 16
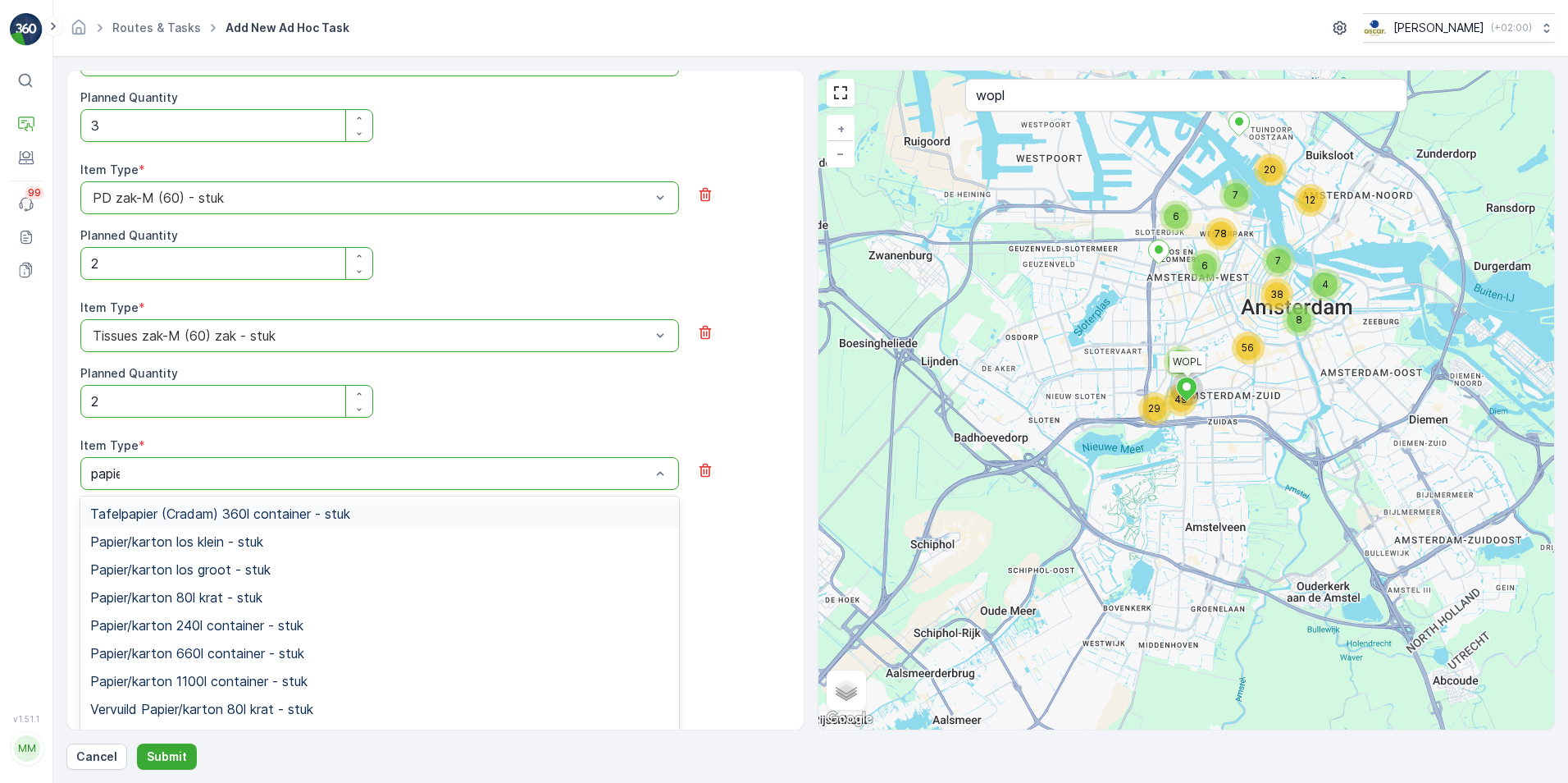
type input "papier"
click at [213, 632] on span "Papier/karton 240l container - stuk" at bounding box center [196, 625] width 213 height 15
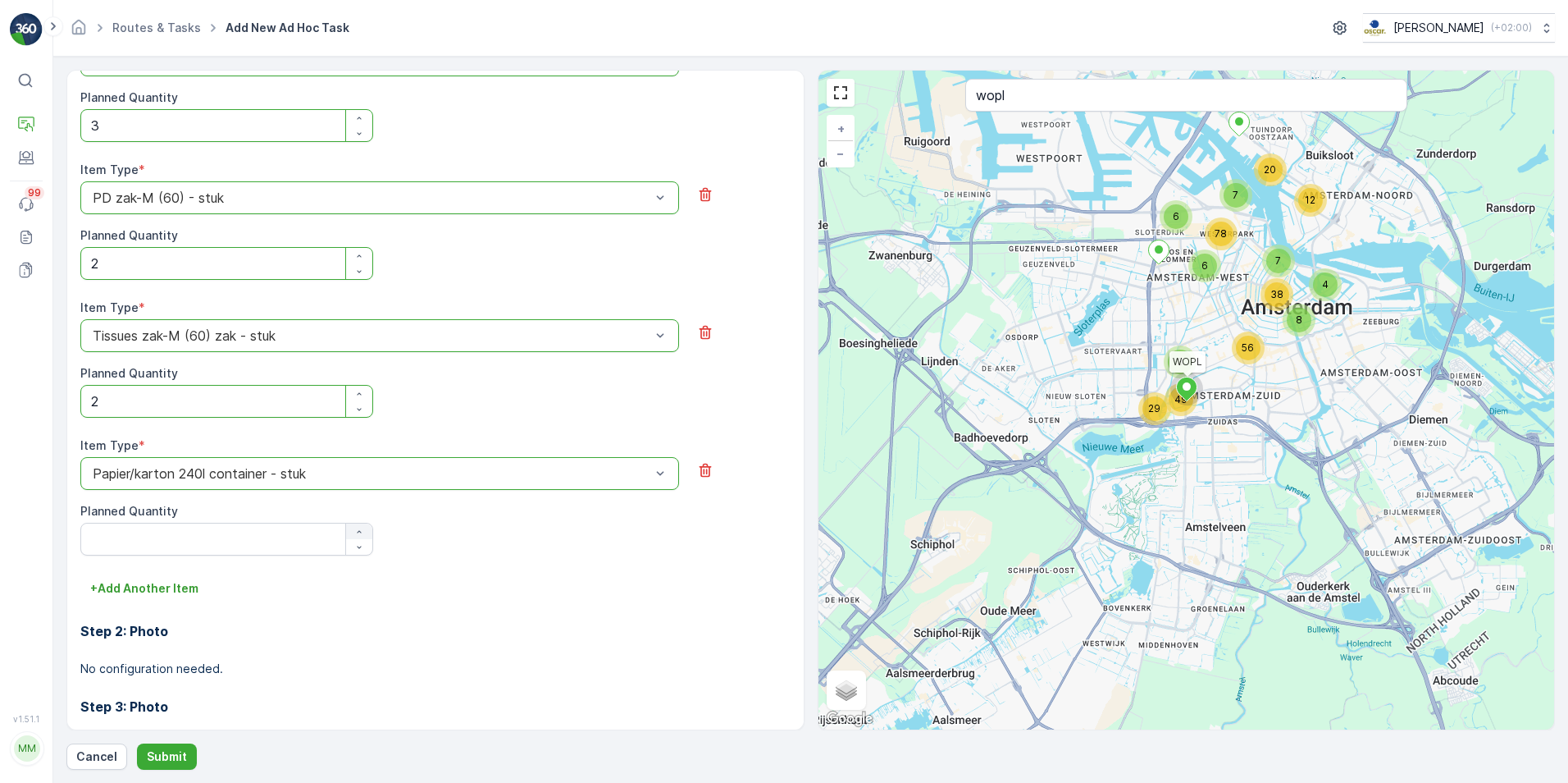
click at [362, 532] on icon "button" at bounding box center [359, 532] width 10 height 10
type Quantity "1"
click at [130, 587] on p "+ Add Another Item" at bounding box center [144, 588] width 108 height 16
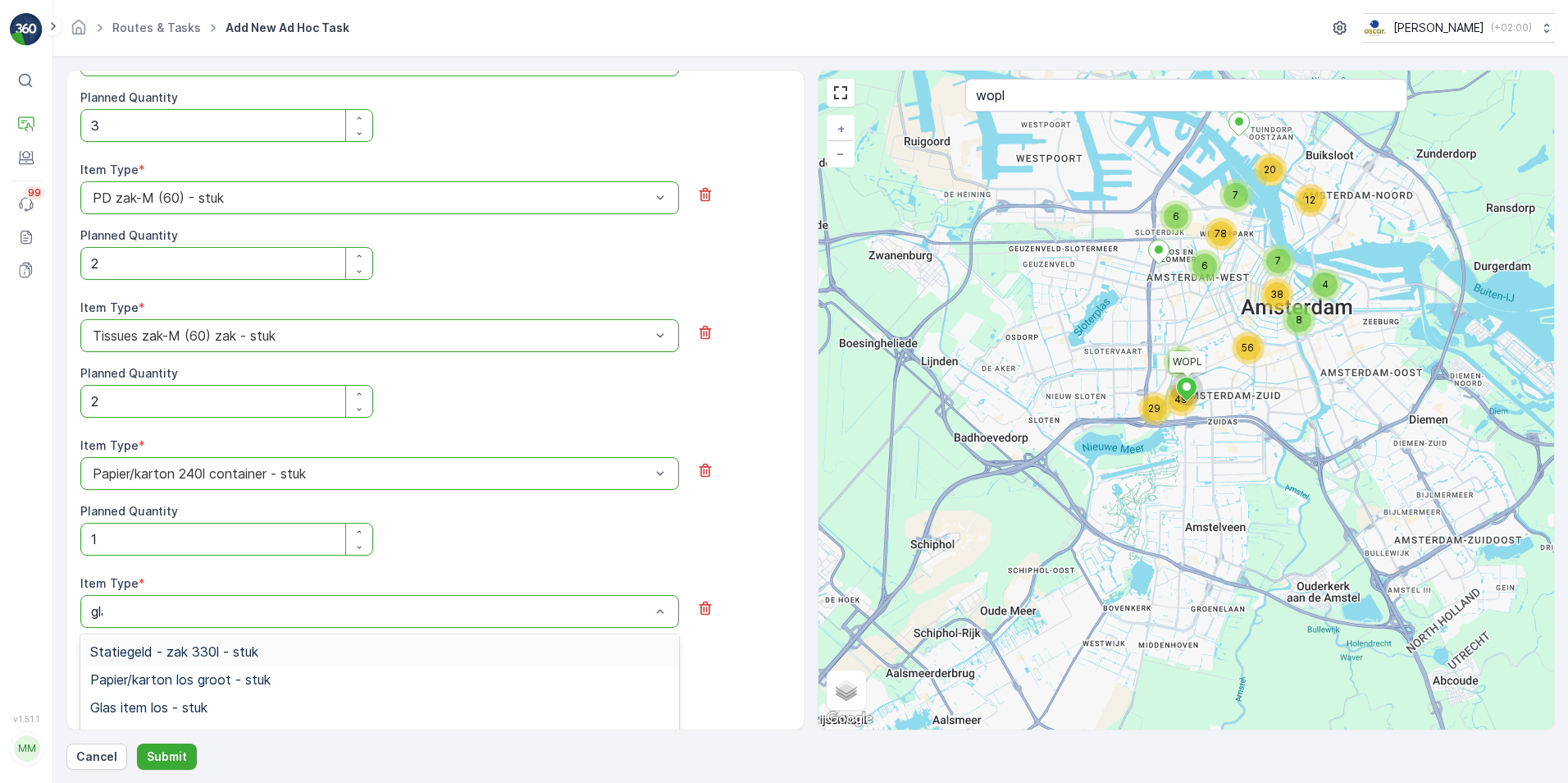
type input "glas"
click at [155, 687] on div "Glas 80l krat - stuk" at bounding box center [379, 679] width 599 height 28
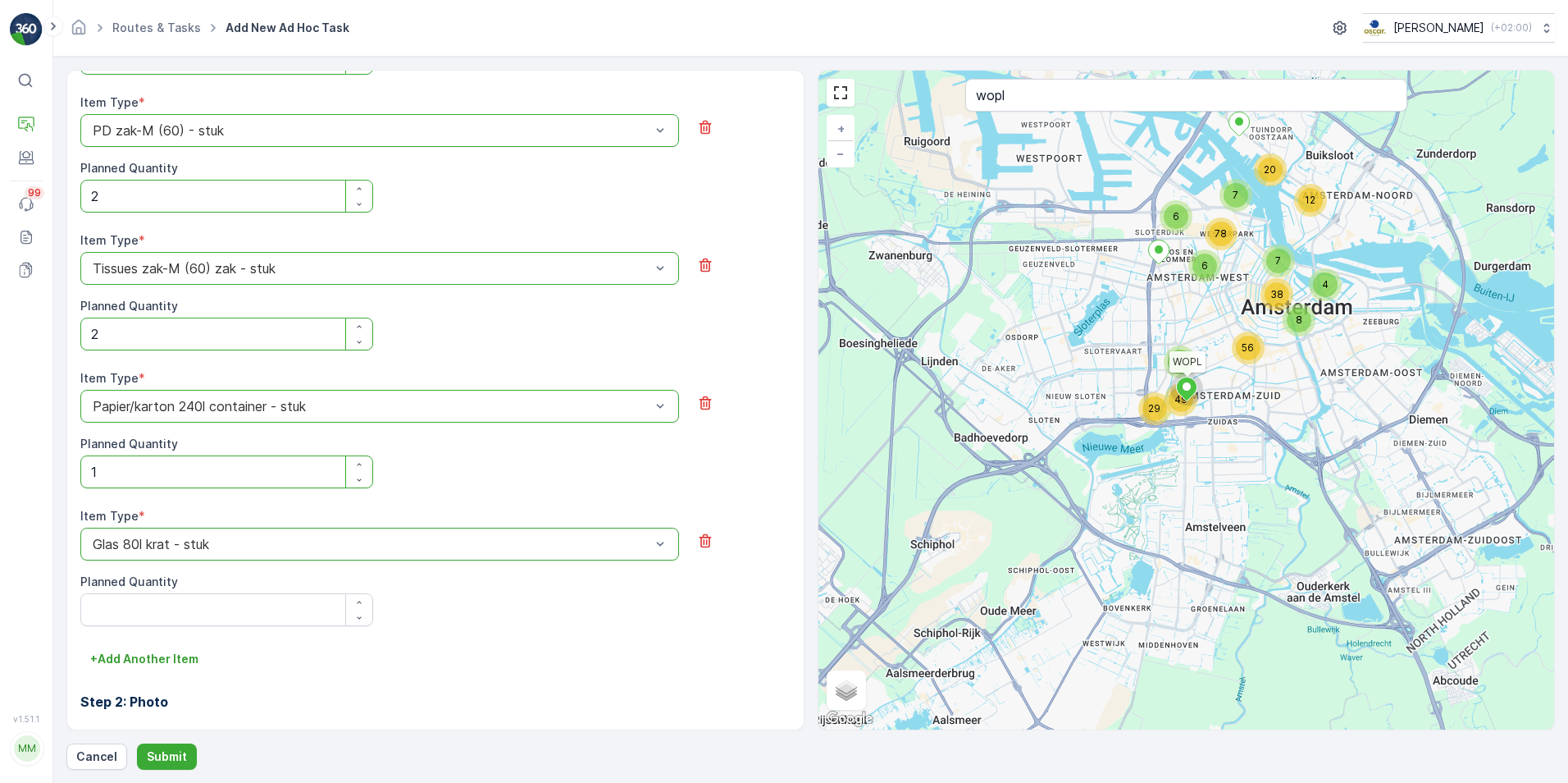
scroll to position [841, 0]
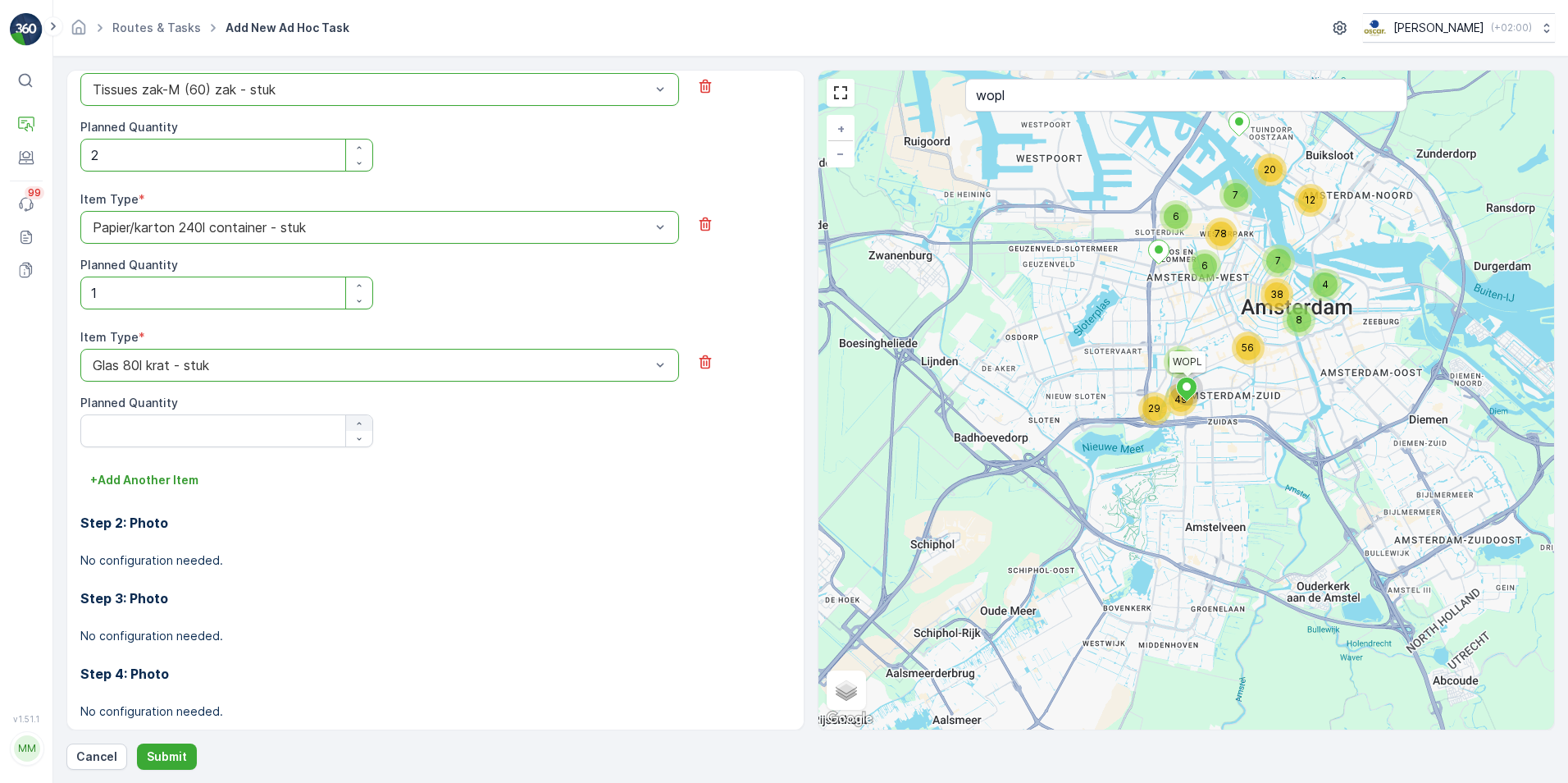
click at [357, 422] on icon "button" at bounding box center [359, 423] width 10 height 10
type Quantity "1"
click at [130, 485] on p "+ Add Another Item" at bounding box center [144, 480] width 108 height 16
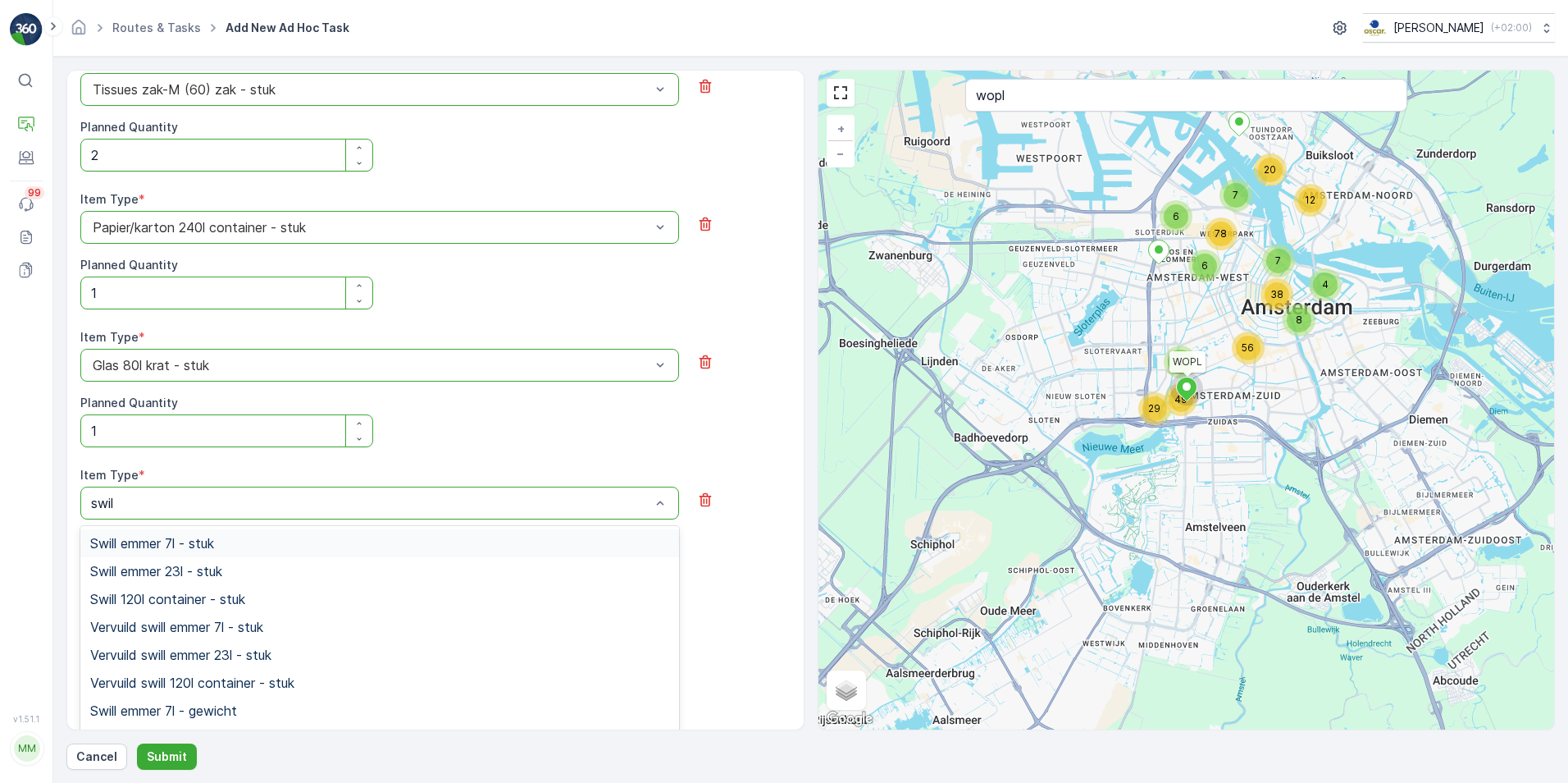
type input "swill"
click at [168, 568] on span "Swill emmer 23l - stuk" at bounding box center [156, 571] width 132 height 15
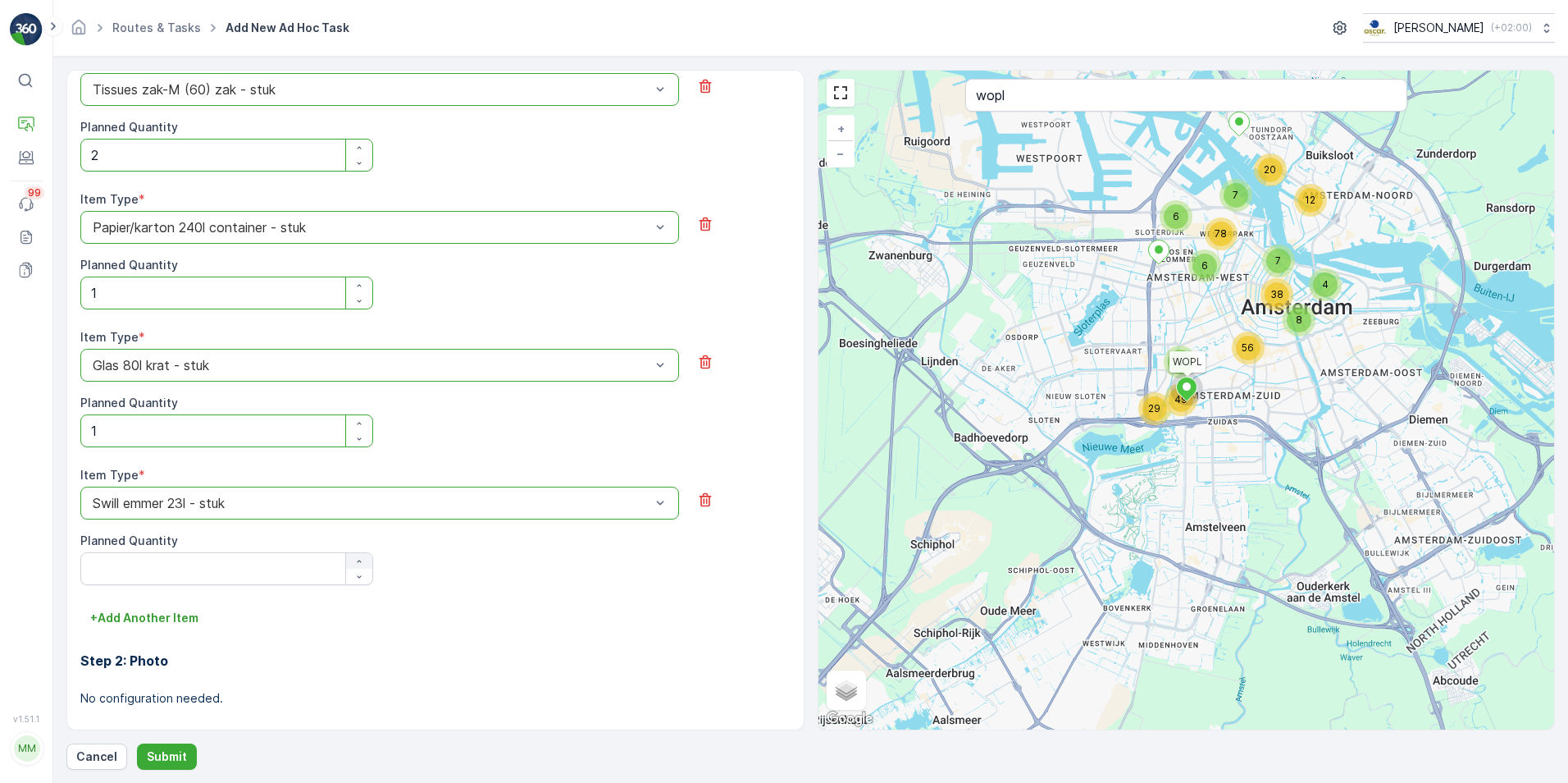
click at [354, 562] on icon "button" at bounding box center [359, 561] width 10 height 10
type Quantity "2"
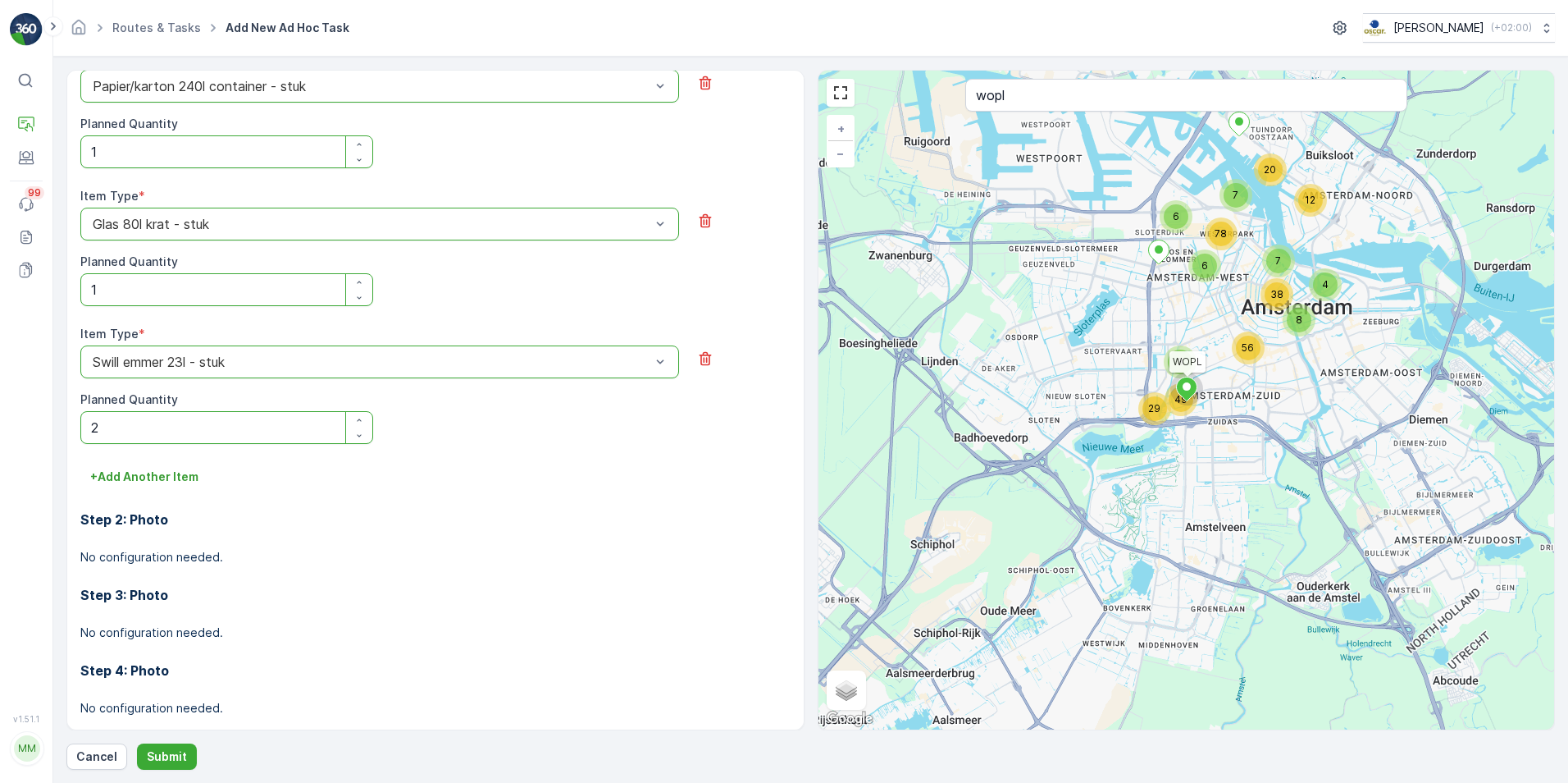
scroll to position [1008, 0]
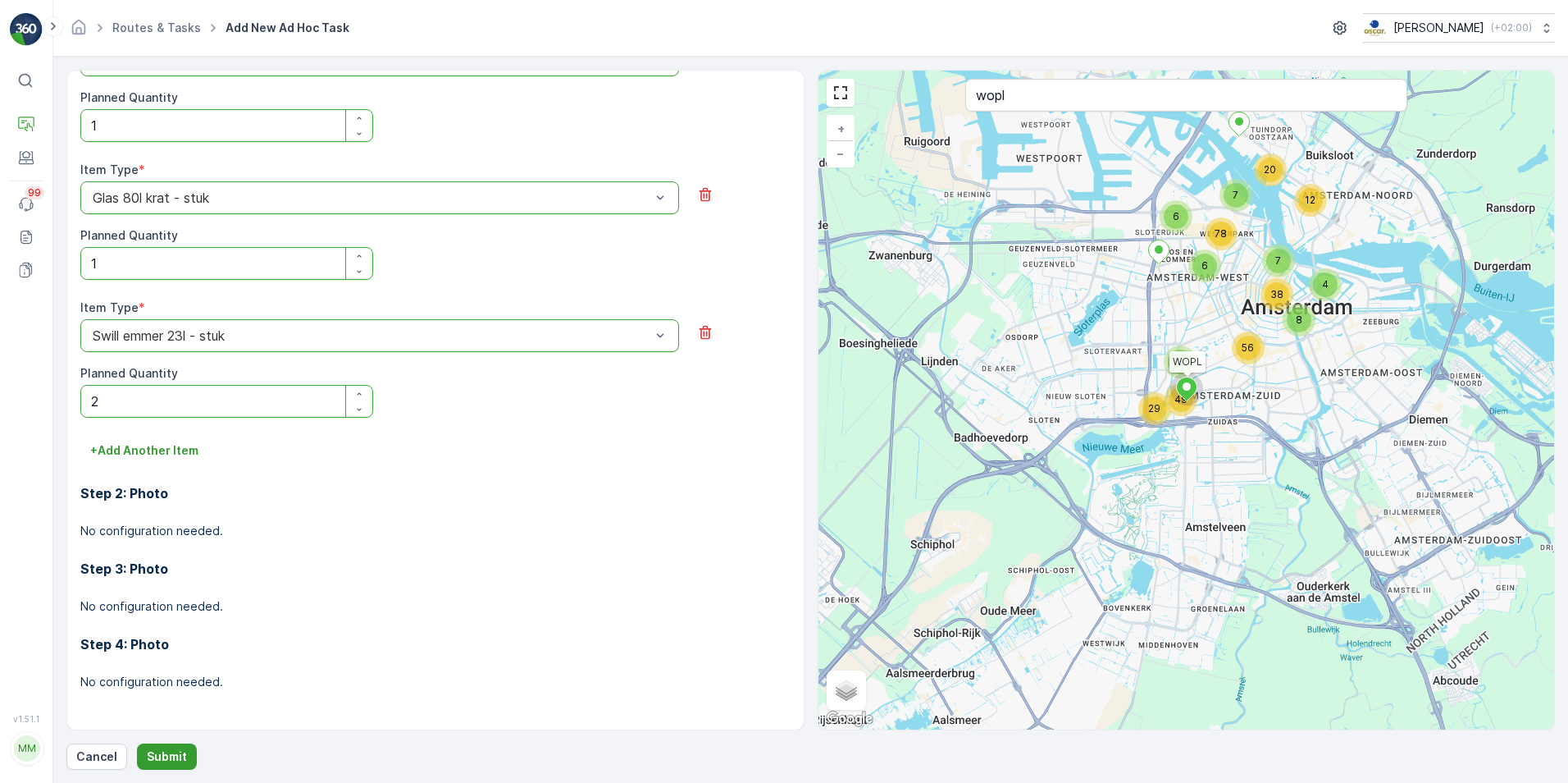
click at [170, 760] on p "Submit" at bounding box center [167, 756] width 40 height 16
